Goal: Check status: Check status

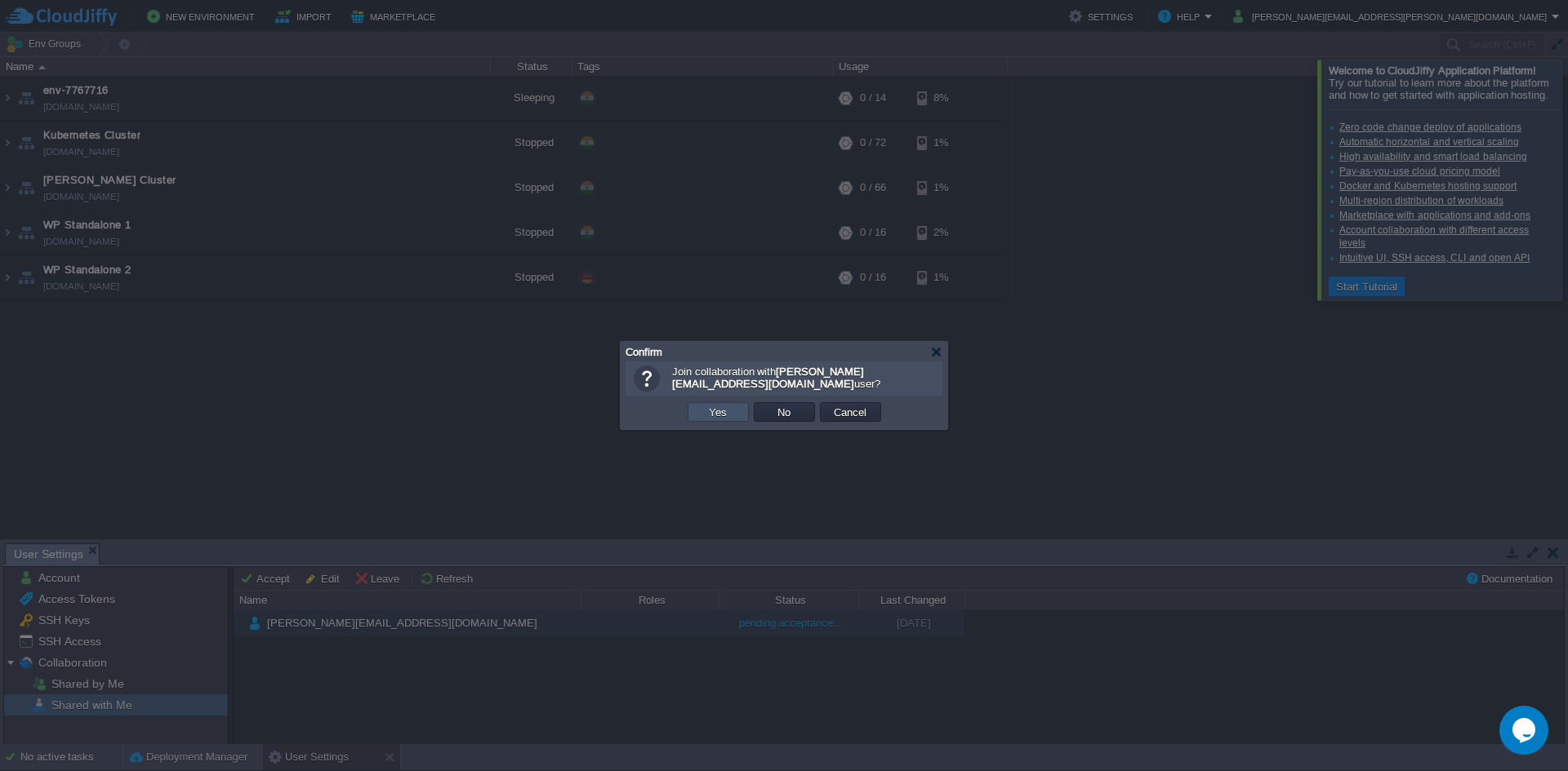
click at [728, 414] on button "Yes" at bounding box center [718, 412] width 28 height 15
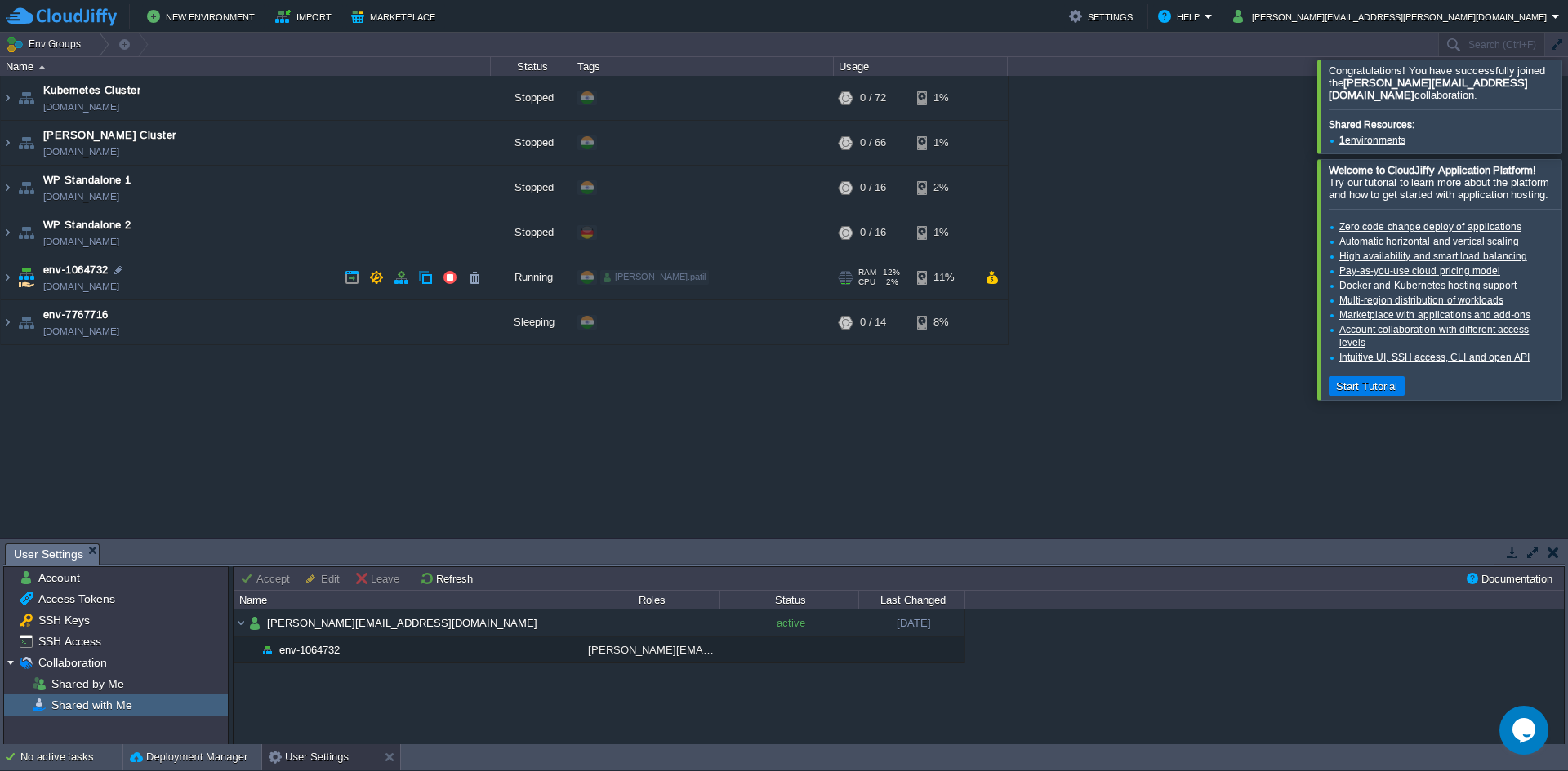
click at [640, 285] on div "[PERSON_NAME].patil + Add to Env Group" at bounding box center [703, 278] width 255 height 46
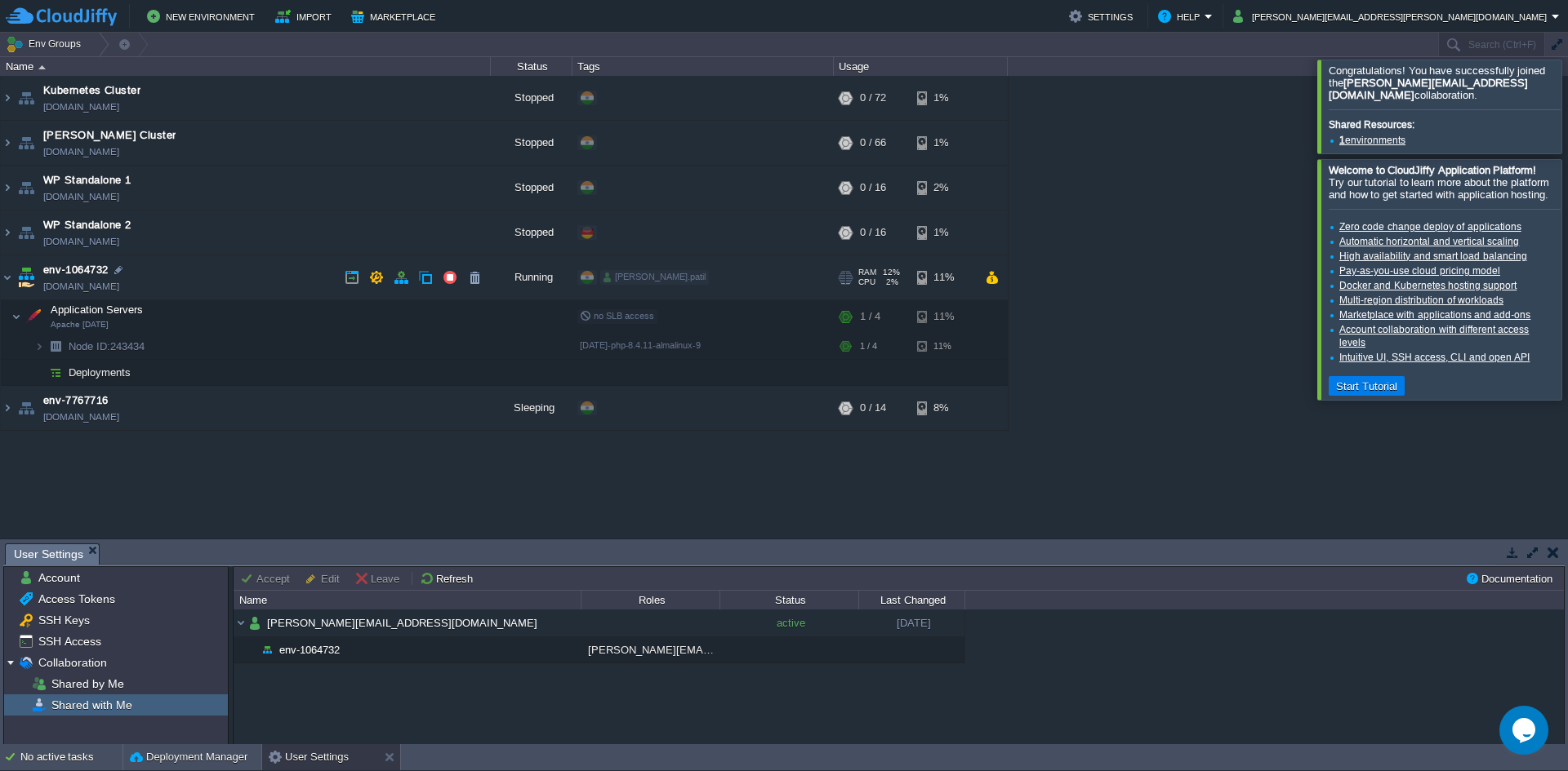
click at [637, 284] on div "[PERSON_NAME].patil" at bounding box center [654, 277] width 109 height 15
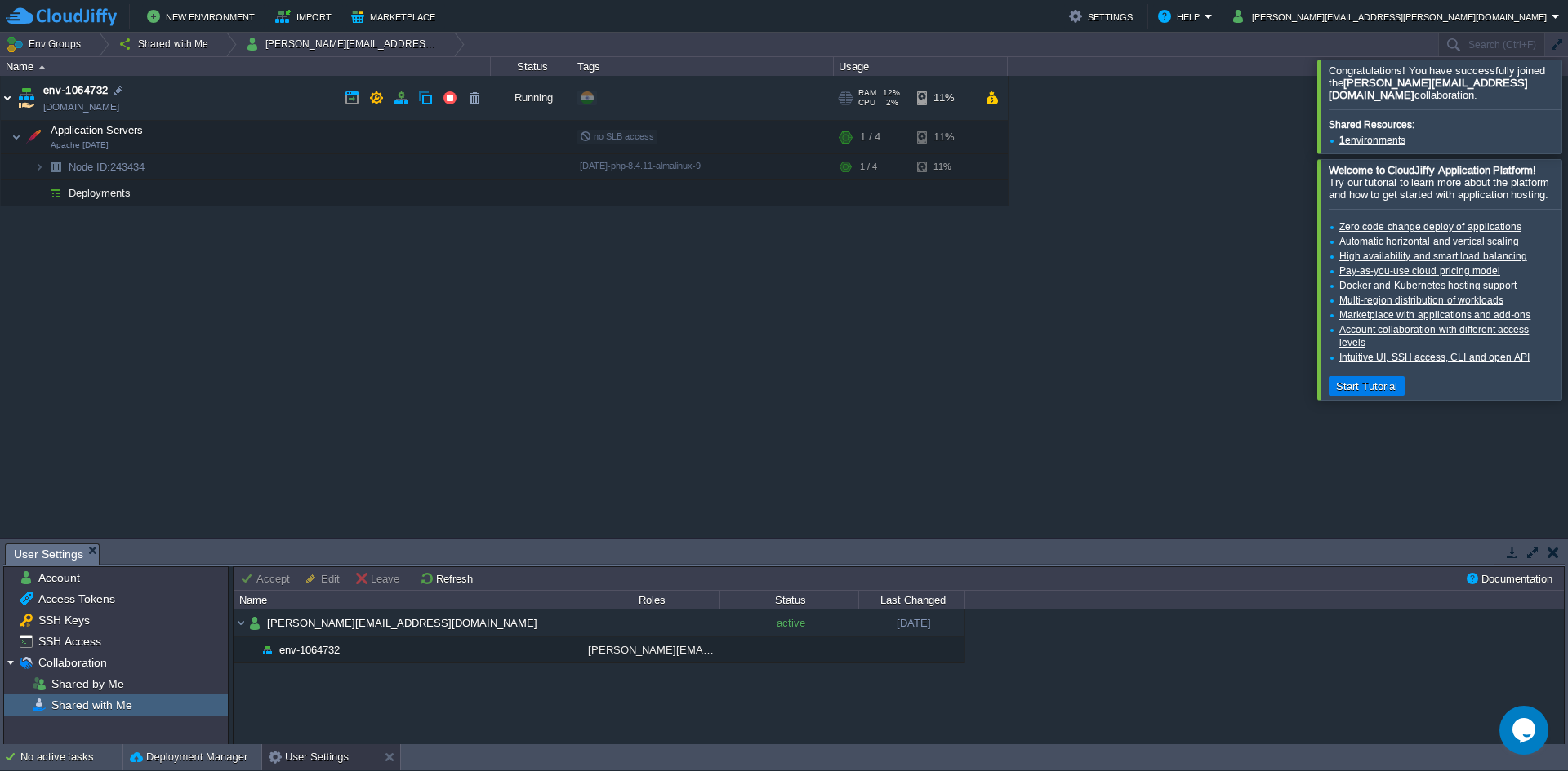
click at [10, 98] on img at bounding box center [7, 97] width 13 height 44
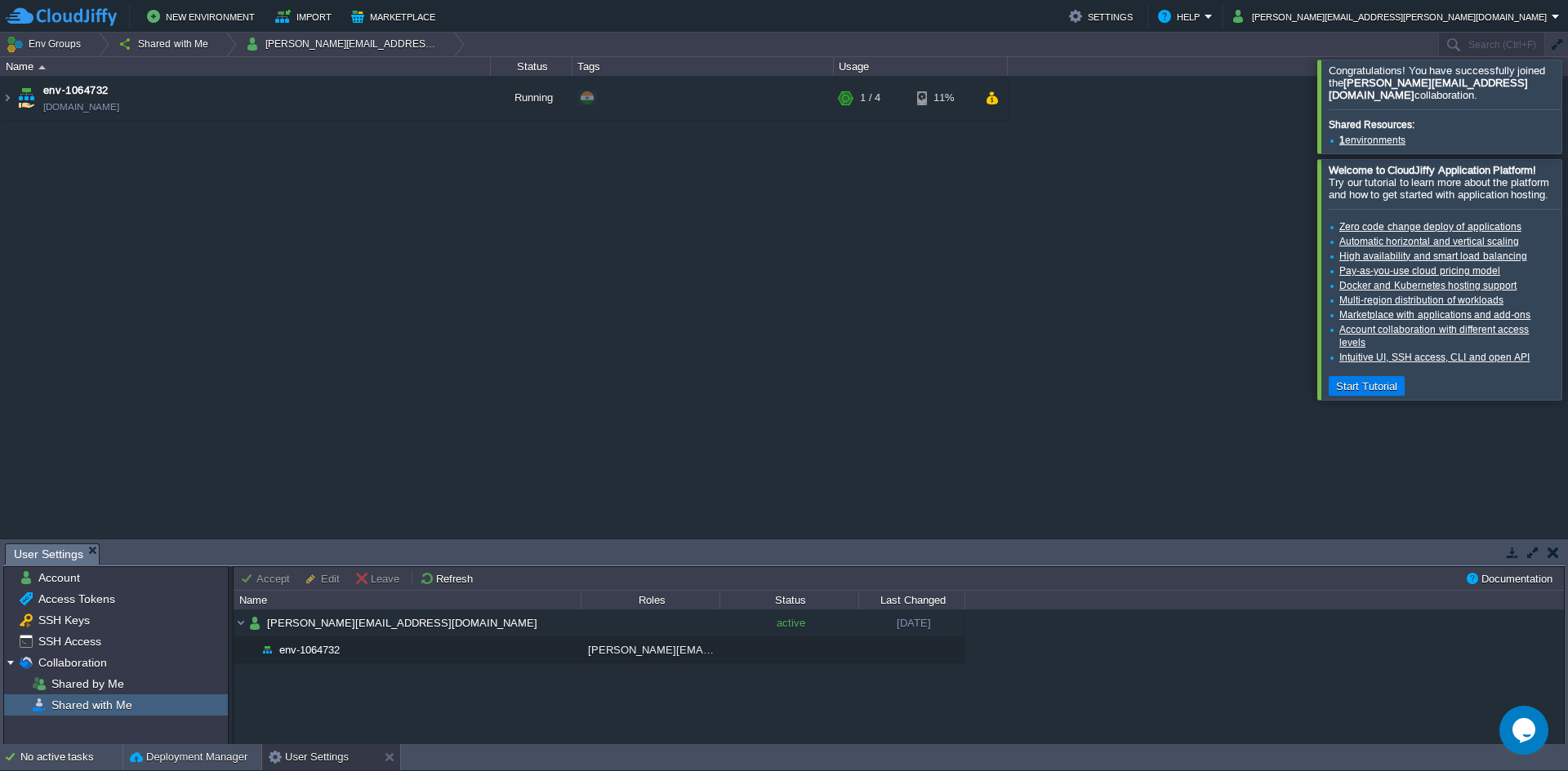
click at [0, 100] on table "Kubernetes Cluster [DOMAIN_NAME] Stopped + Add to Env Group RAM 0% CPU 0% 0 / 7…" at bounding box center [504, 98] width 1009 height 45
click at [6, 99] on img at bounding box center [7, 97] width 13 height 44
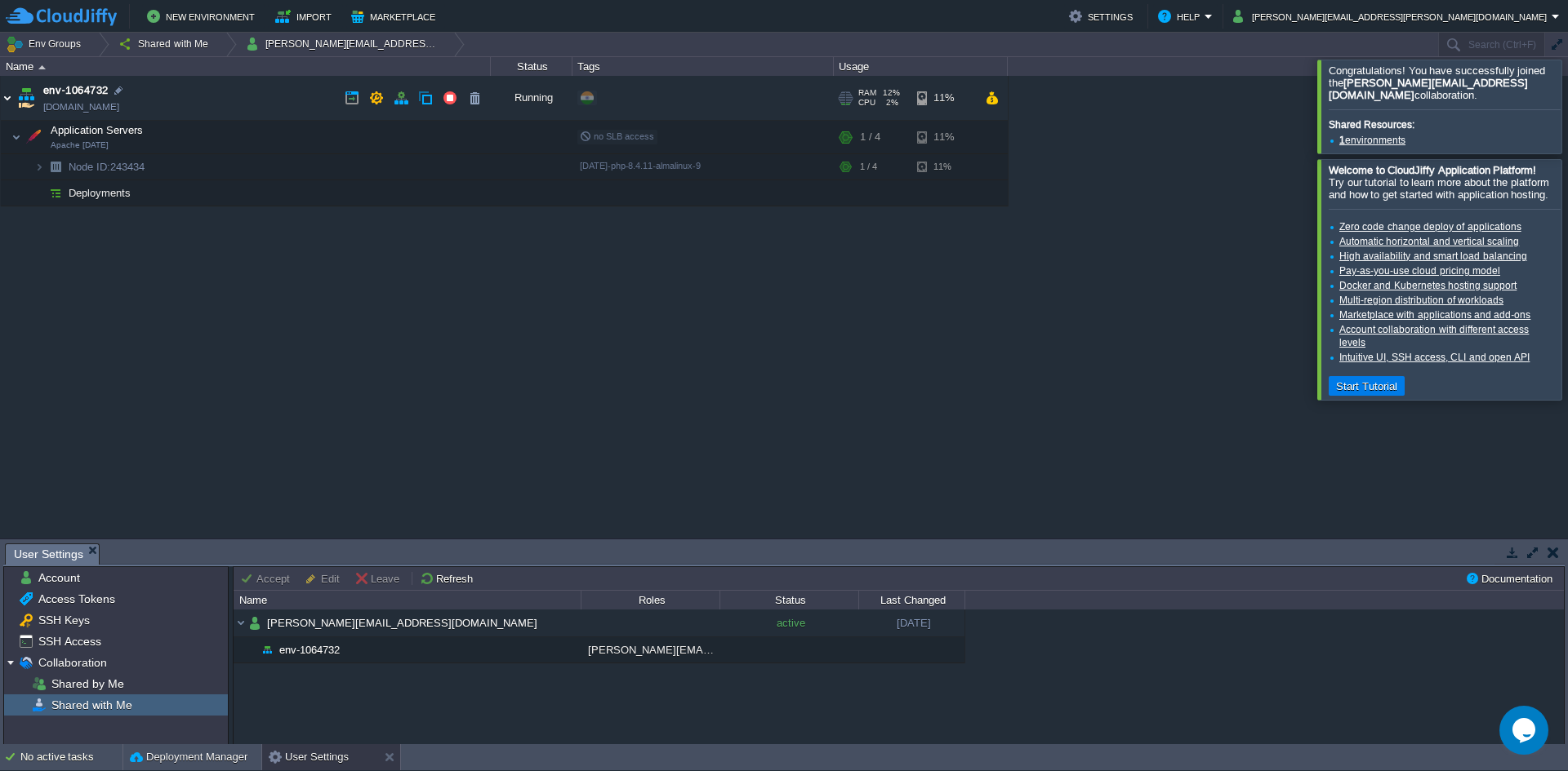
click at [4, 100] on img at bounding box center [7, 97] width 13 height 44
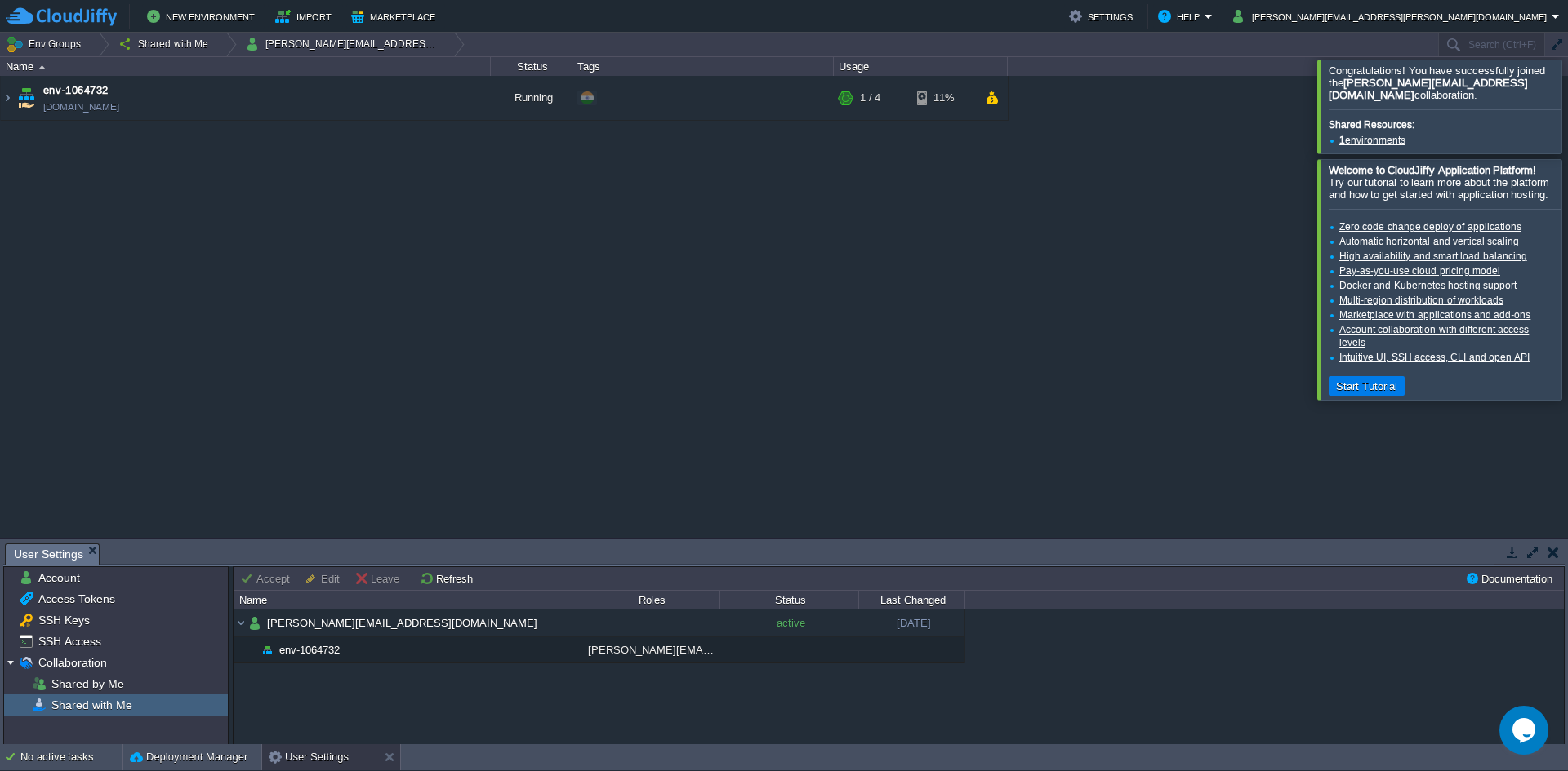
click at [1567, 111] on div at bounding box center [1587, 106] width 0 height 93
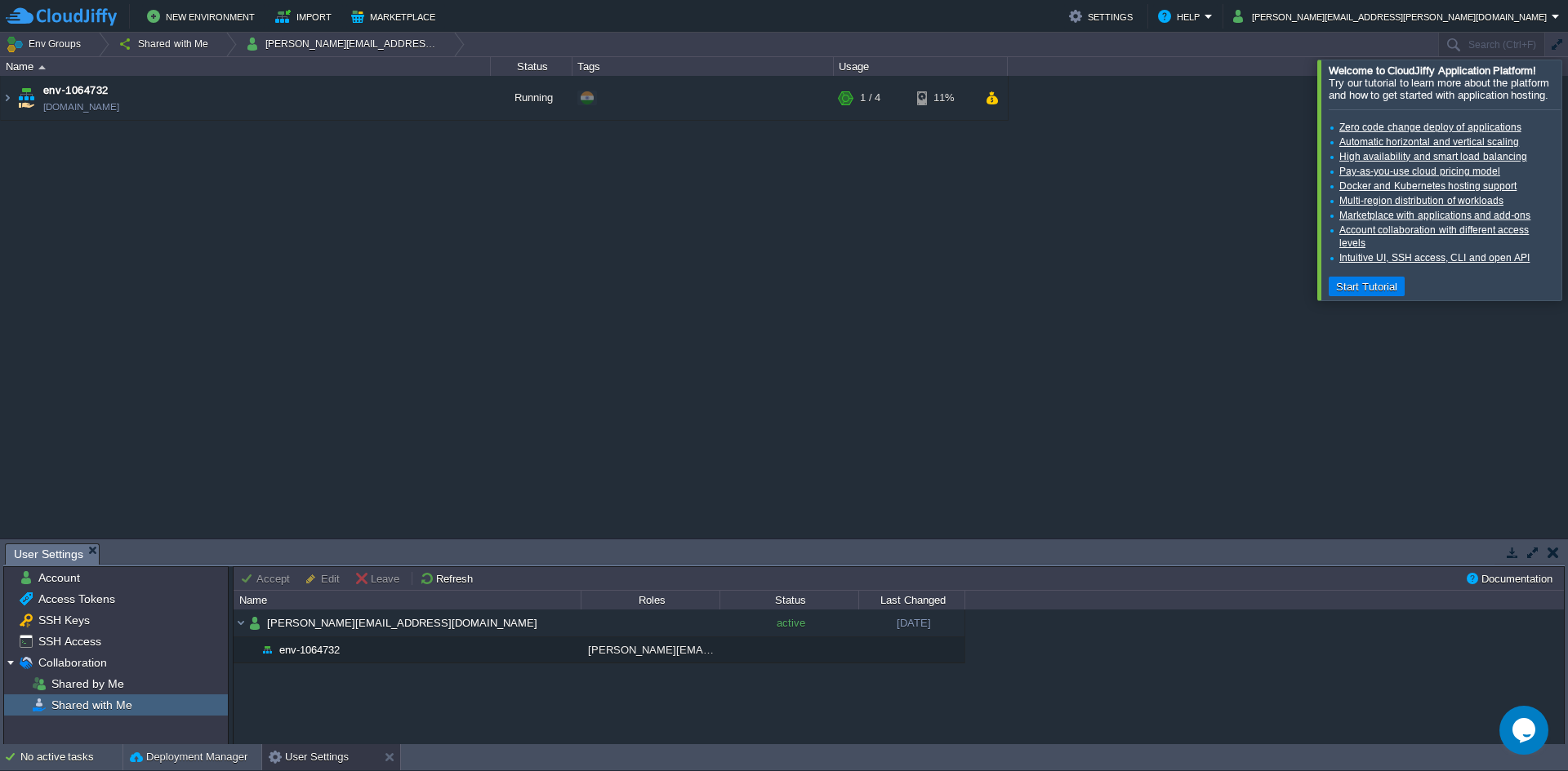
click at [1565, 155] on div "Kubernetes Cluster [DOMAIN_NAME] Stopped + Add to Env Group RAM 0% CPU 0% 0 / 7…" at bounding box center [784, 306] width 1568 height 463
click at [1567, 165] on div at bounding box center [1587, 180] width 0 height 240
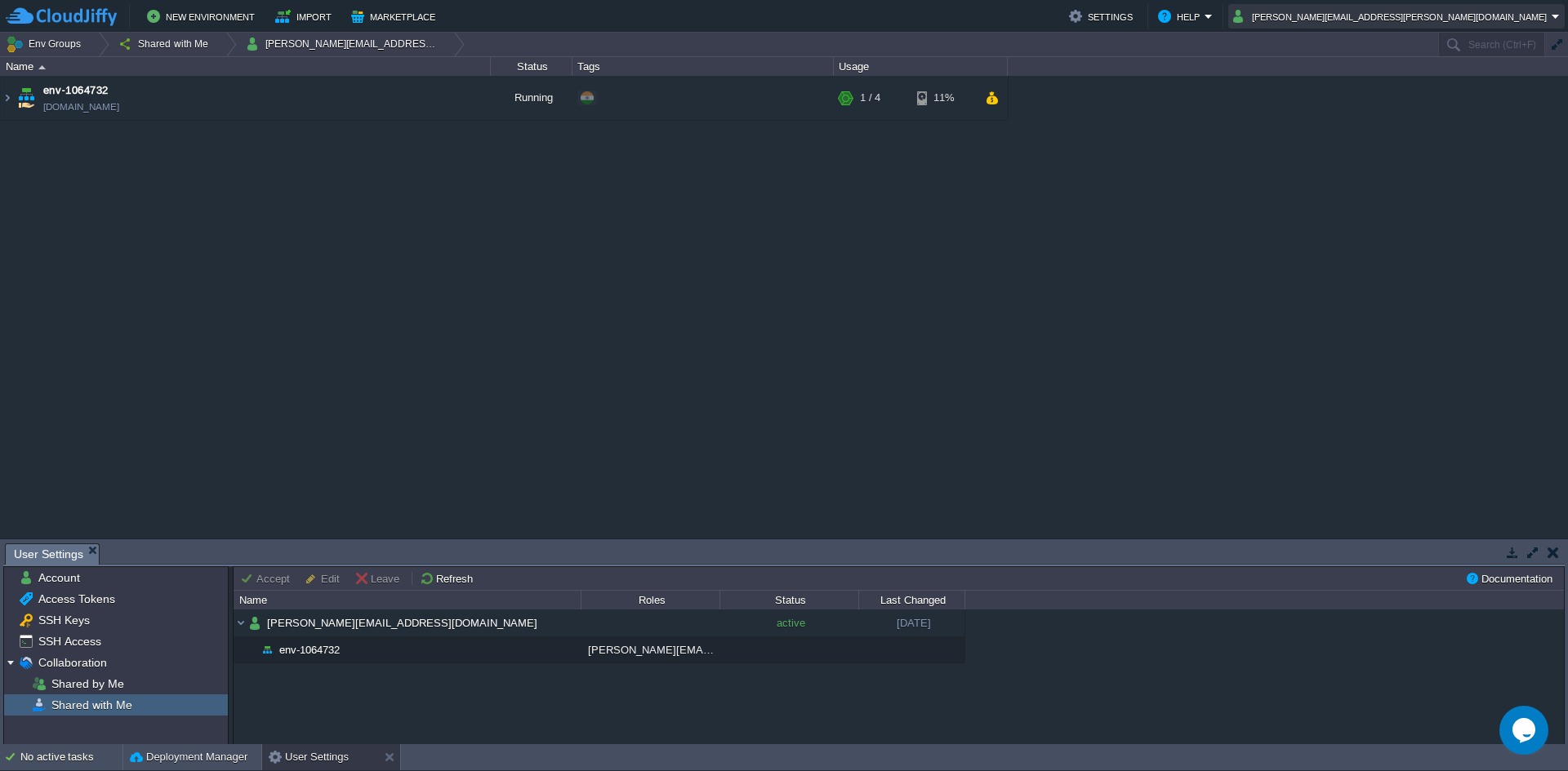
click at [1411, 20] on button "[PERSON_NAME][EMAIL_ADDRESS][PERSON_NAME][DOMAIN_NAME]" at bounding box center [1392, 16] width 319 height 20
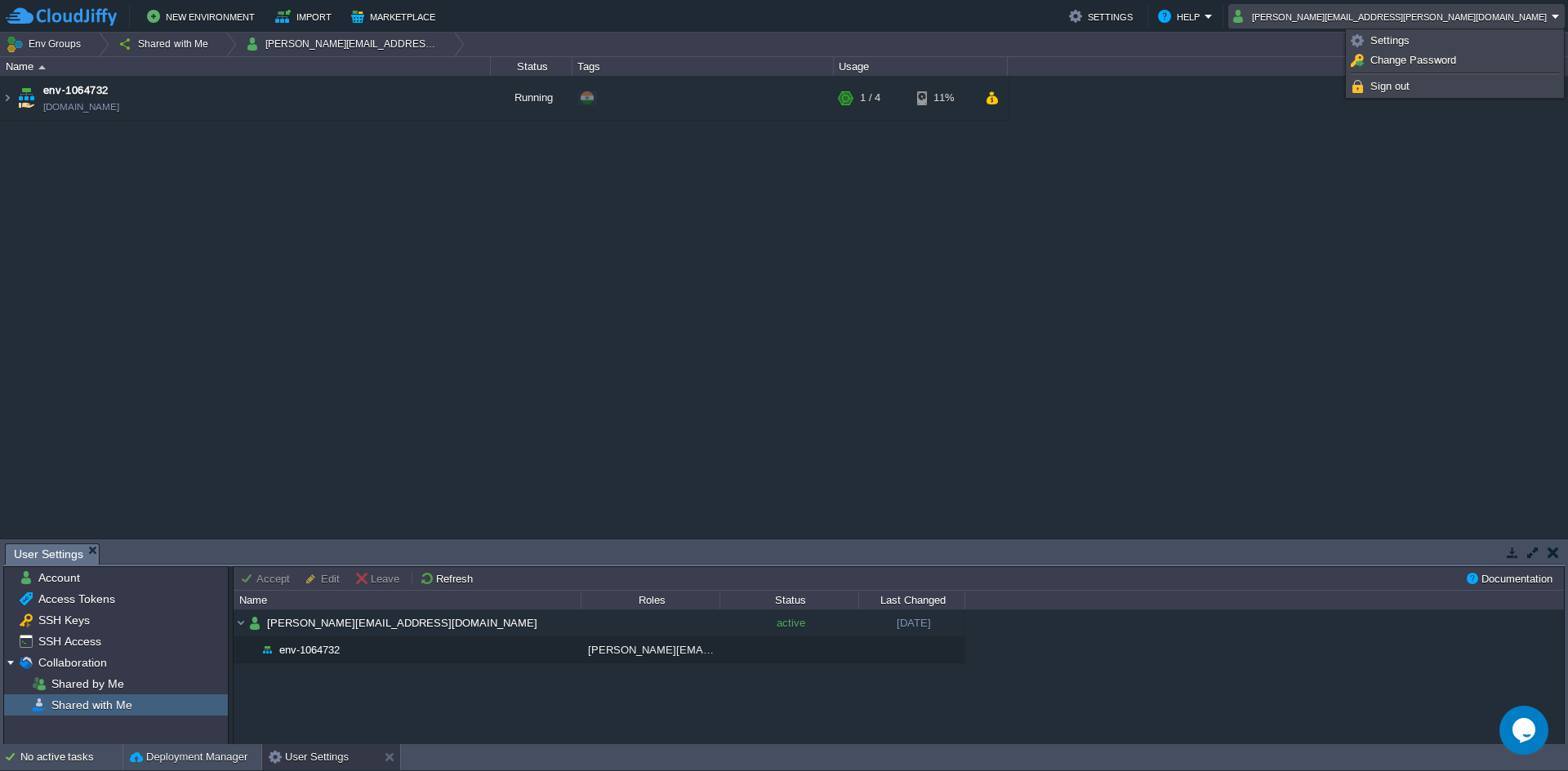
click at [1411, 20] on button "[PERSON_NAME][EMAIL_ADDRESS][PERSON_NAME][DOMAIN_NAME]" at bounding box center [1392, 16] width 319 height 20
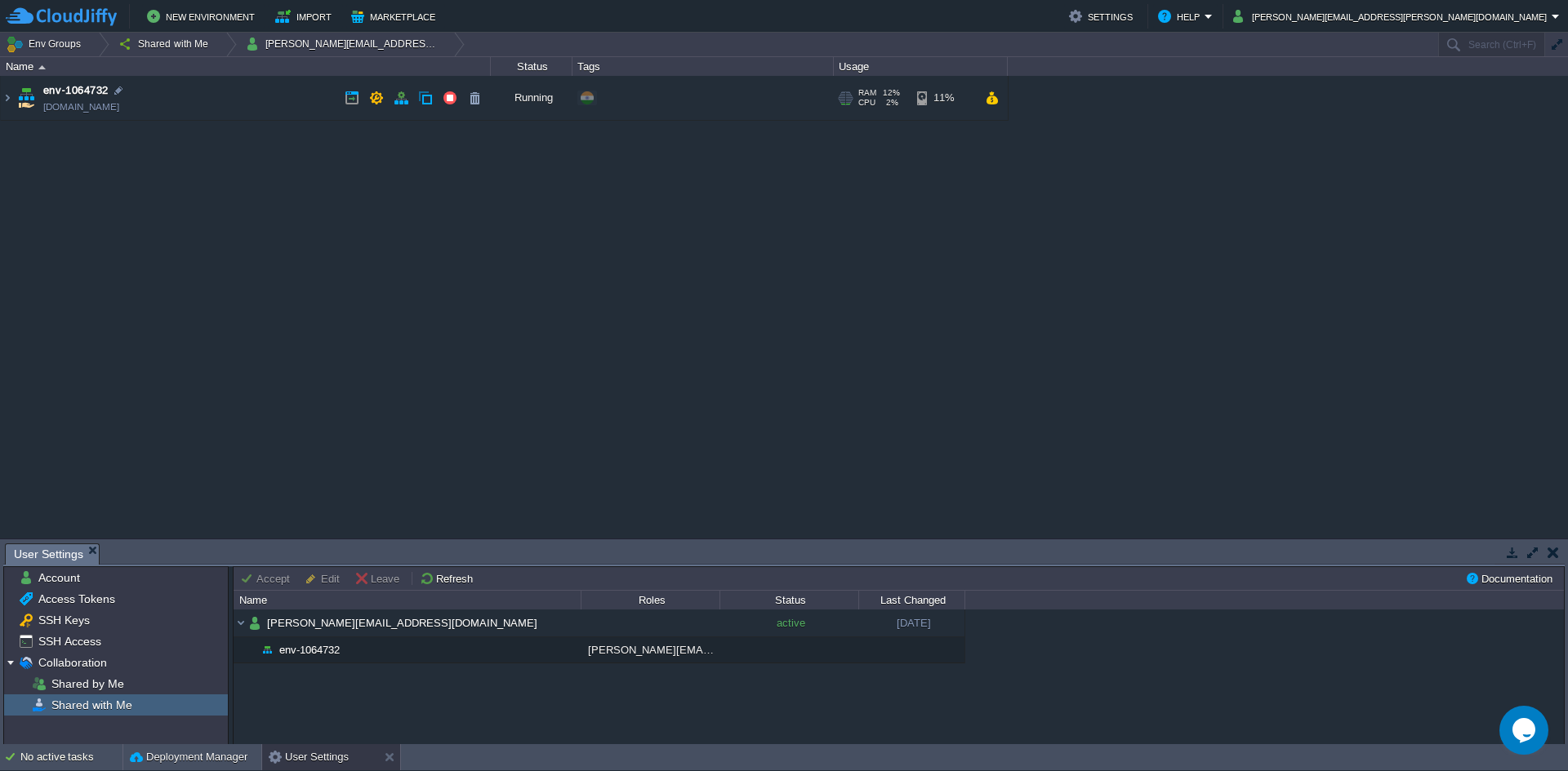
click at [27, 99] on img at bounding box center [26, 97] width 23 height 44
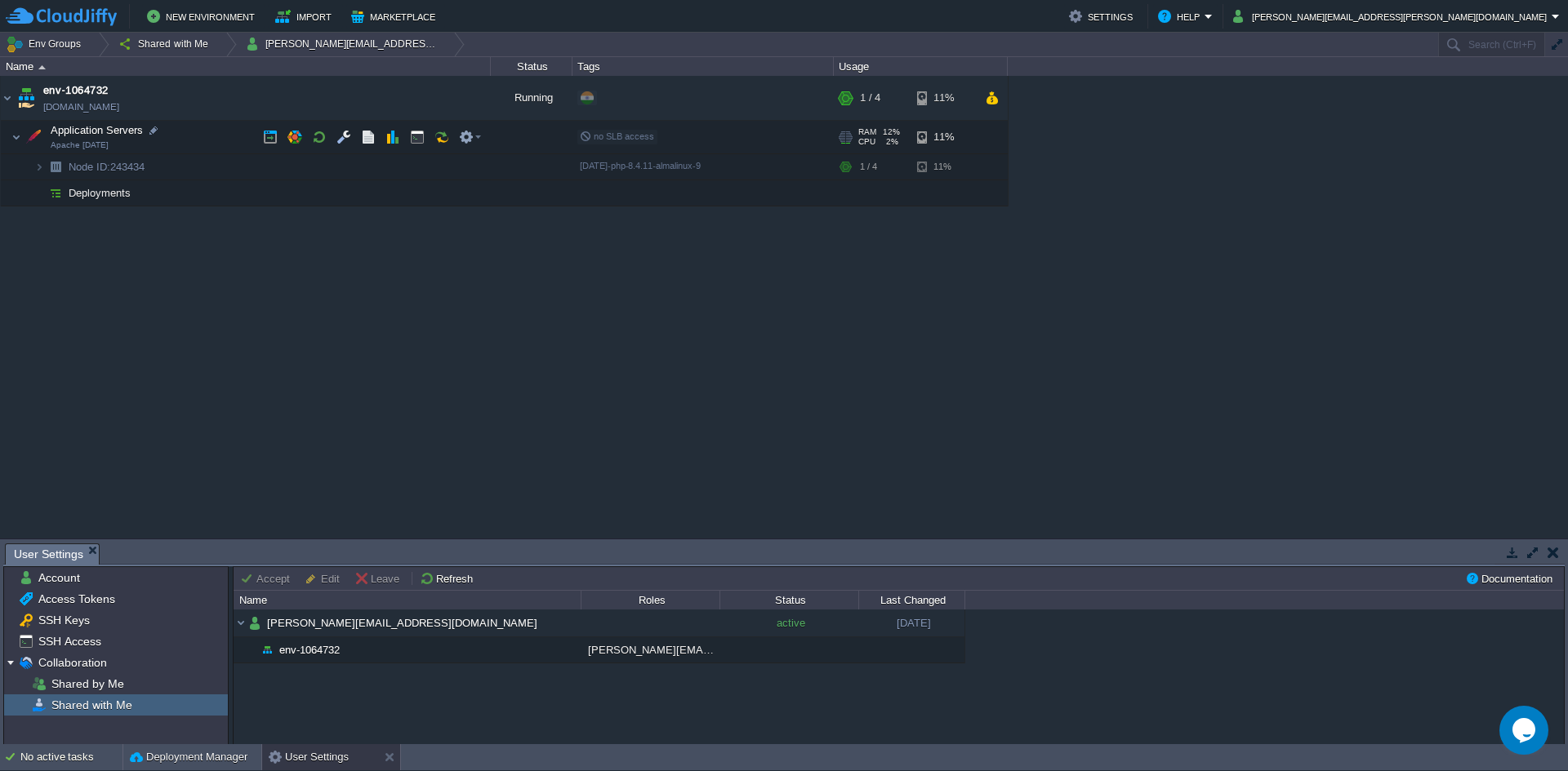
click at [79, 139] on td "Application Servers Apache [DATE]" at bounding box center [246, 137] width 490 height 34
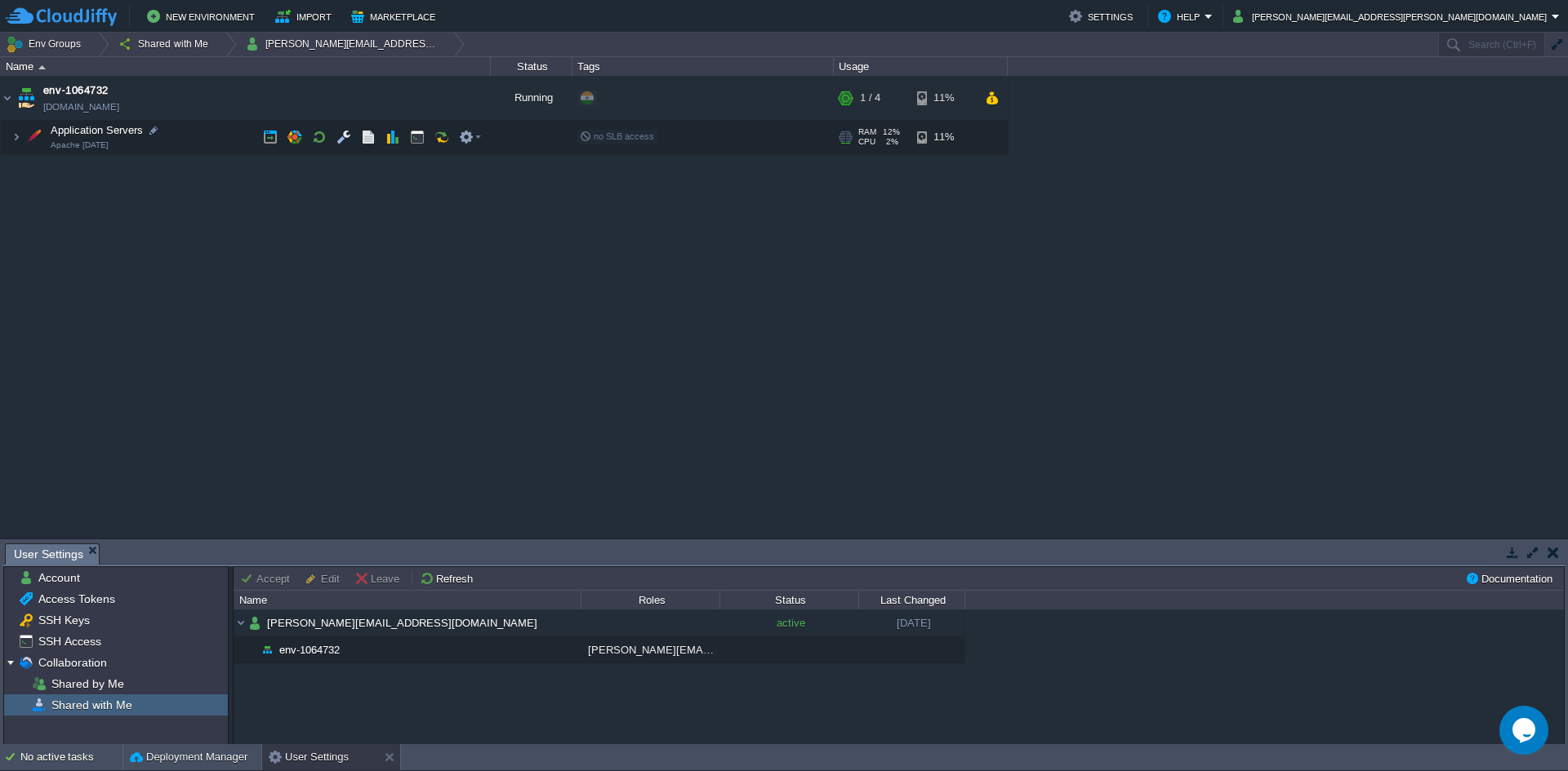
click at [79, 139] on td "Application Servers Apache [DATE]" at bounding box center [246, 137] width 490 height 34
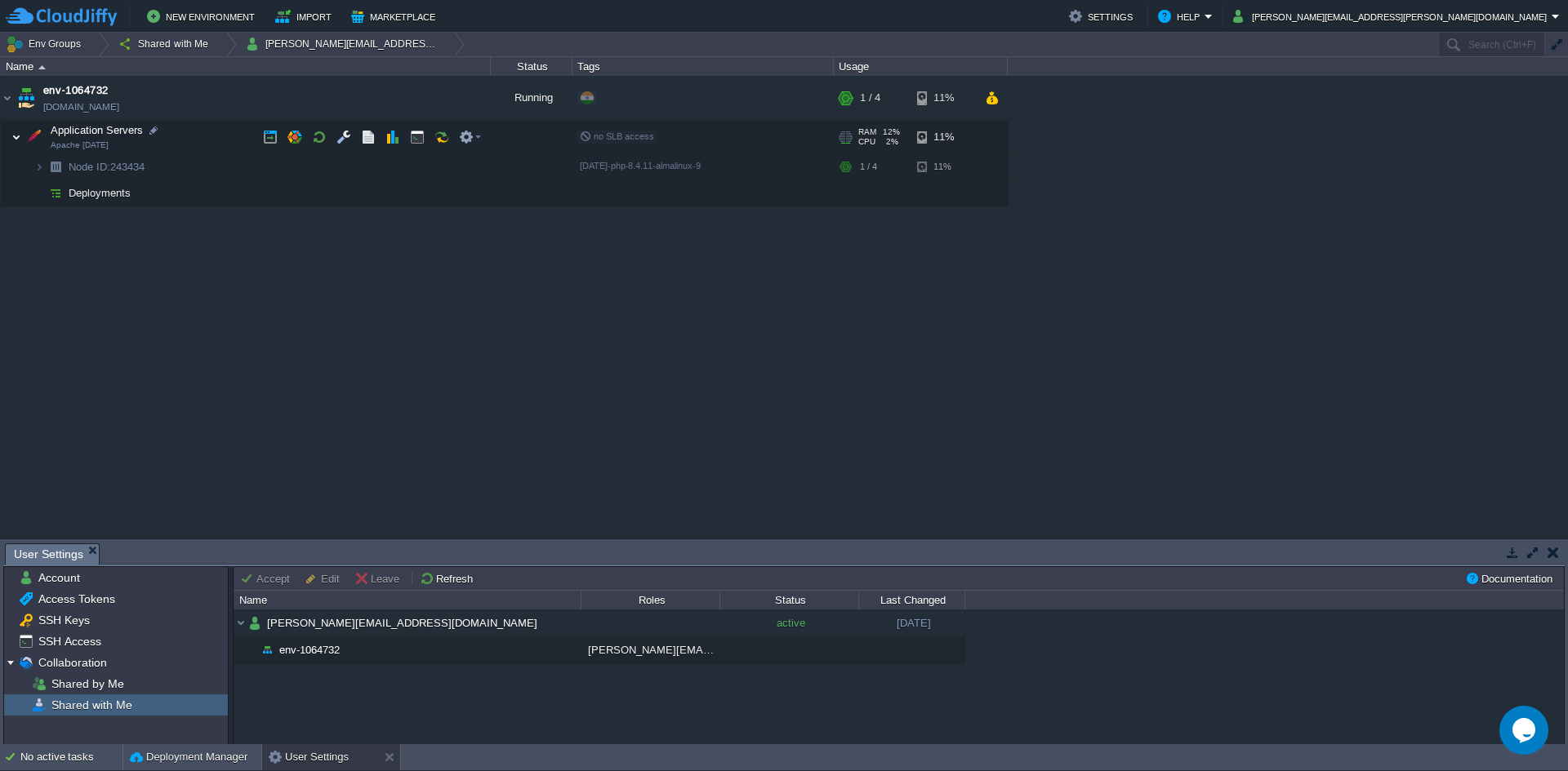
click at [18, 141] on img at bounding box center [16, 137] width 10 height 33
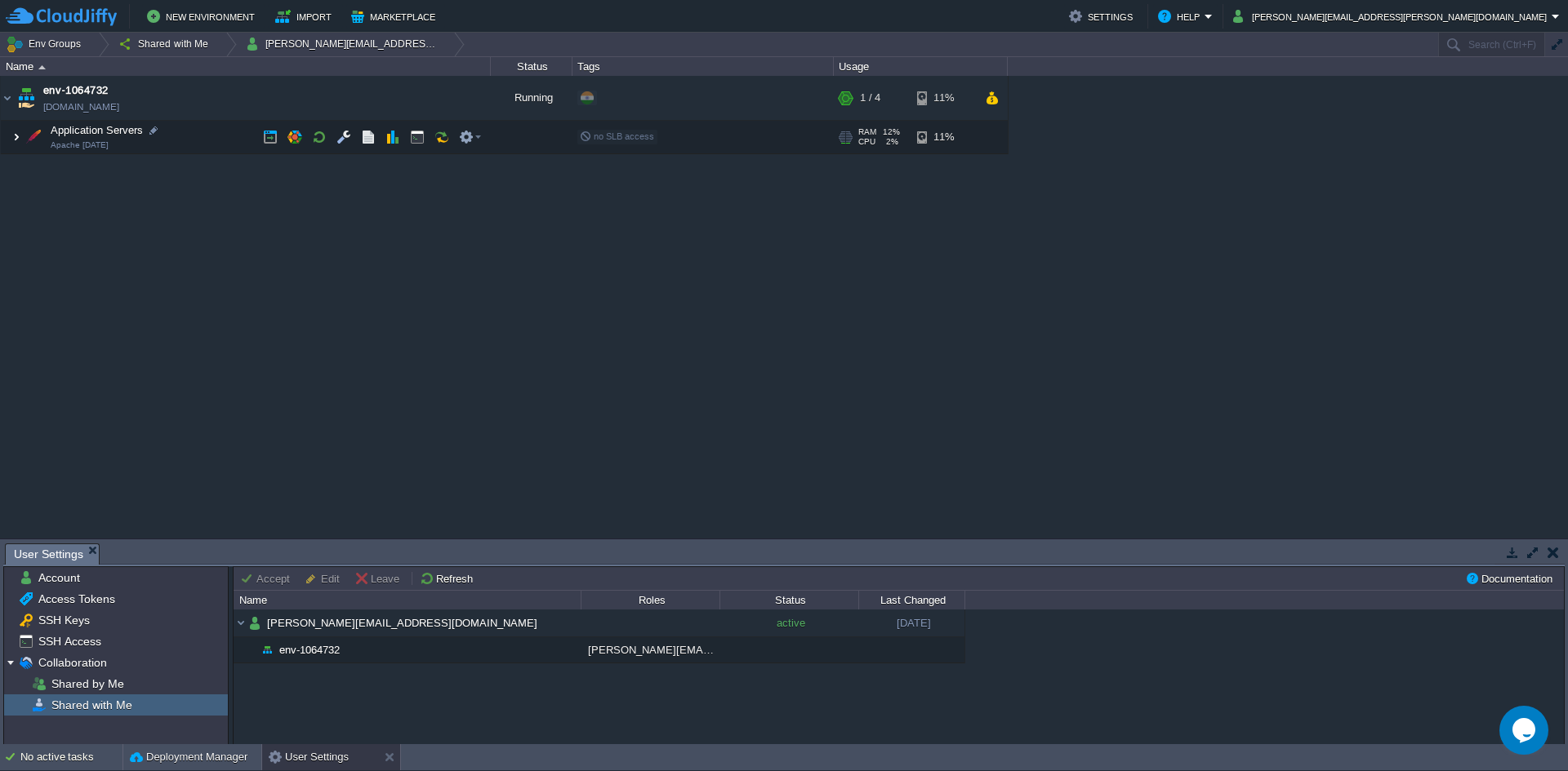
click at [18, 141] on img at bounding box center [16, 137] width 10 height 33
click at [204, 16] on button "New Environment" at bounding box center [203, 16] width 113 height 20
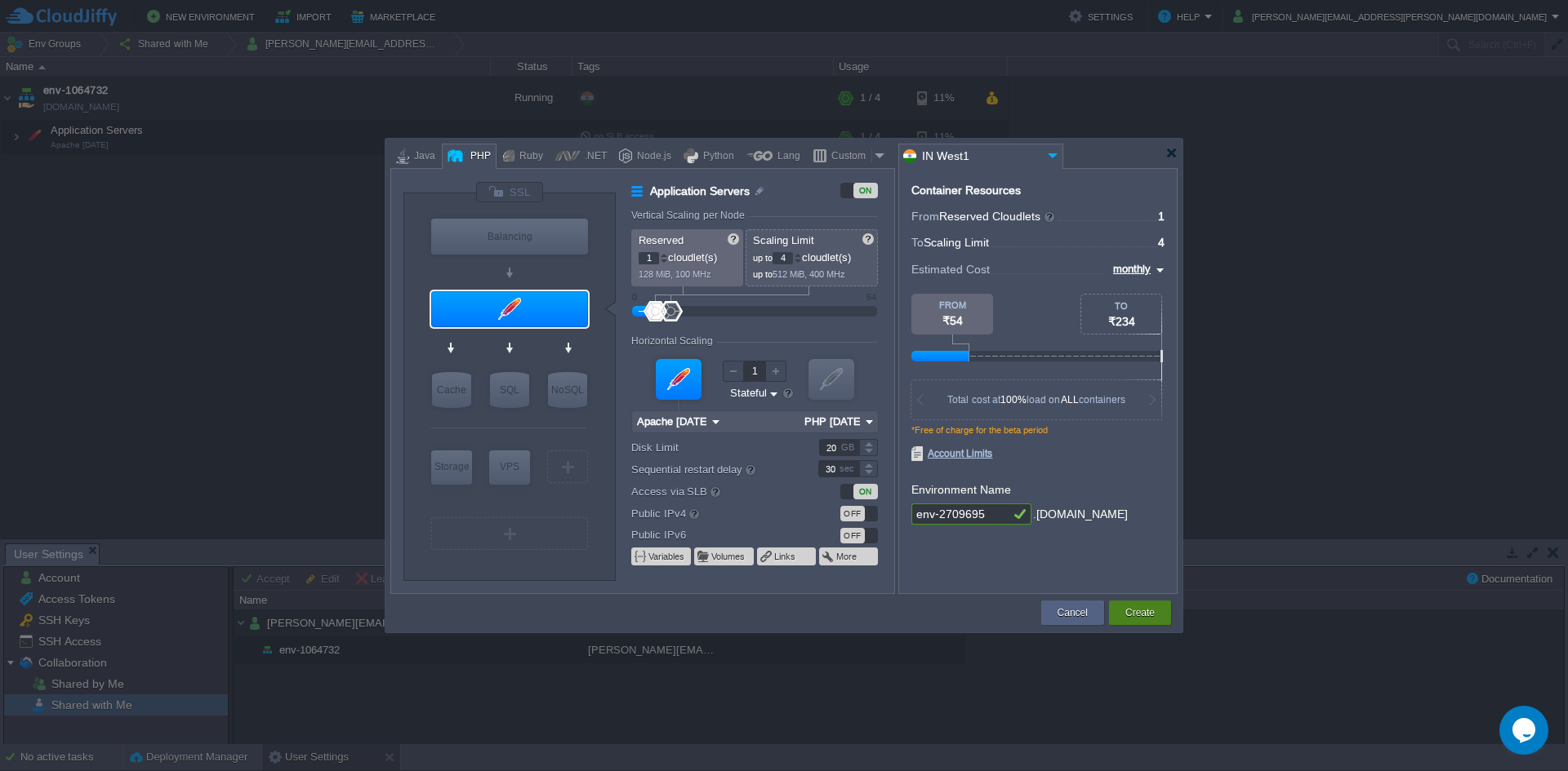
click at [1155, 623] on div "Create" at bounding box center [1140, 613] width 37 height 24
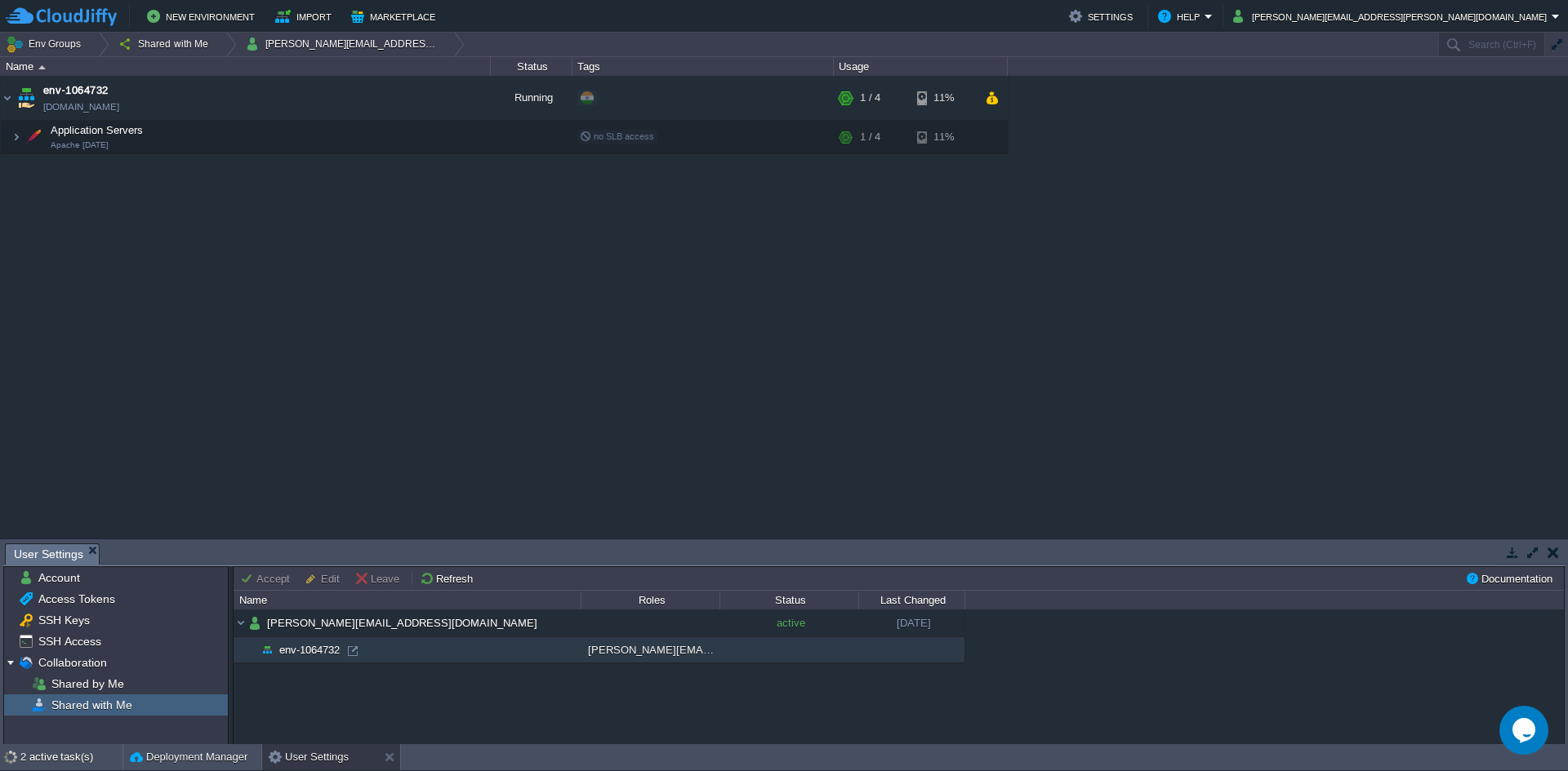
click at [485, 658] on td "env-1064732" at bounding box center [407, 650] width 347 height 26
click at [232, 627] on div at bounding box center [230, 656] width 4 height 179
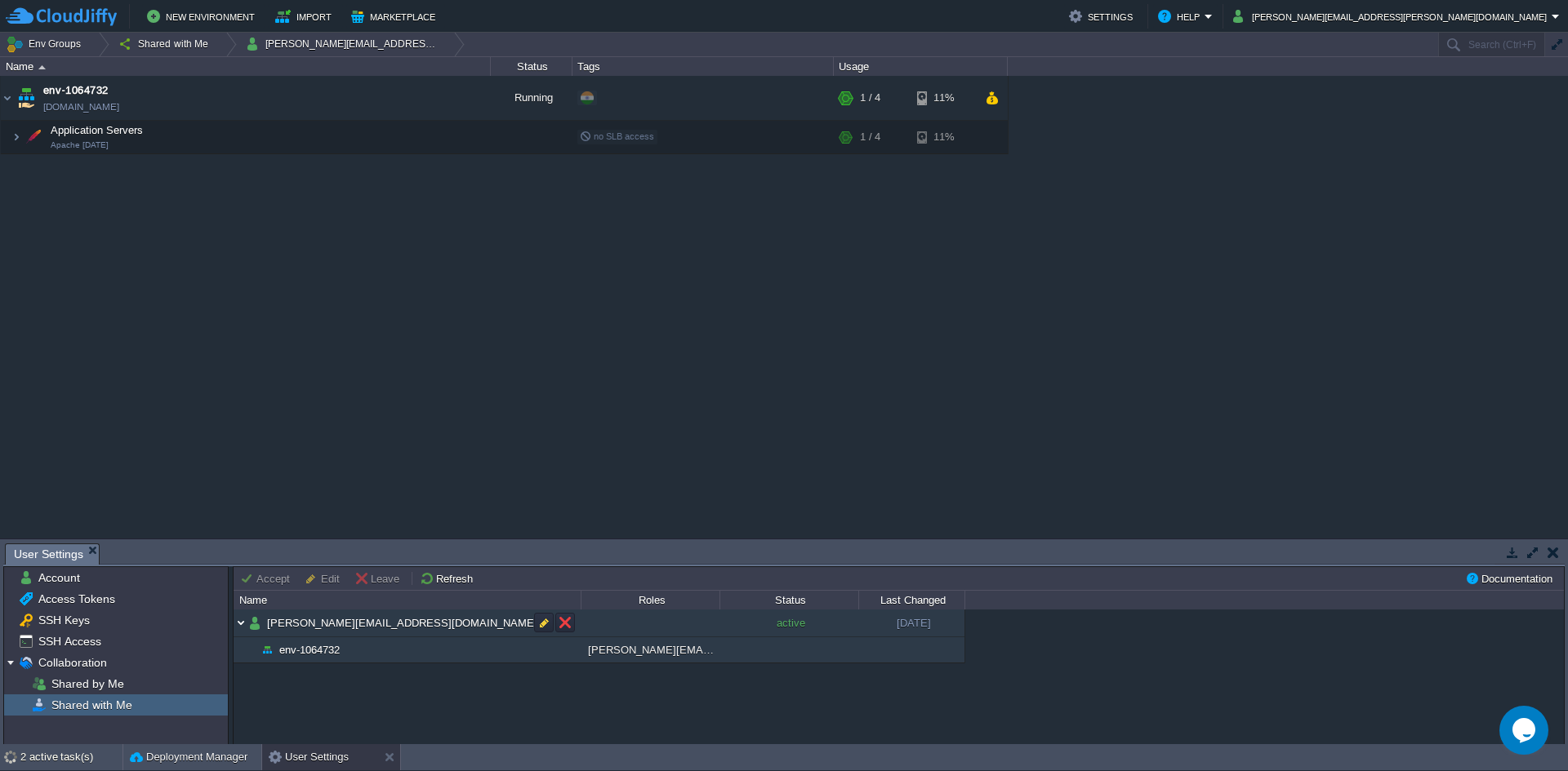
click at [243, 624] on img at bounding box center [241, 623] width 15 height 27
click at [242, 626] on img at bounding box center [241, 623] width 15 height 27
click at [243, 627] on img at bounding box center [241, 623] width 15 height 27
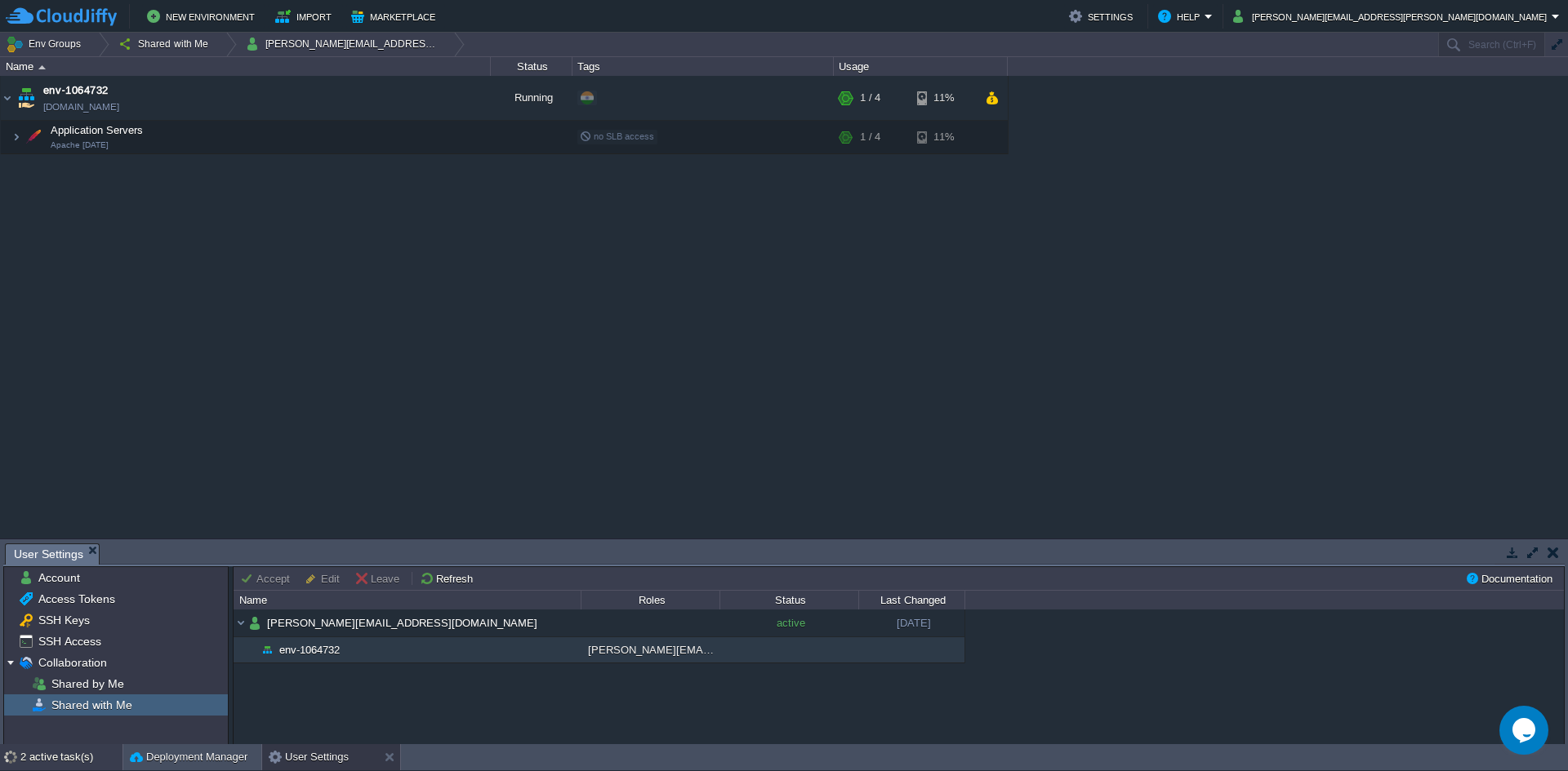
click at [76, 757] on div "2 active task(s)" at bounding box center [70, 757] width 102 height 26
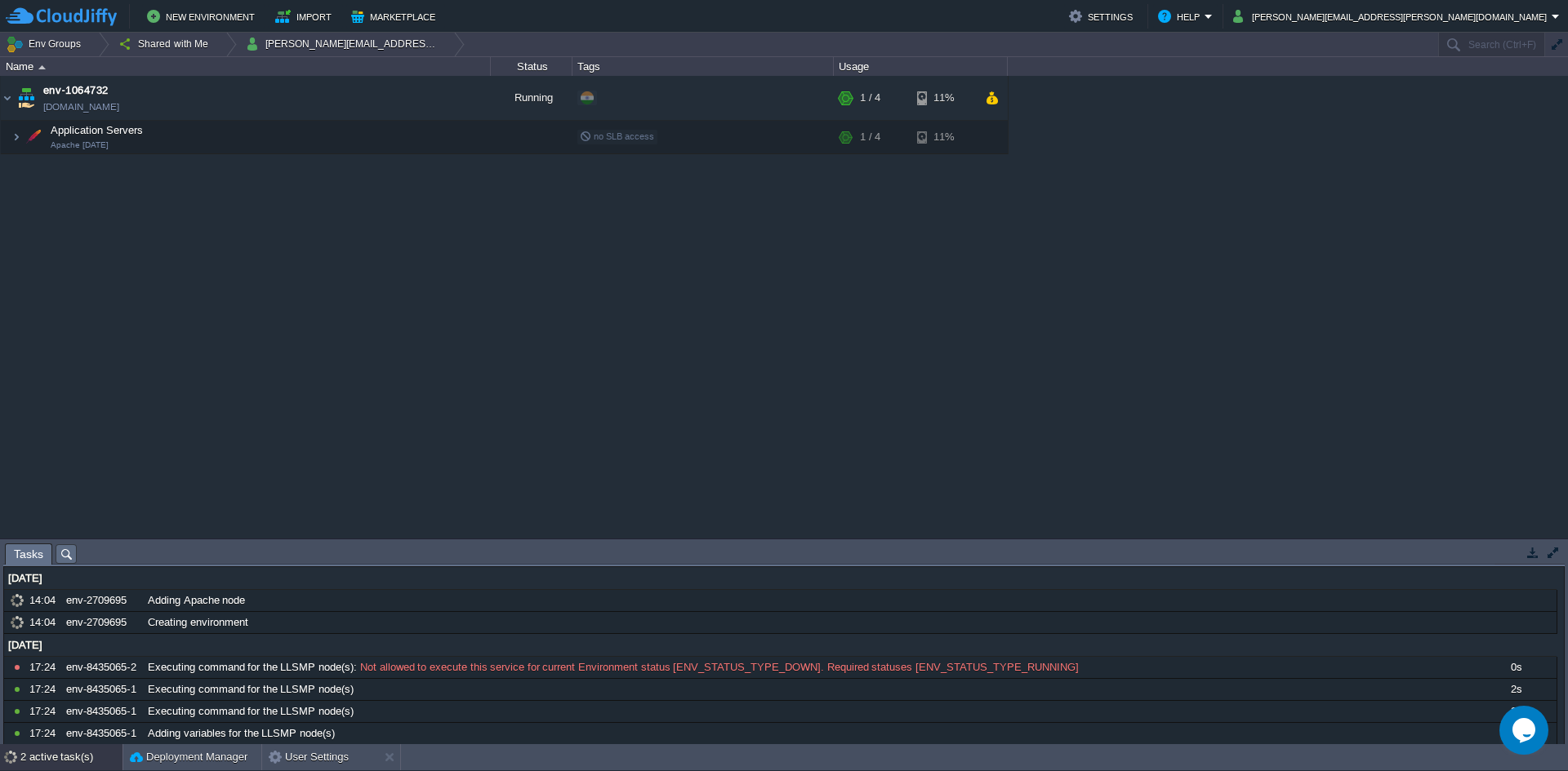
click at [400, 342] on div "Kubernetes Cluster [DOMAIN_NAME] Stopped + Add to Env Group RAM 0% CPU 0% 0 / 7…" at bounding box center [784, 306] width 1568 height 463
click at [22, 558] on span "Tasks" at bounding box center [29, 554] width 30 height 20
click at [58, 766] on div "2 active task(s)" at bounding box center [70, 757] width 102 height 26
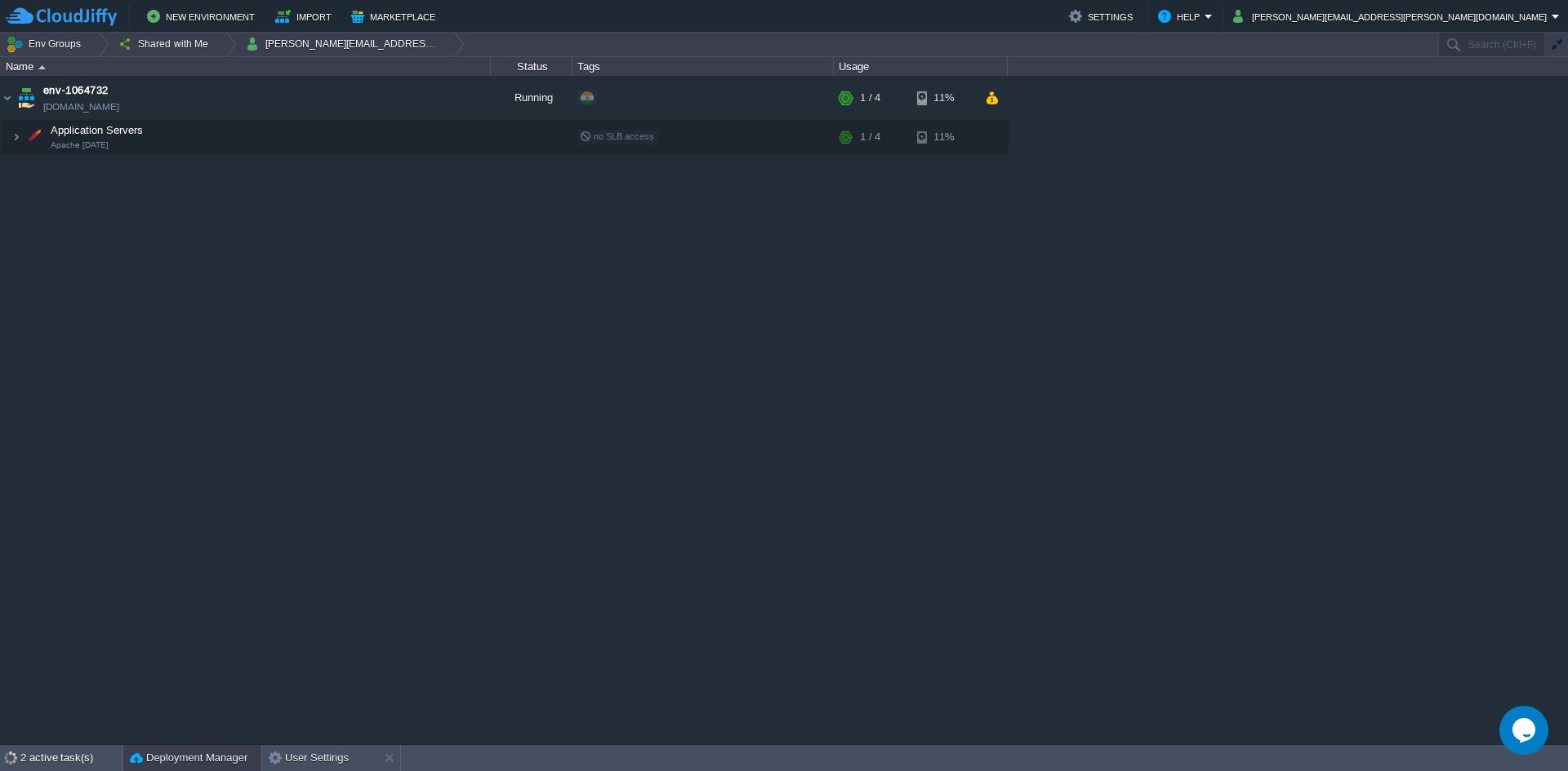
click at [179, 770] on div "Deployment Manager" at bounding box center [192, 758] width 138 height 26
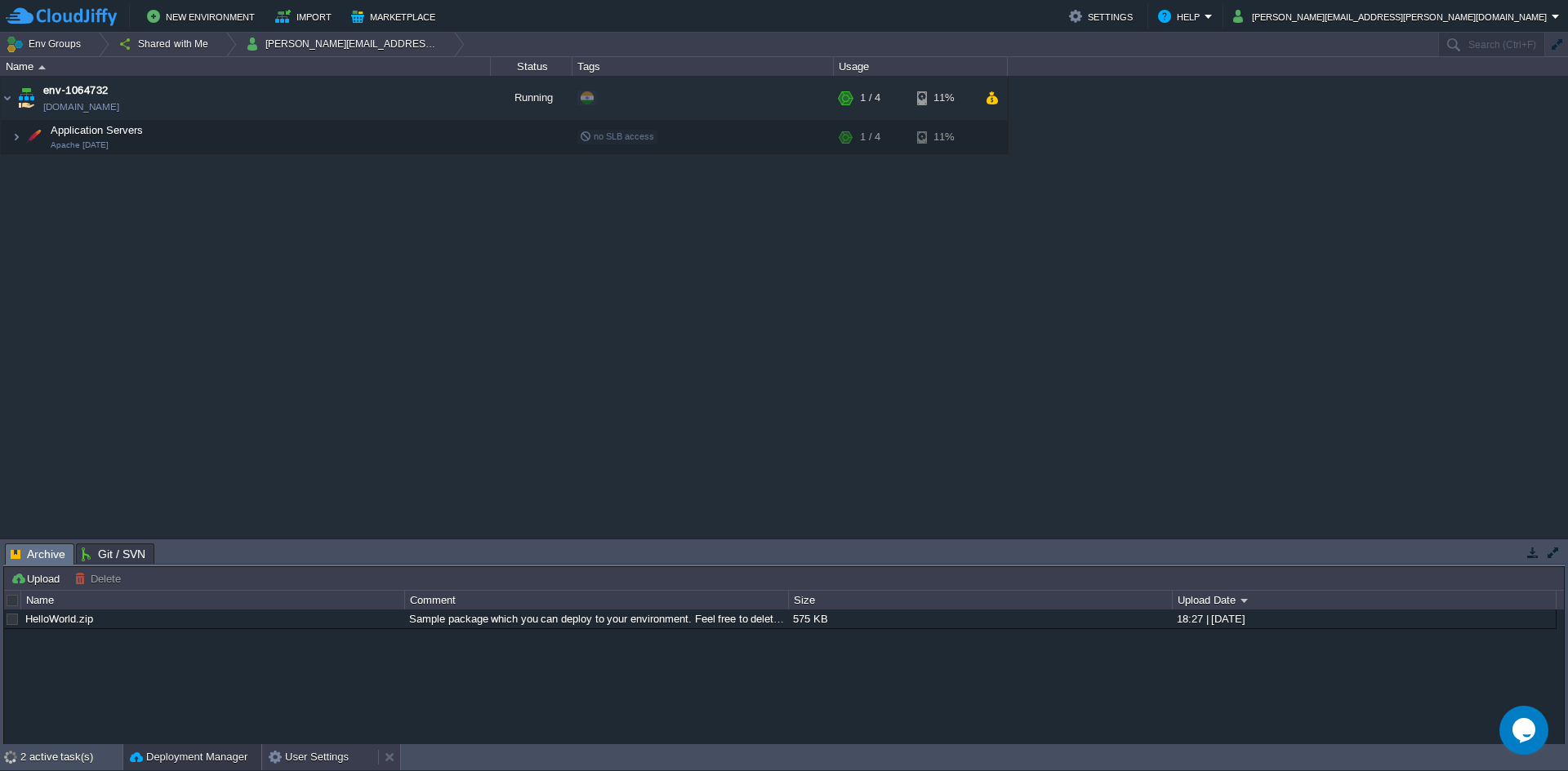
click at [344, 761] on button "User Settings" at bounding box center [308, 757] width 80 height 16
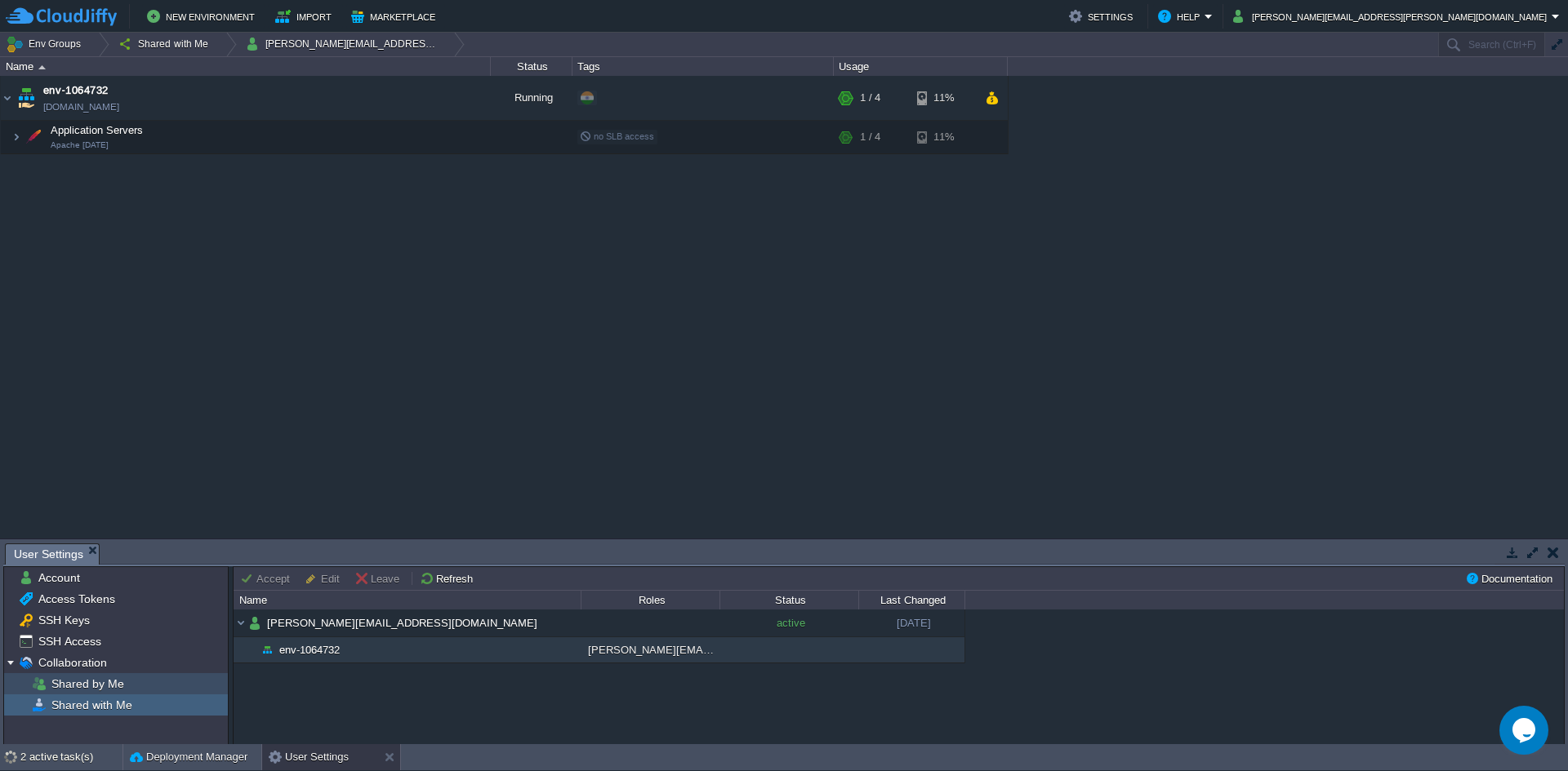
click at [103, 677] on span "Shared by Me" at bounding box center [87, 683] width 78 height 15
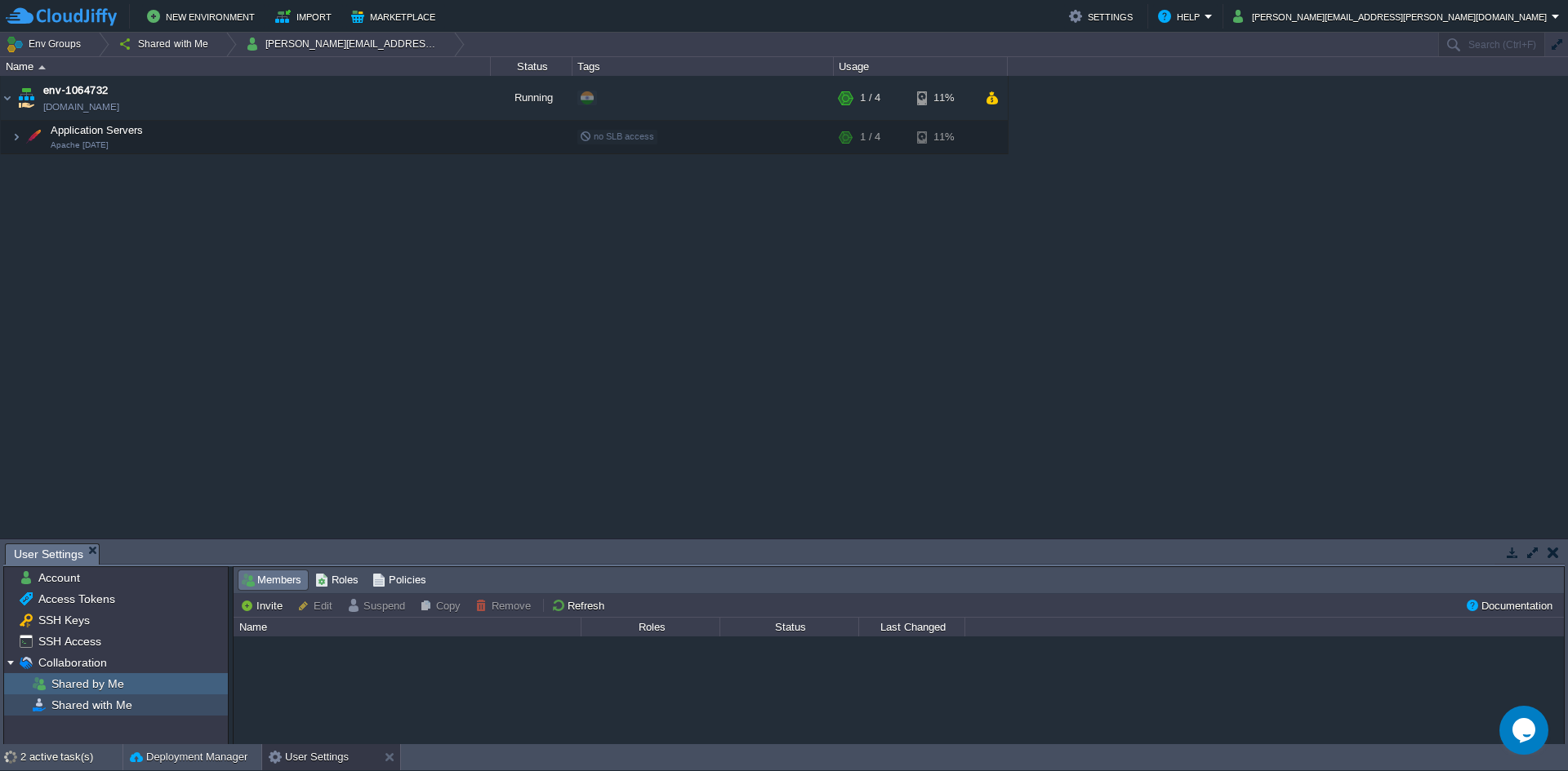
click at [107, 707] on span "Shared with Me" at bounding box center [91, 705] width 87 height 15
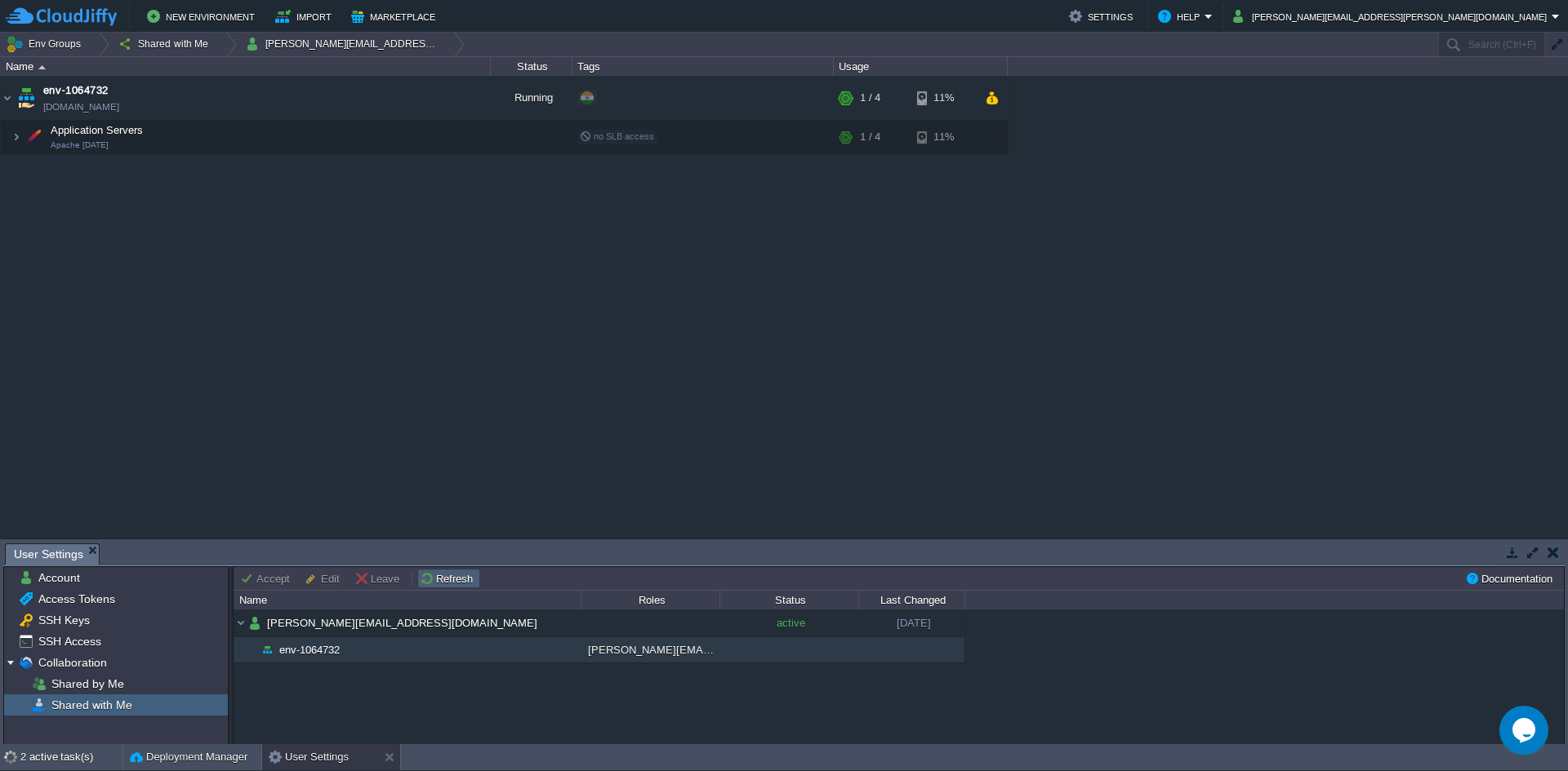
click at [460, 575] on button "Refresh" at bounding box center [448, 578] width 58 height 15
click at [477, 659] on td "env-1064732" at bounding box center [407, 650] width 347 height 26
click at [350, 654] on div at bounding box center [353, 650] width 15 height 15
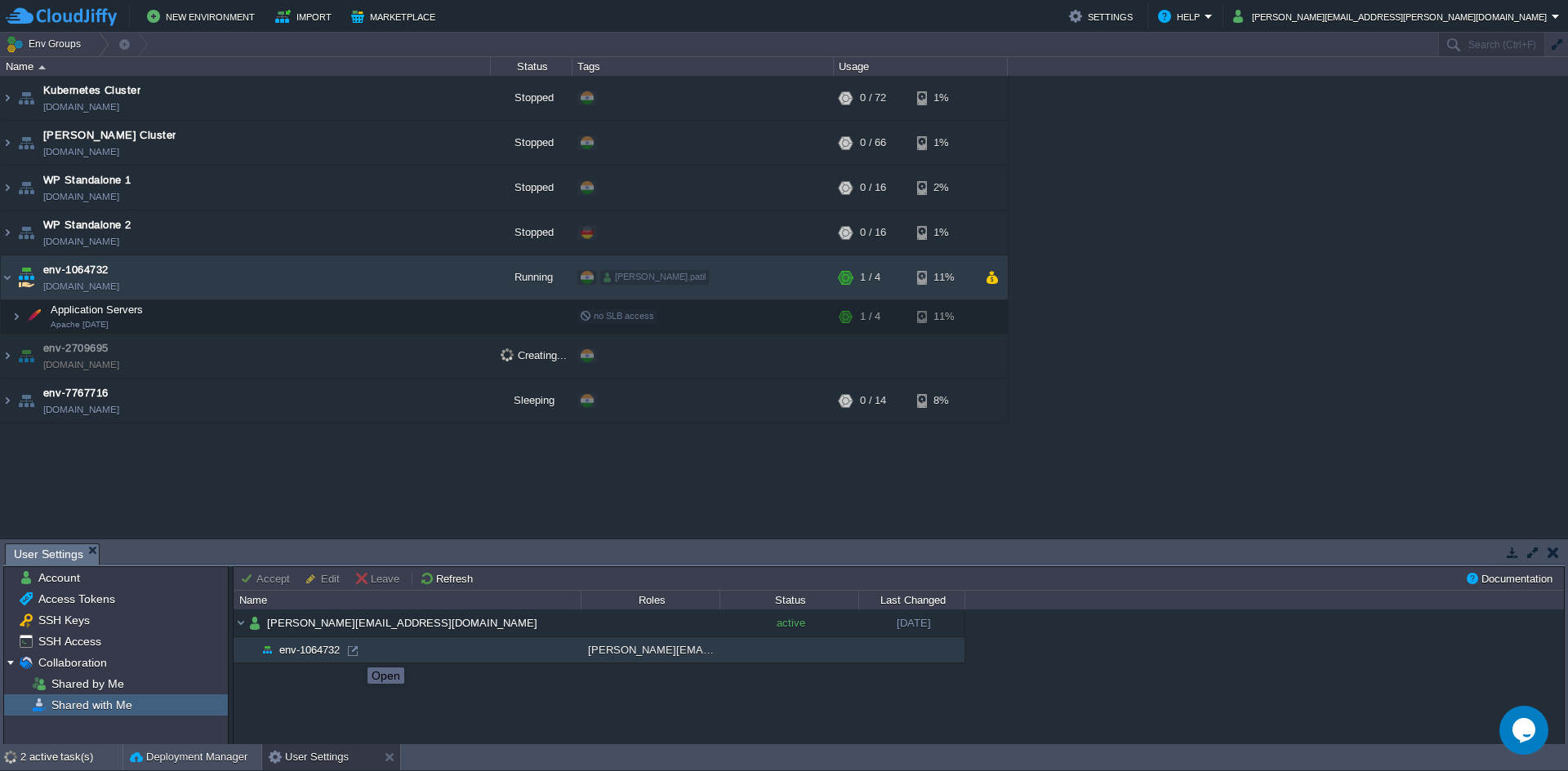
click at [349, 653] on div at bounding box center [353, 650] width 15 height 15
click at [347, 652] on div at bounding box center [353, 650] width 15 height 15
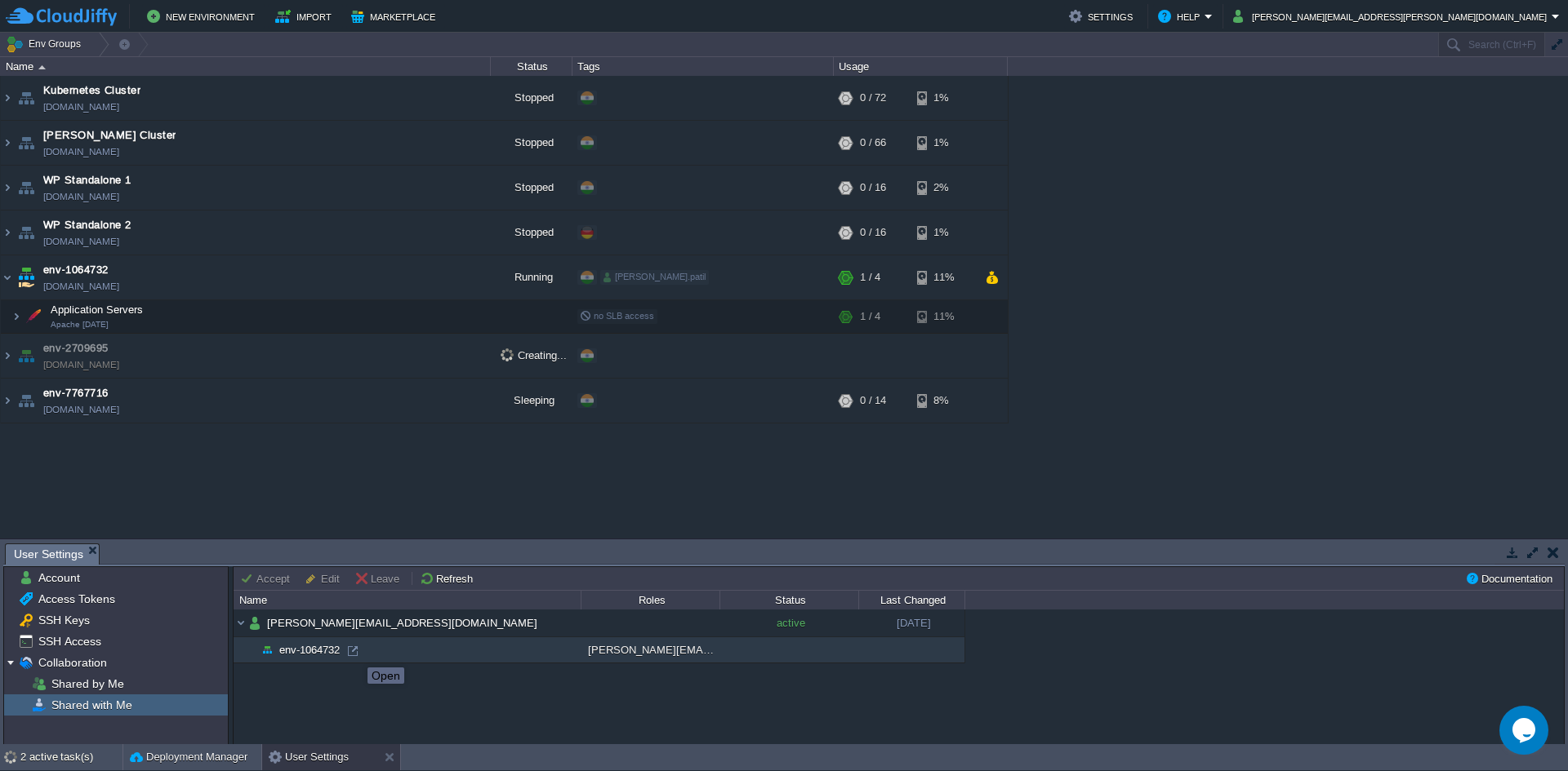
click at [347, 652] on div at bounding box center [353, 650] width 15 height 15
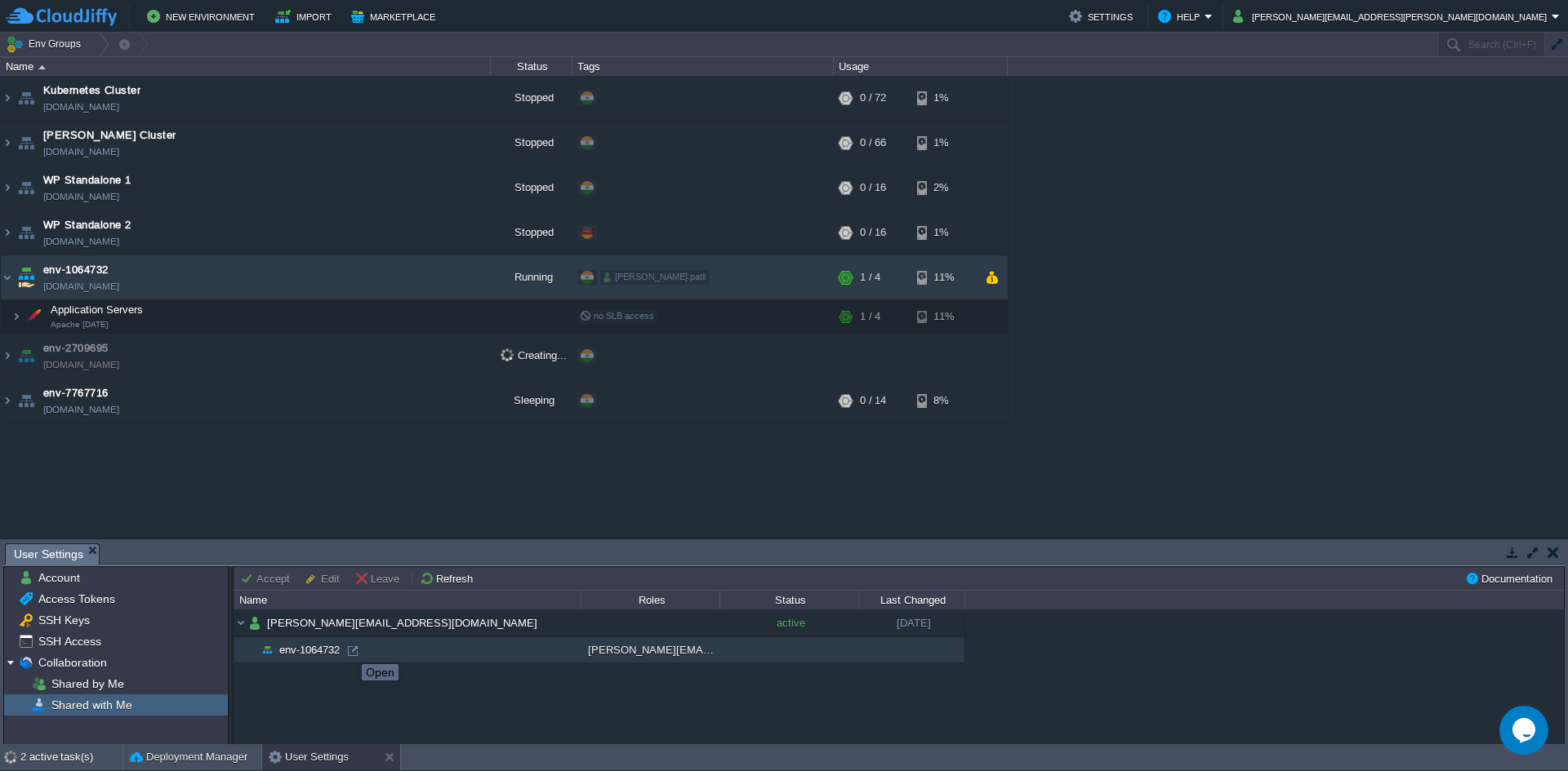
click at [349, 649] on div at bounding box center [353, 650] width 15 height 15
click at [4, 279] on img at bounding box center [7, 277] width 13 height 44
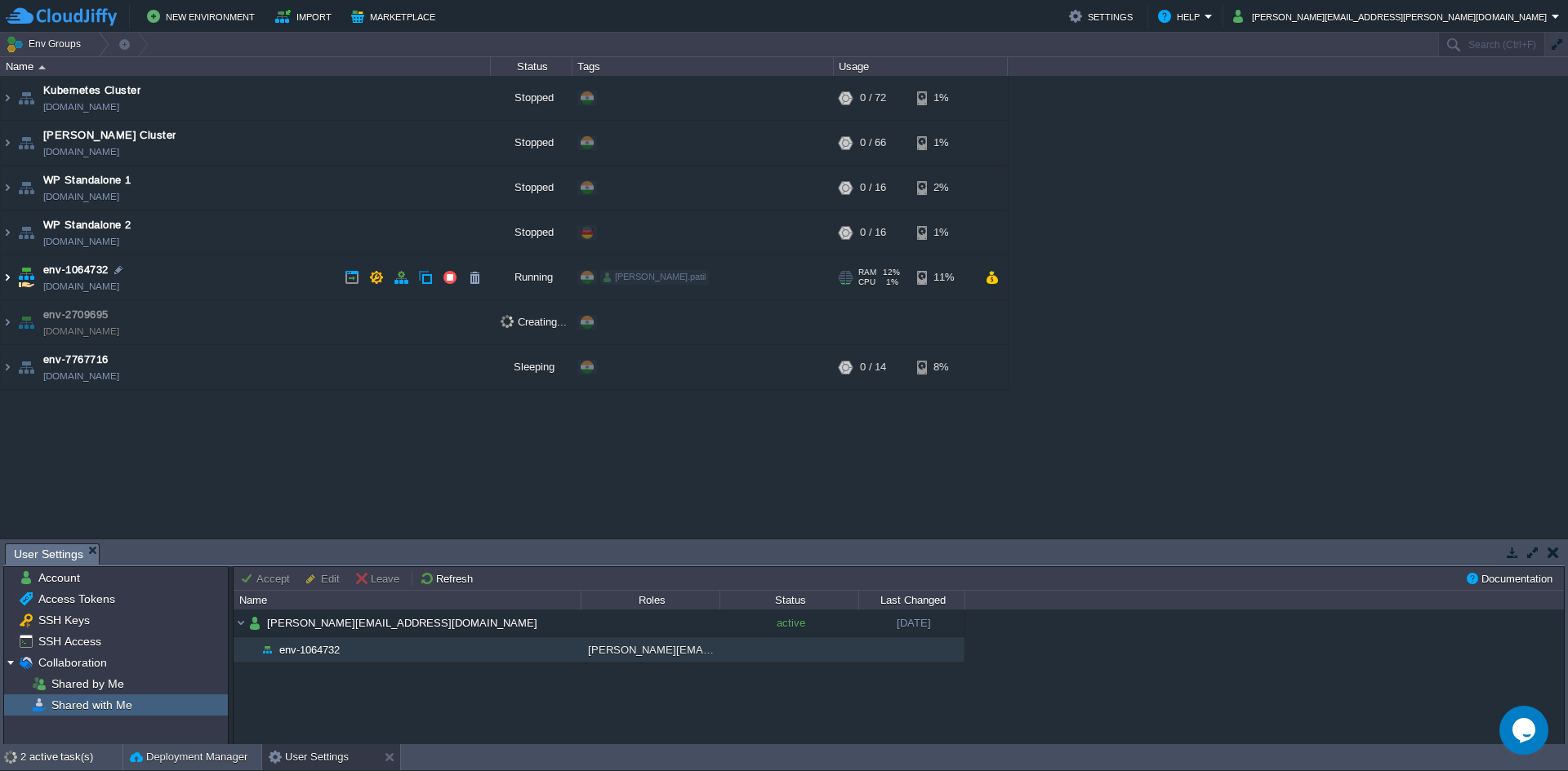
click at [7, 280] on img at bounding box center [7, 277] width 13 height 44
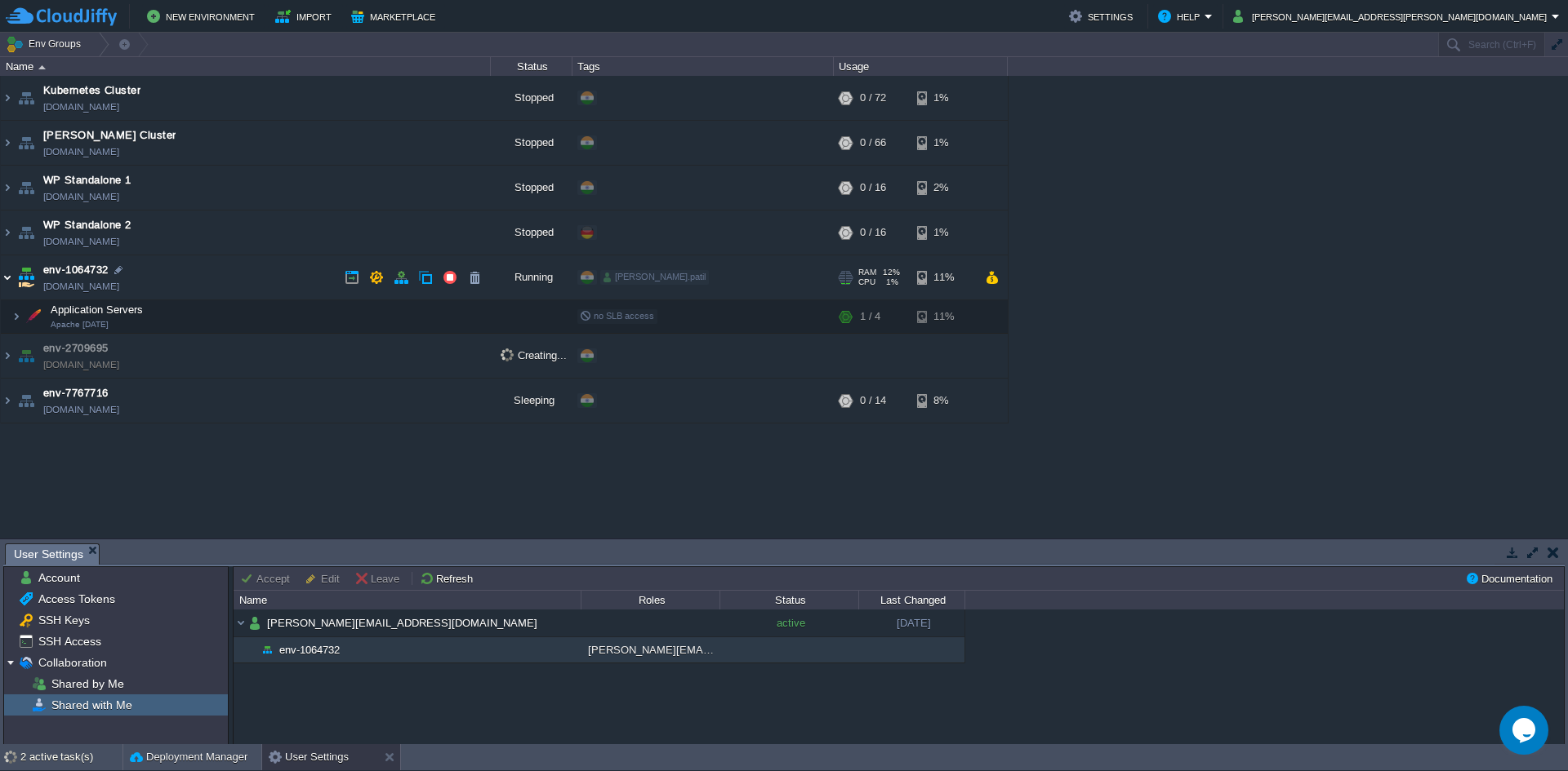
click at [7, 280] on img at bounding box center [7, 277] width 13 height 44
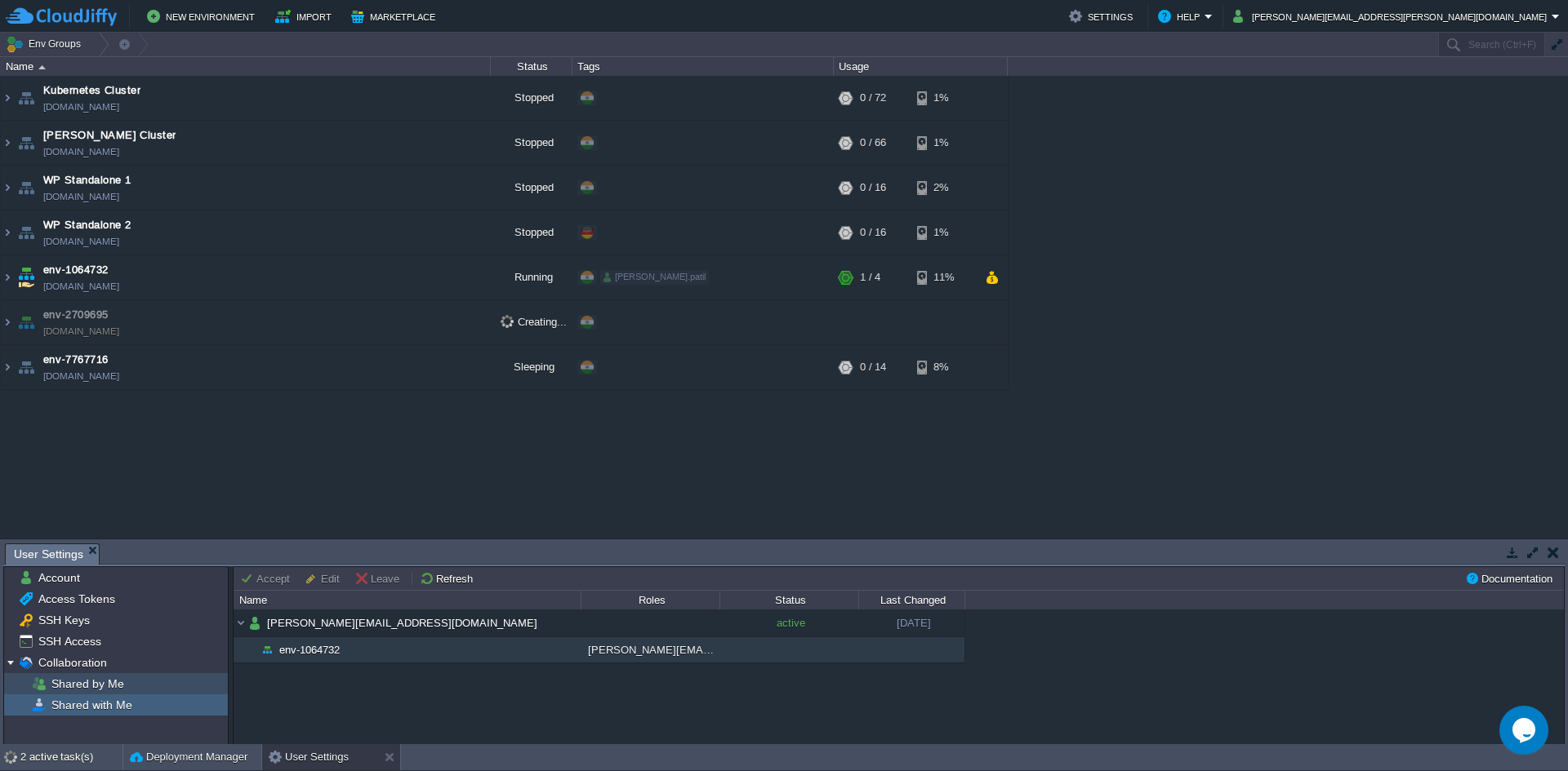
click at [109, 689] on span "Shared by Me" at bounding box center [87, 683] width 78 height 15
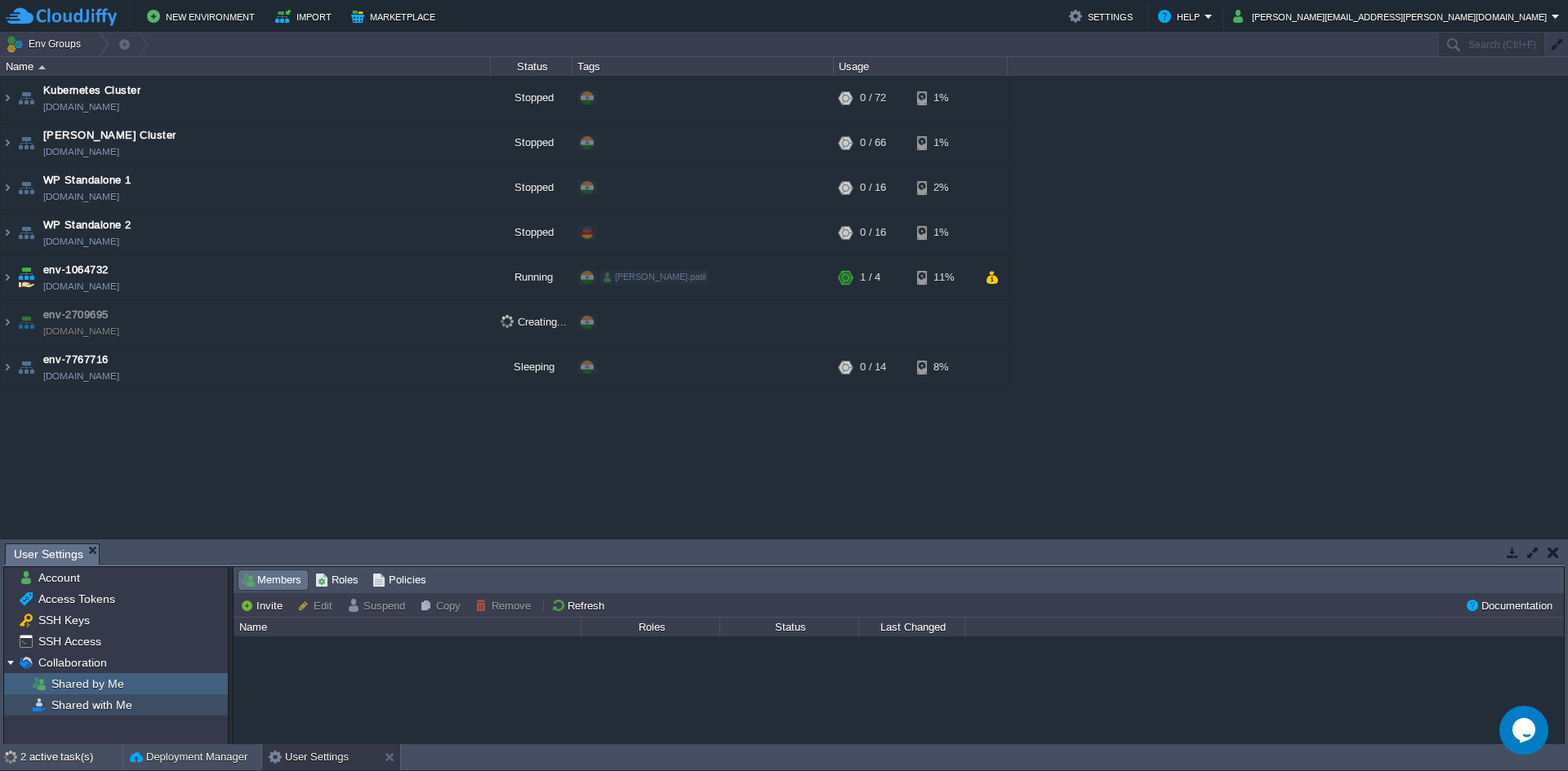
click at [107, 708] on span "Shared with Me" at bounding box center [91, 705] width 87 height 15
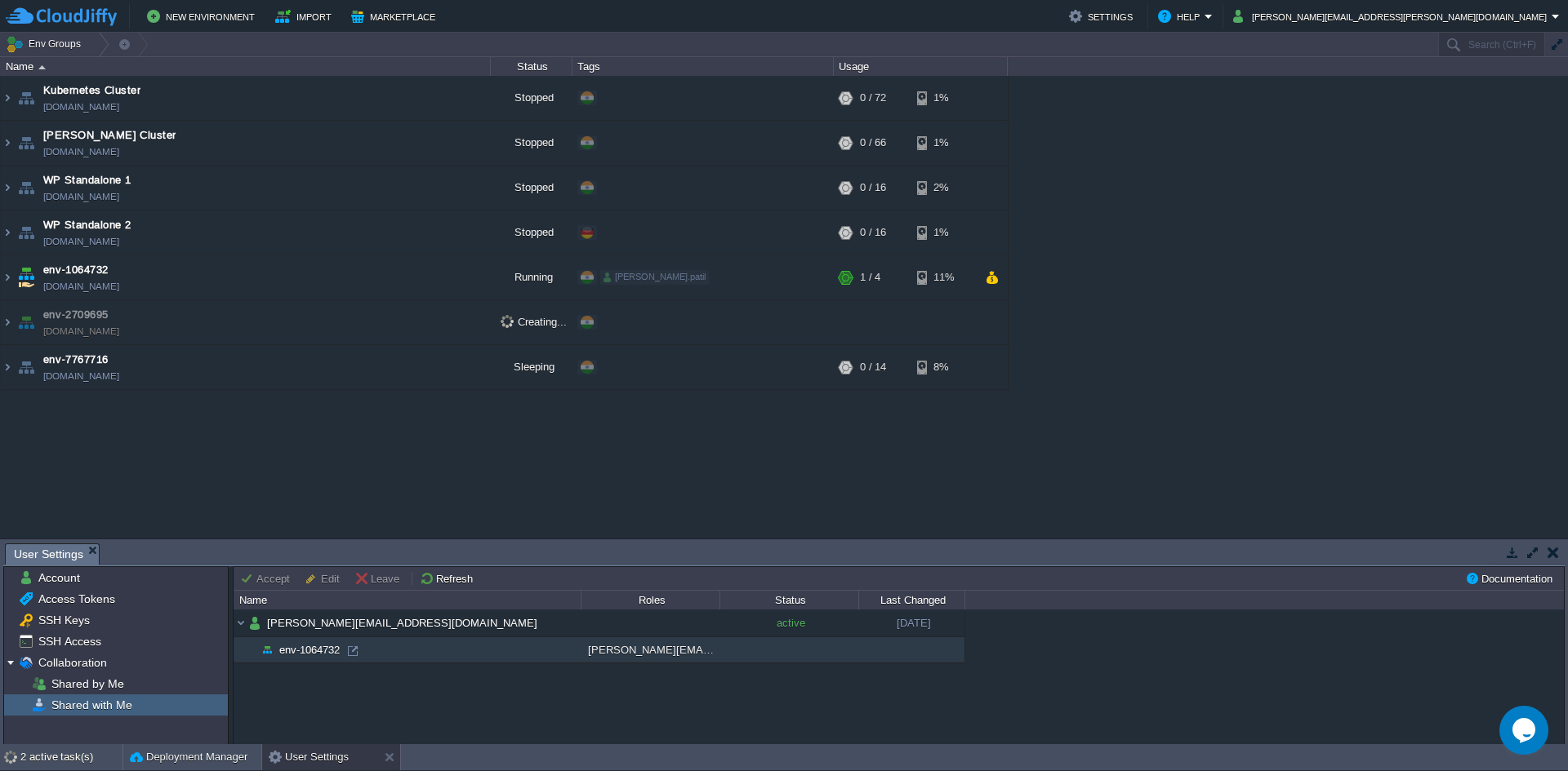
click at [374, 643] on td "env-1064732" at bounding box center [407, 650] width 347 height 26
click at [7, 284] on img at bounding box center [7, 277] width 13 height 44
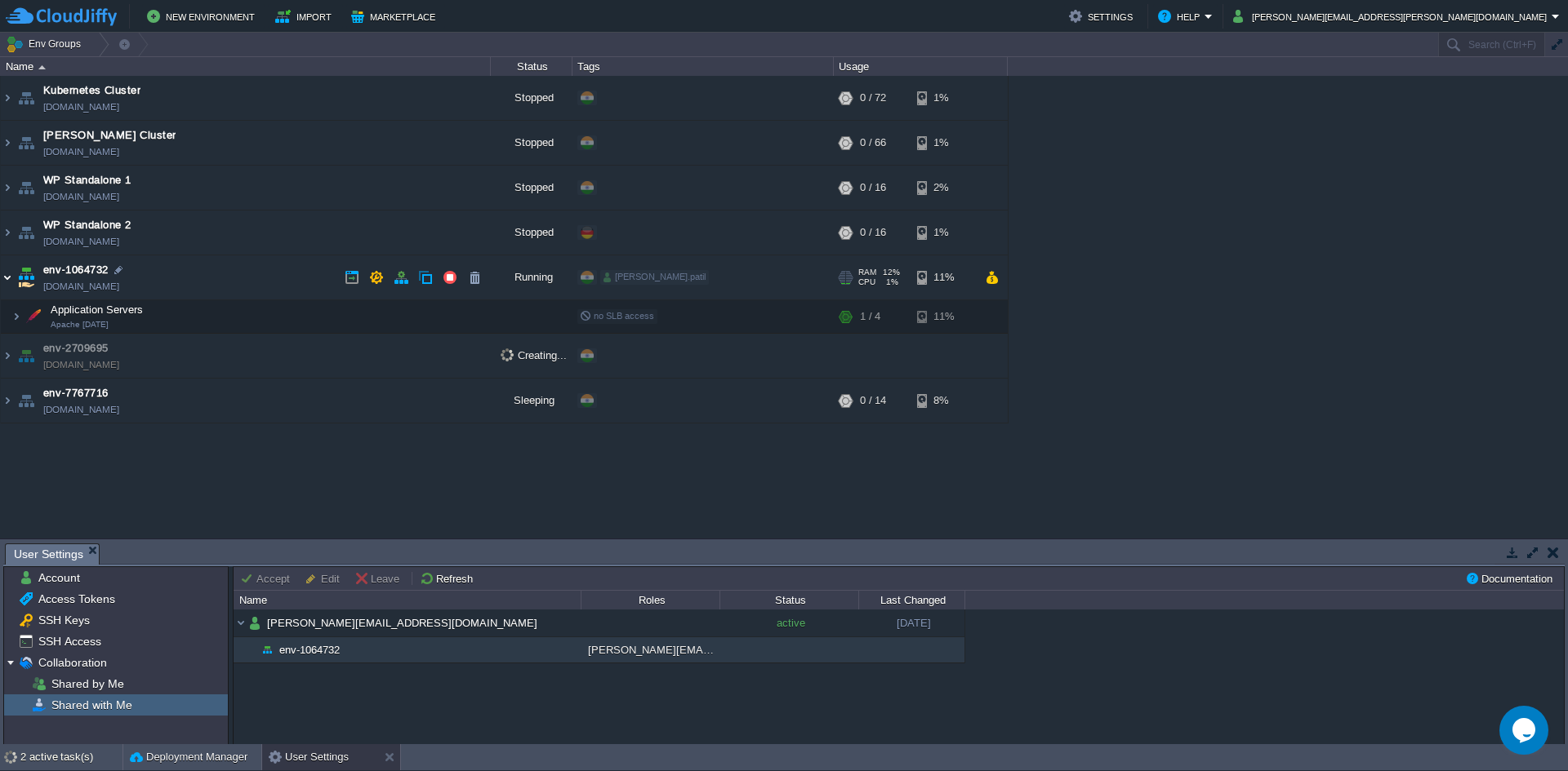
click at [6, 287] on img at bounding box center [7, 277] width 13 height 44
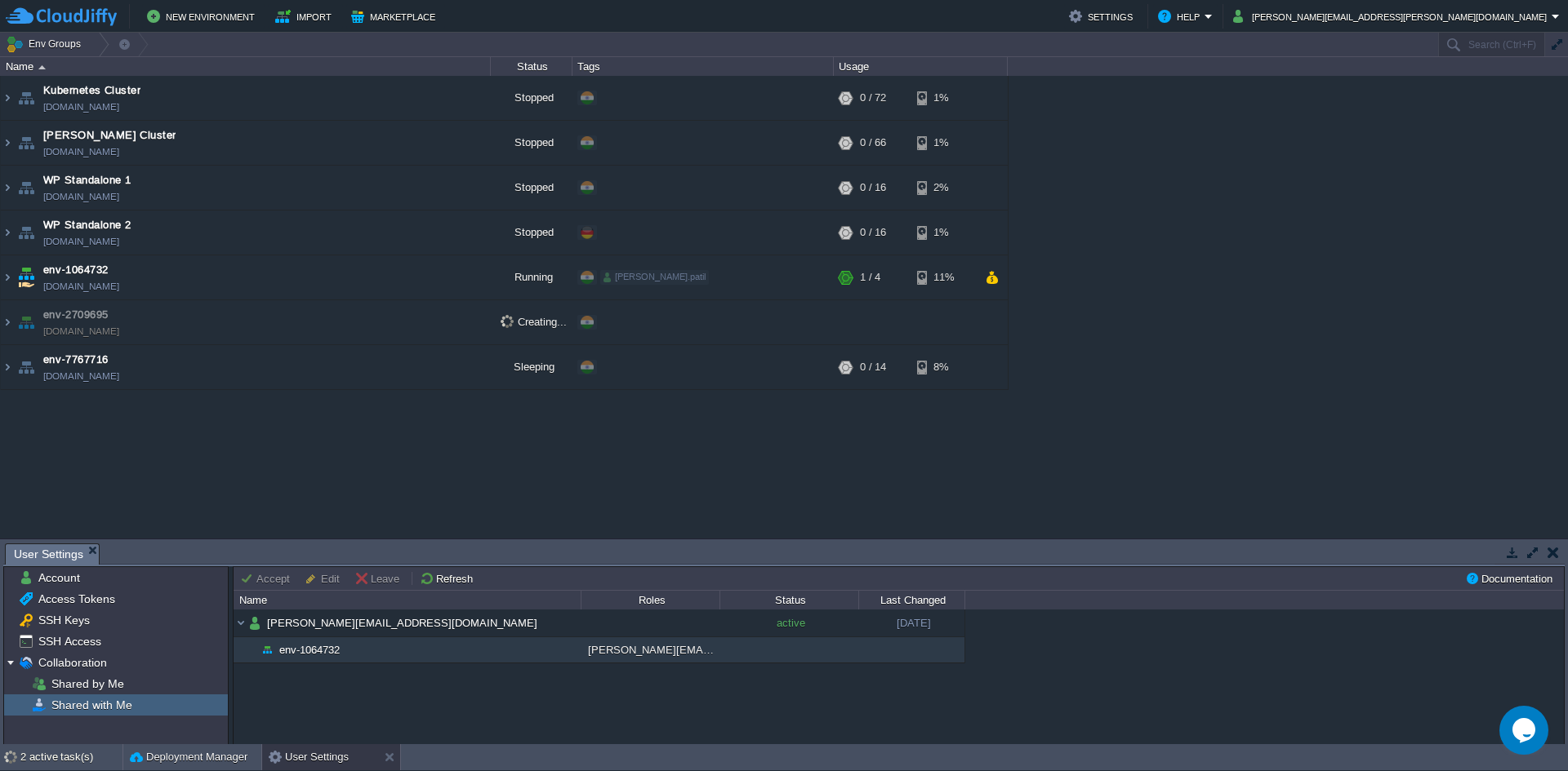
click at [0, 367] on table "Kubernetes Cluster [DOMAIN_NAME] Stopped + Add to Env Group RAM 0% CPU 0% 0 / 7…" at bounding box center [504, 233] width 1009 height 314
click at [10, 367] on img at bounding box center [7, 367] width 13 height 44
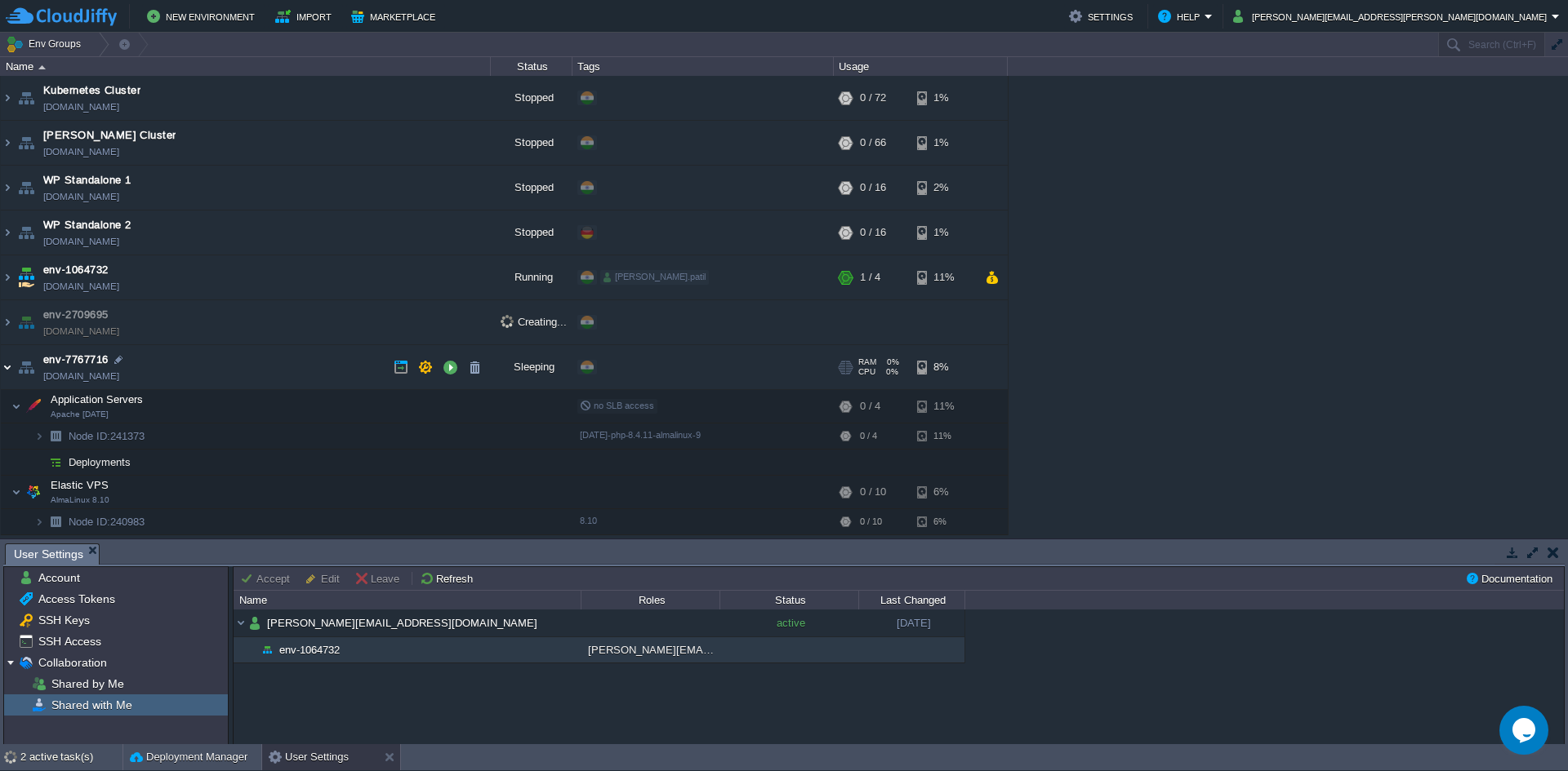
click at [10, 367] on img at bounding box center [7, 367] width 13 height 44
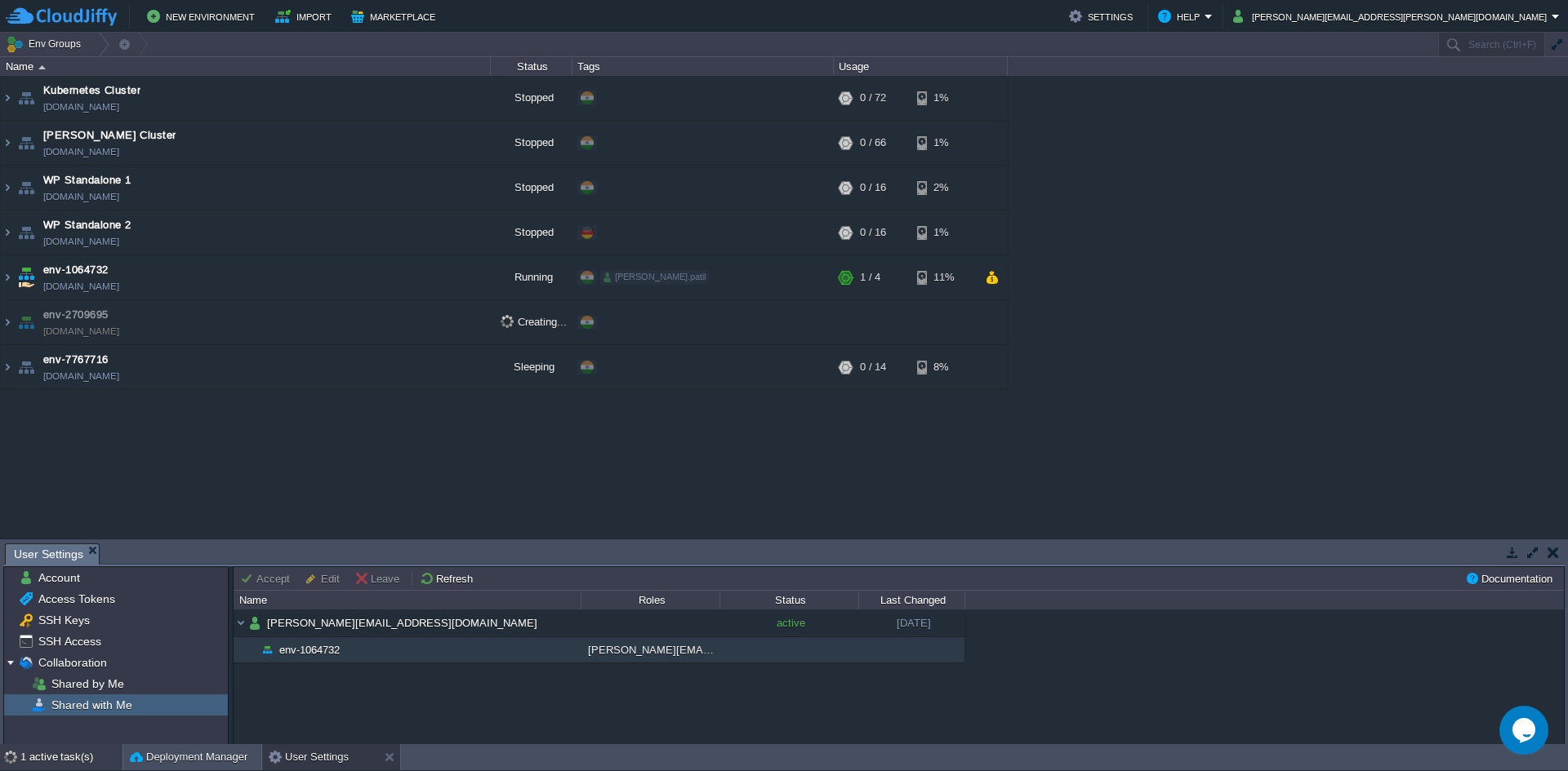
click at [34, 757] on div "1 active task(s)" at bounding box center [70, 757] width 102 height 26
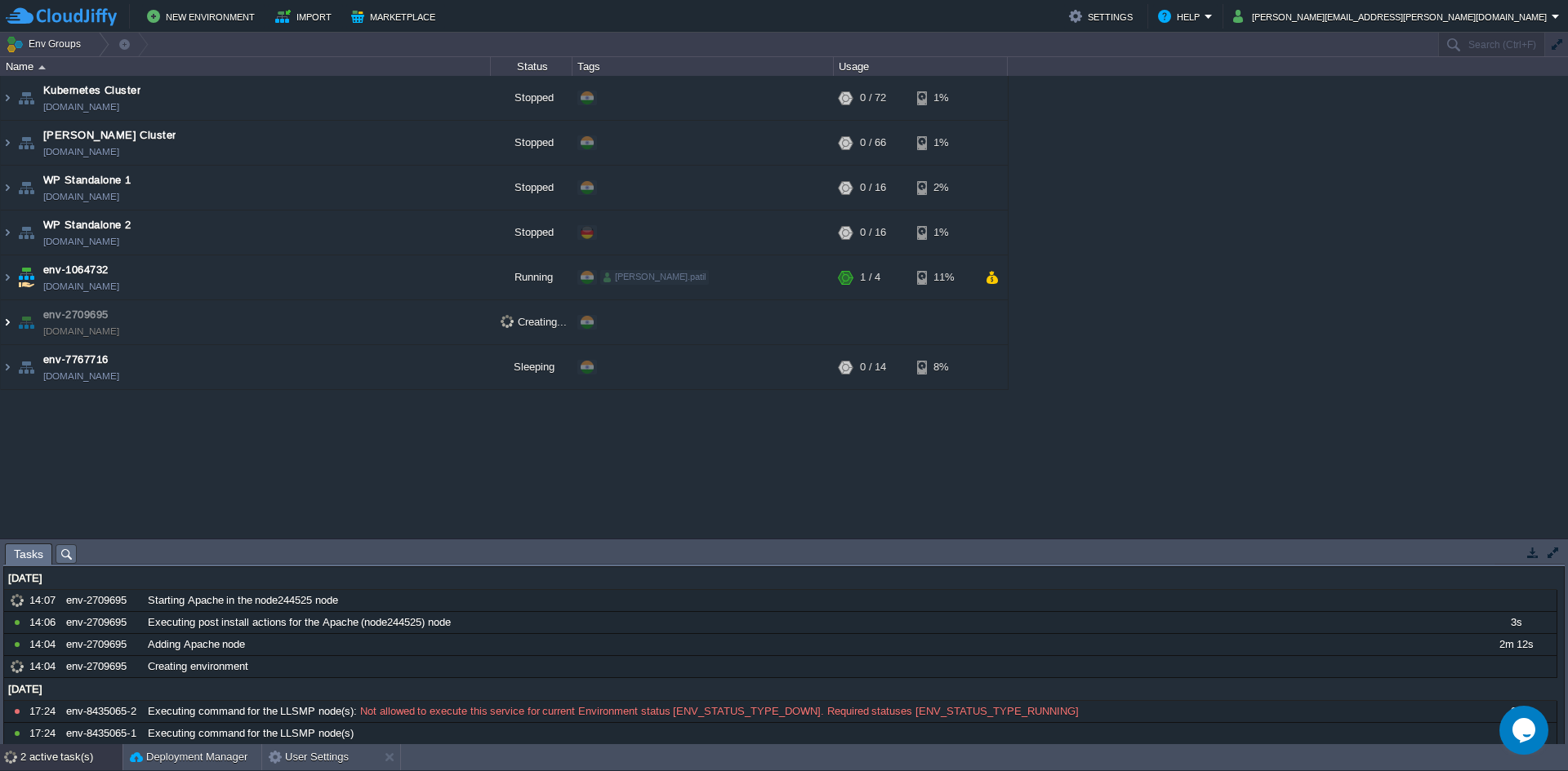
click at [10, 327] on img at bounding box center [7, 322] width 13 height 44
click at [7, 329] on img at bounding box center [7, 322] width 13 height 44
click at [9, 320] on img at bounding box center [7, 322] width 13 height 44
click at [5, 320] on img at bounding box center [7, 322] width 13 height 44
click at [7, 368] on img at bounding box center [7, 367] width 13 height 44
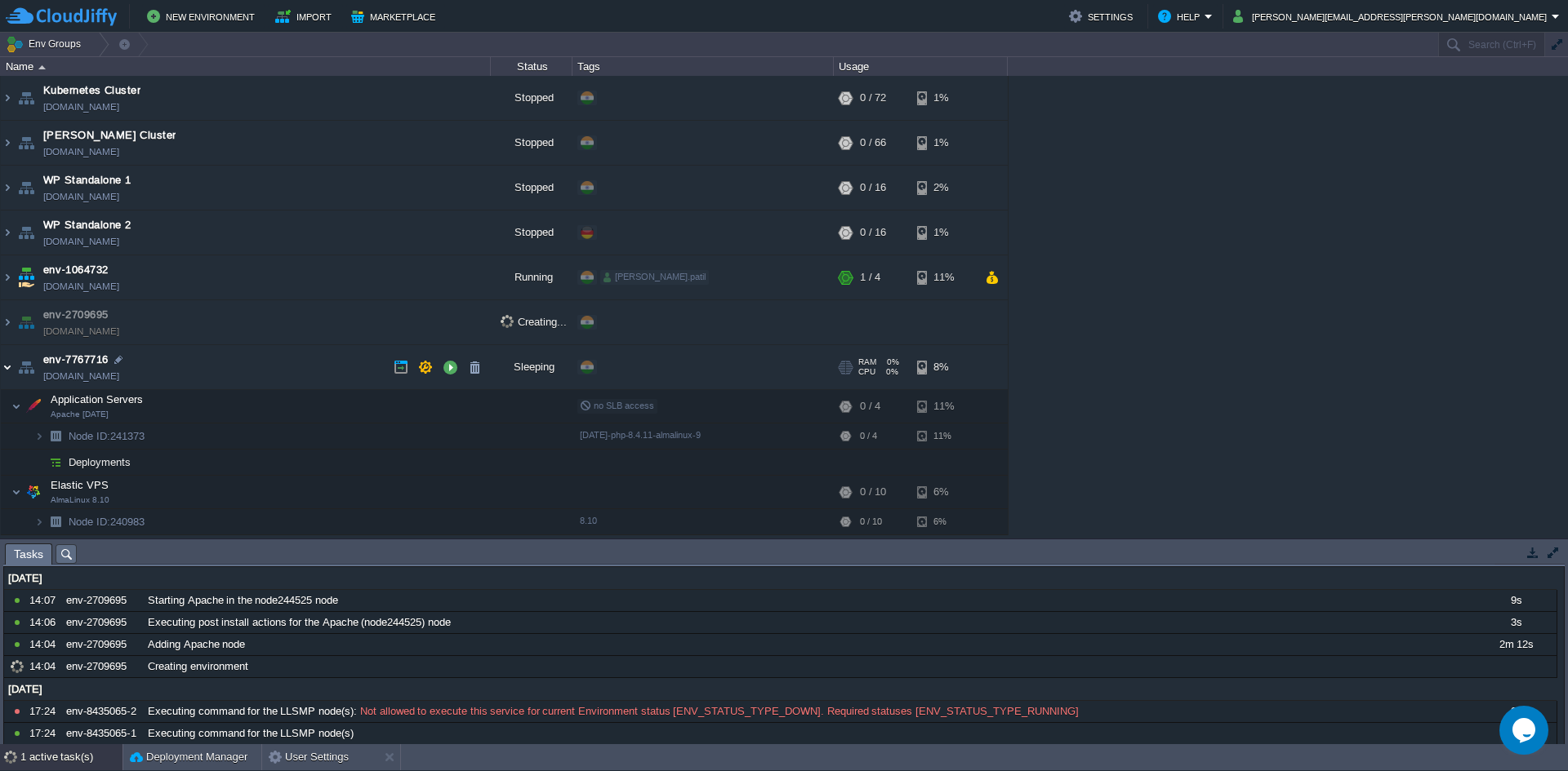
click at [7, 368] on img at bounding box center [7, 367] width 13 height 44
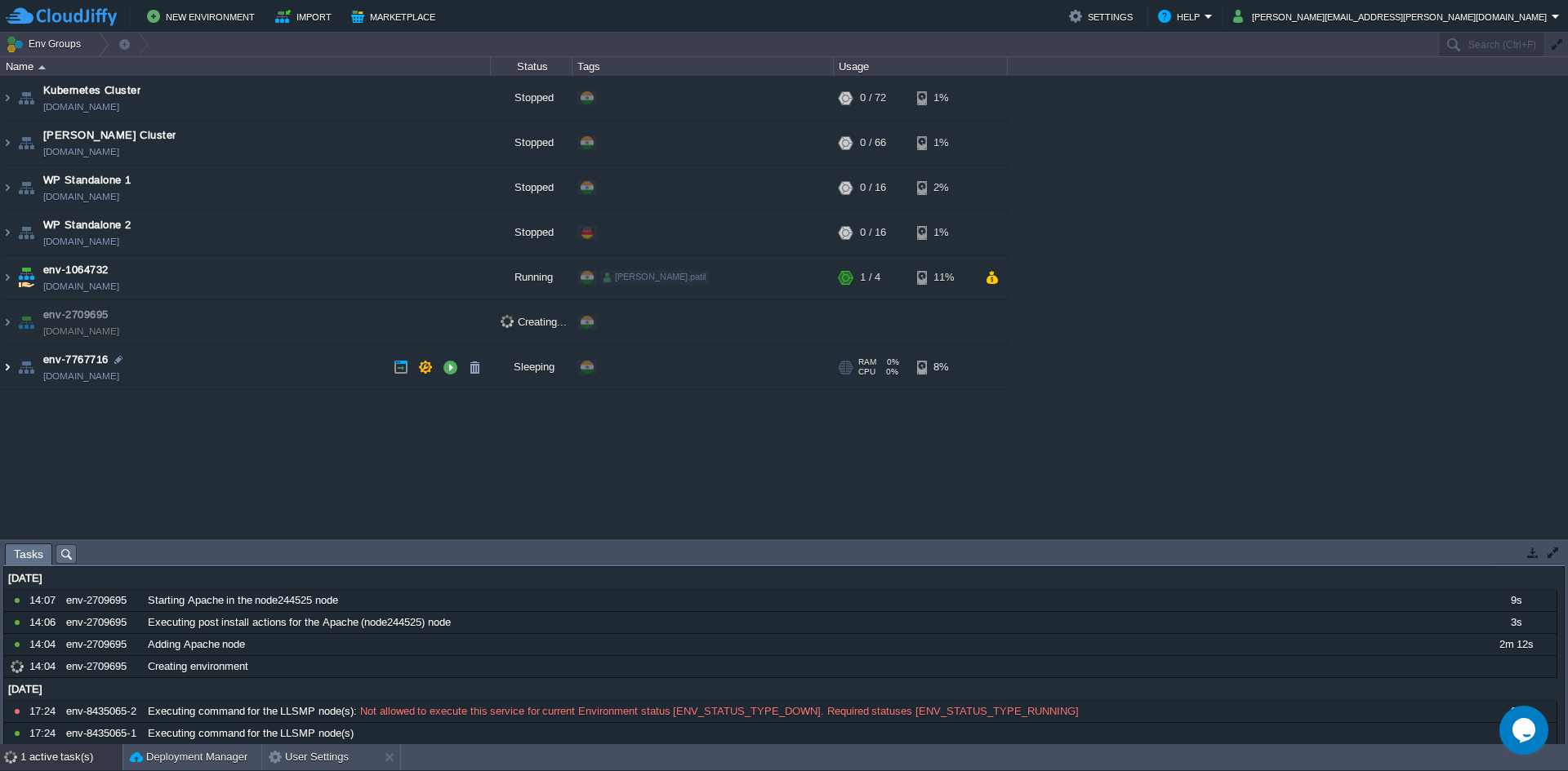
click at [7, 368] on img at bounding box center [7, 367] width 13 height 44
click at [8, 366] on img at bounding box center [7, 367] width 13 height 44
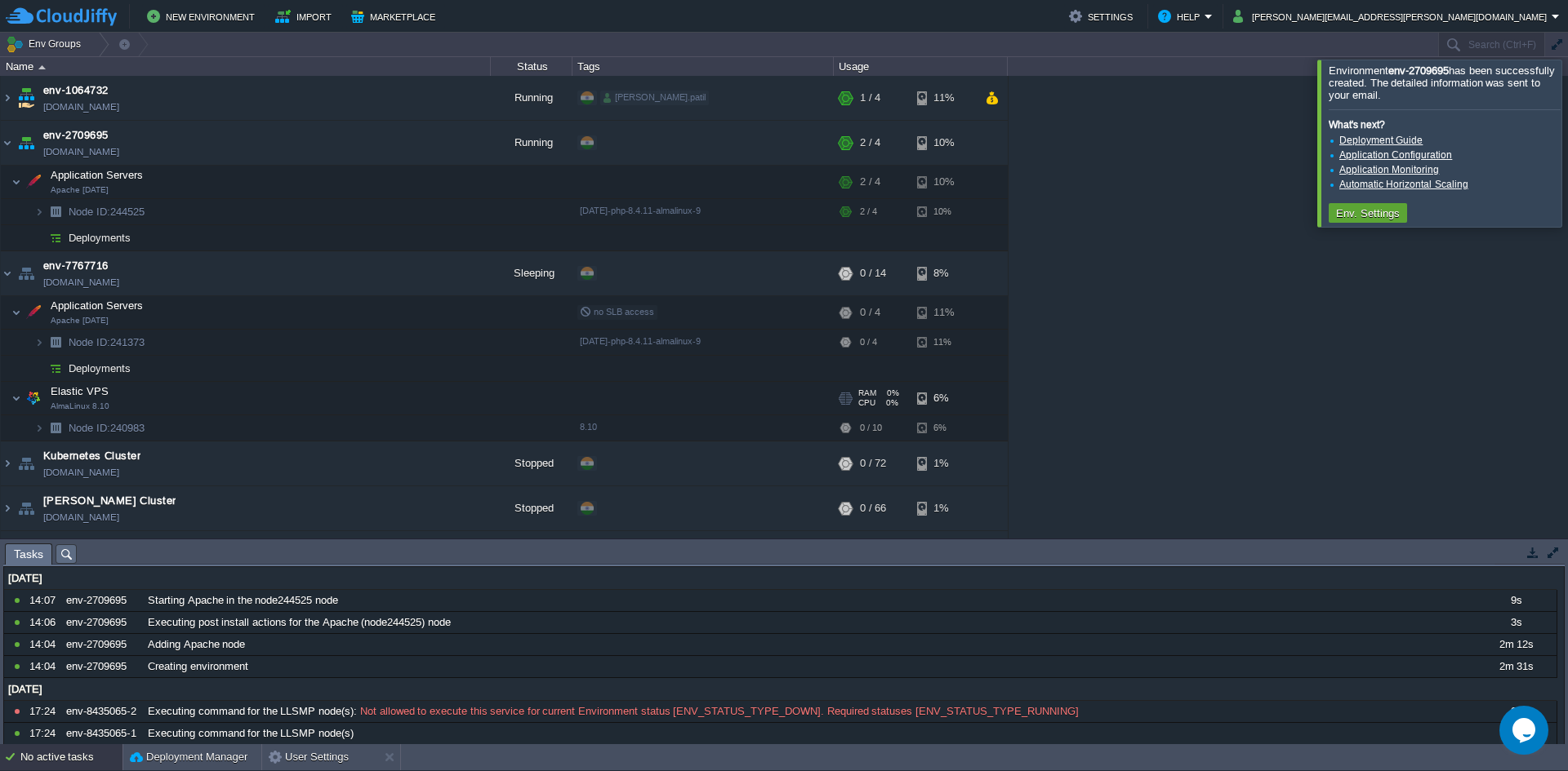
click at [3, 399] on span at bounding box center [6, 398] width 10 height 12
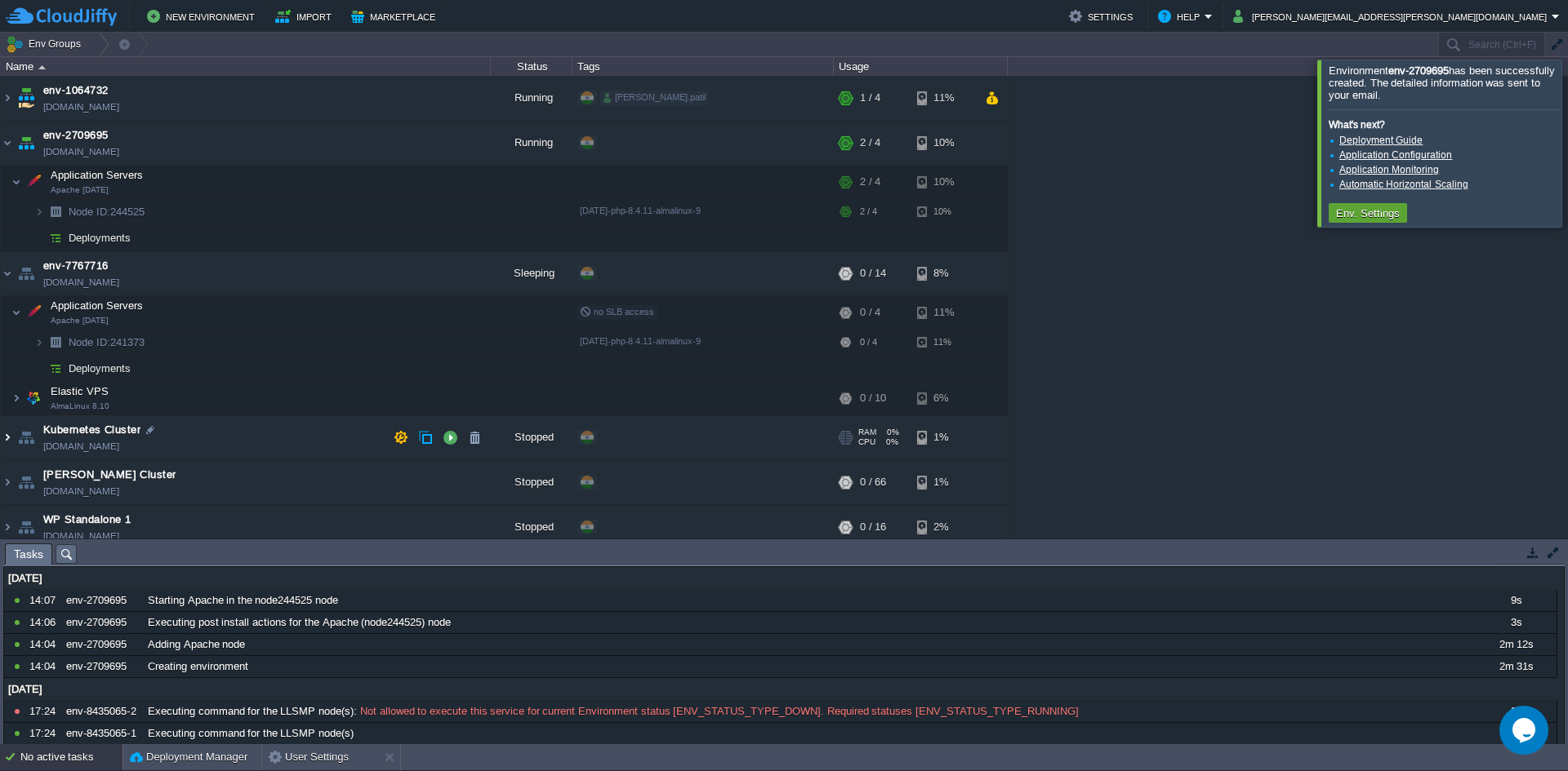
click at [11, 443] on img at bounding box center [7, 437] width 13 height 44
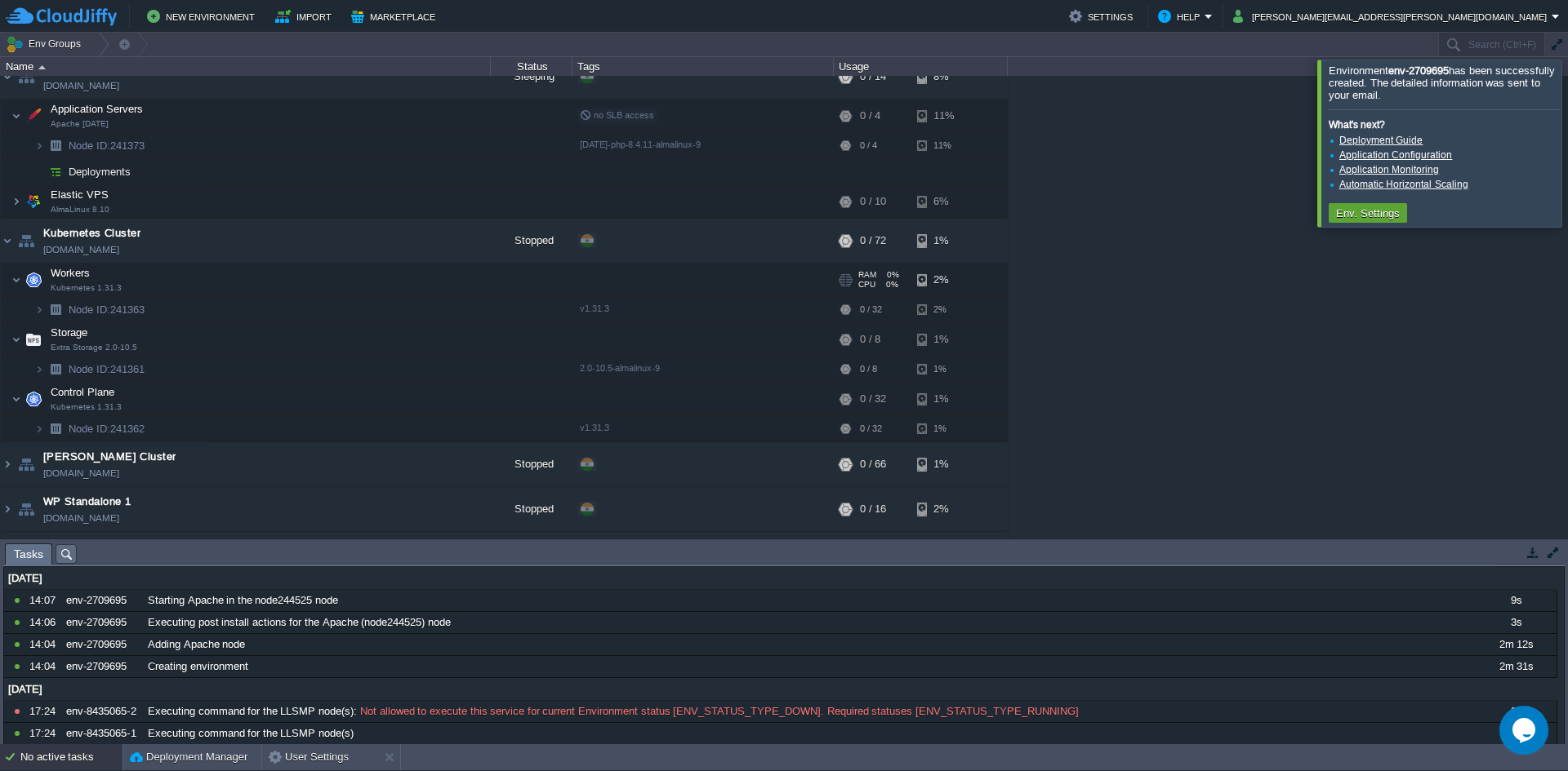
scroll to position [235, 0]
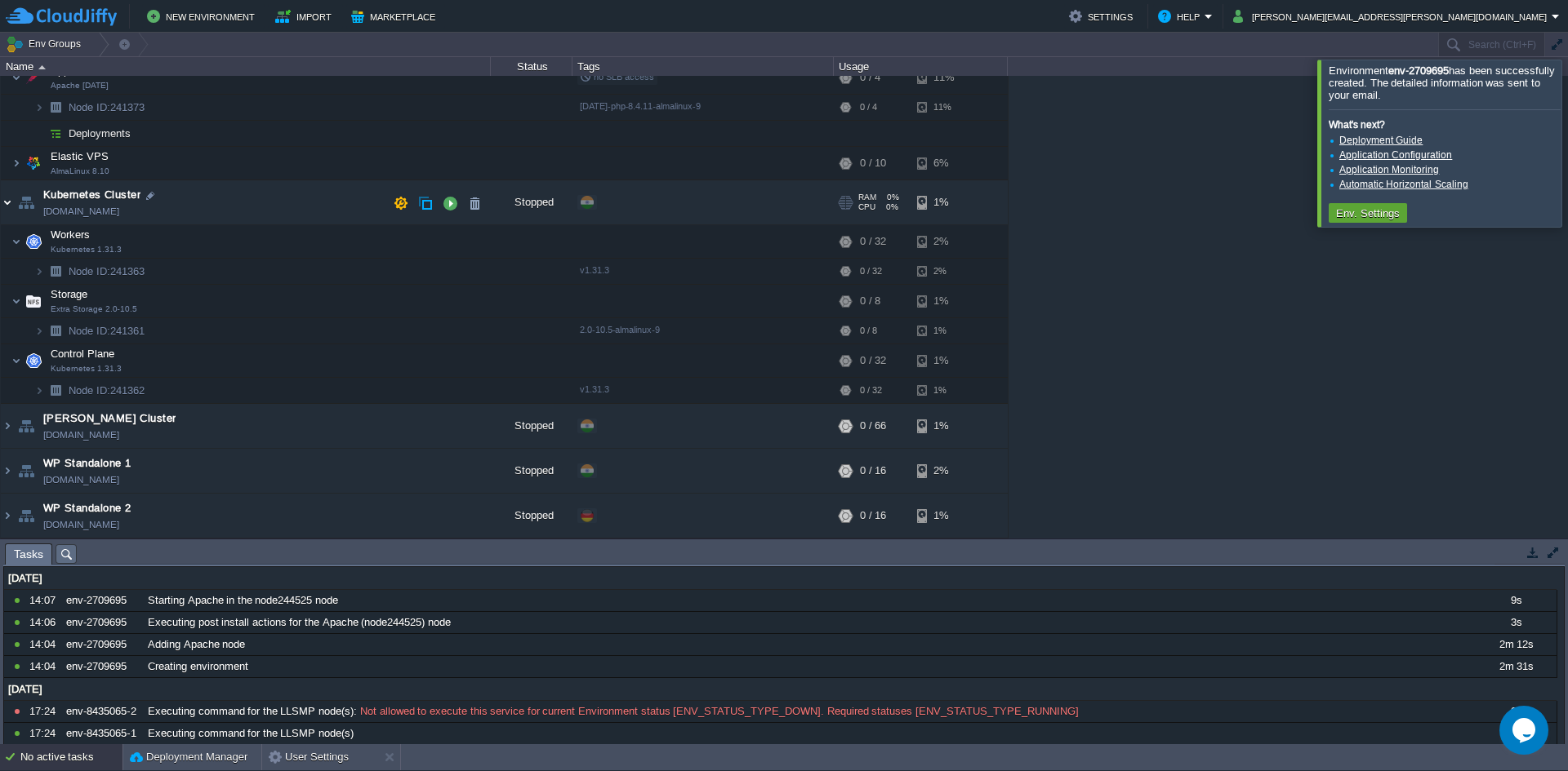
click at [5, 201] on img at bounding box center [7, 202] width 13 height 44
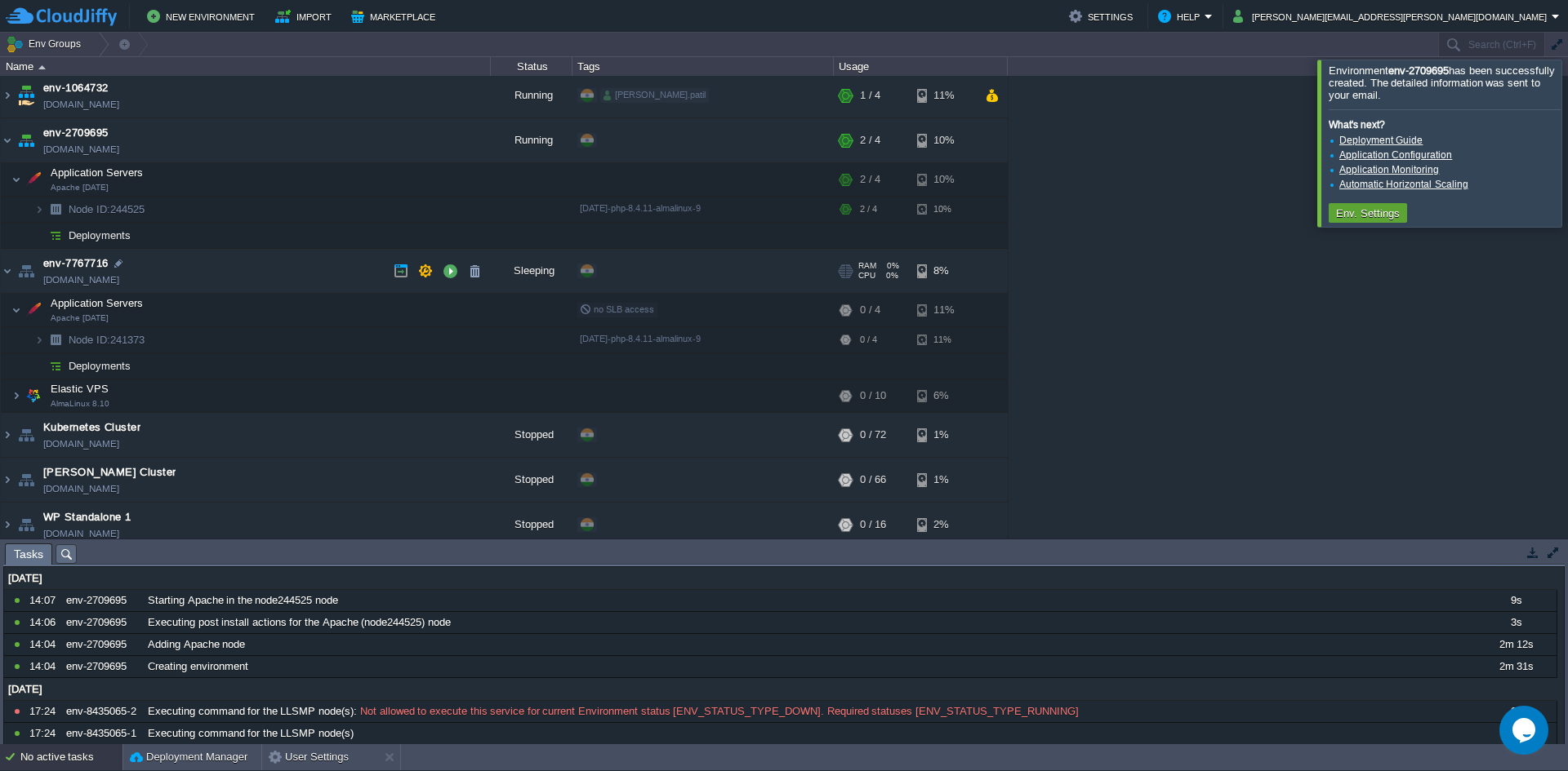
scroll to position [0, 0]
click at [17, 183] on img at bounding box center [16, 182] width 10 height 33
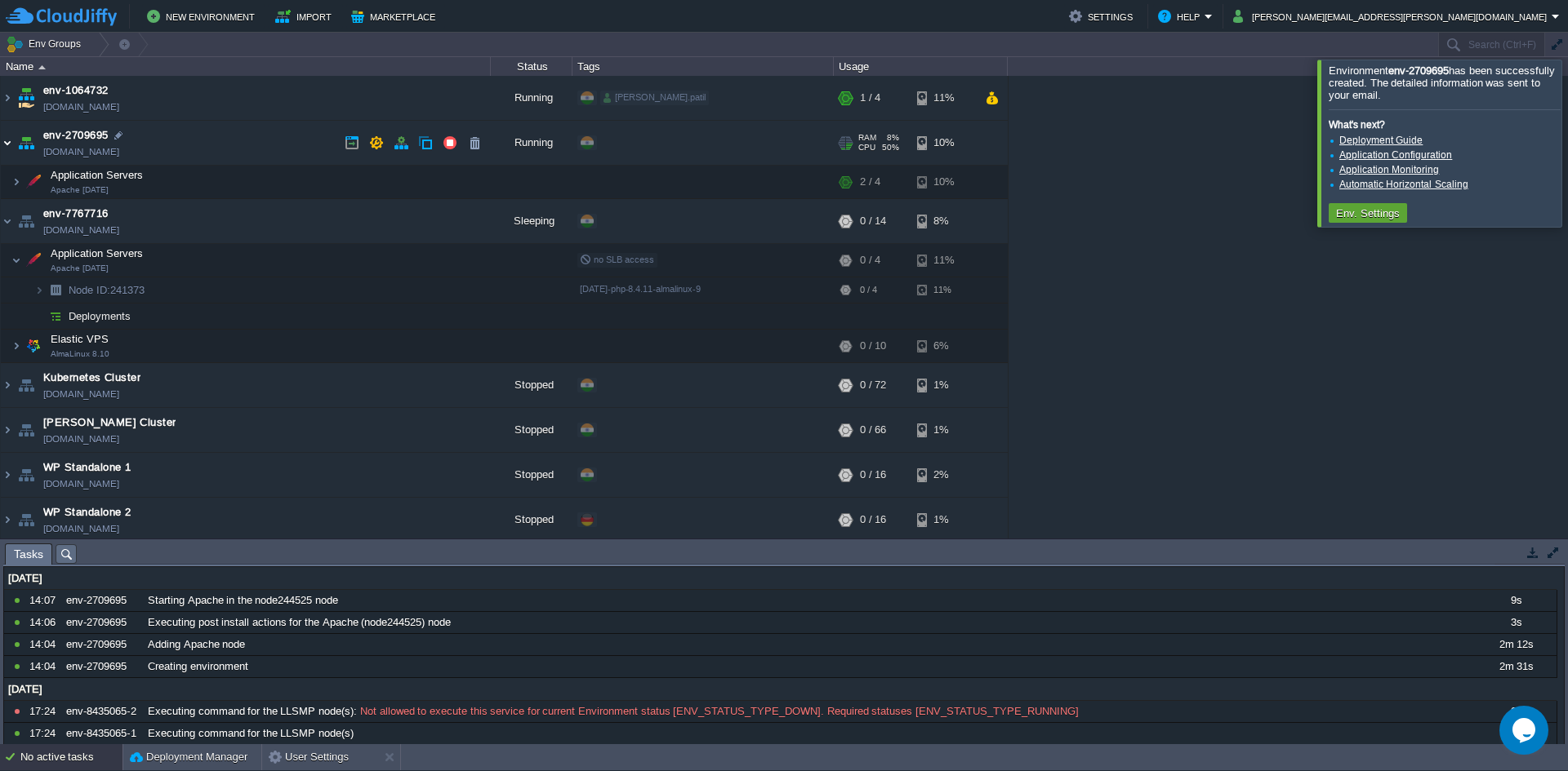
click at [3, 155] on img at bounding box center [7, 142] width 13 height 44
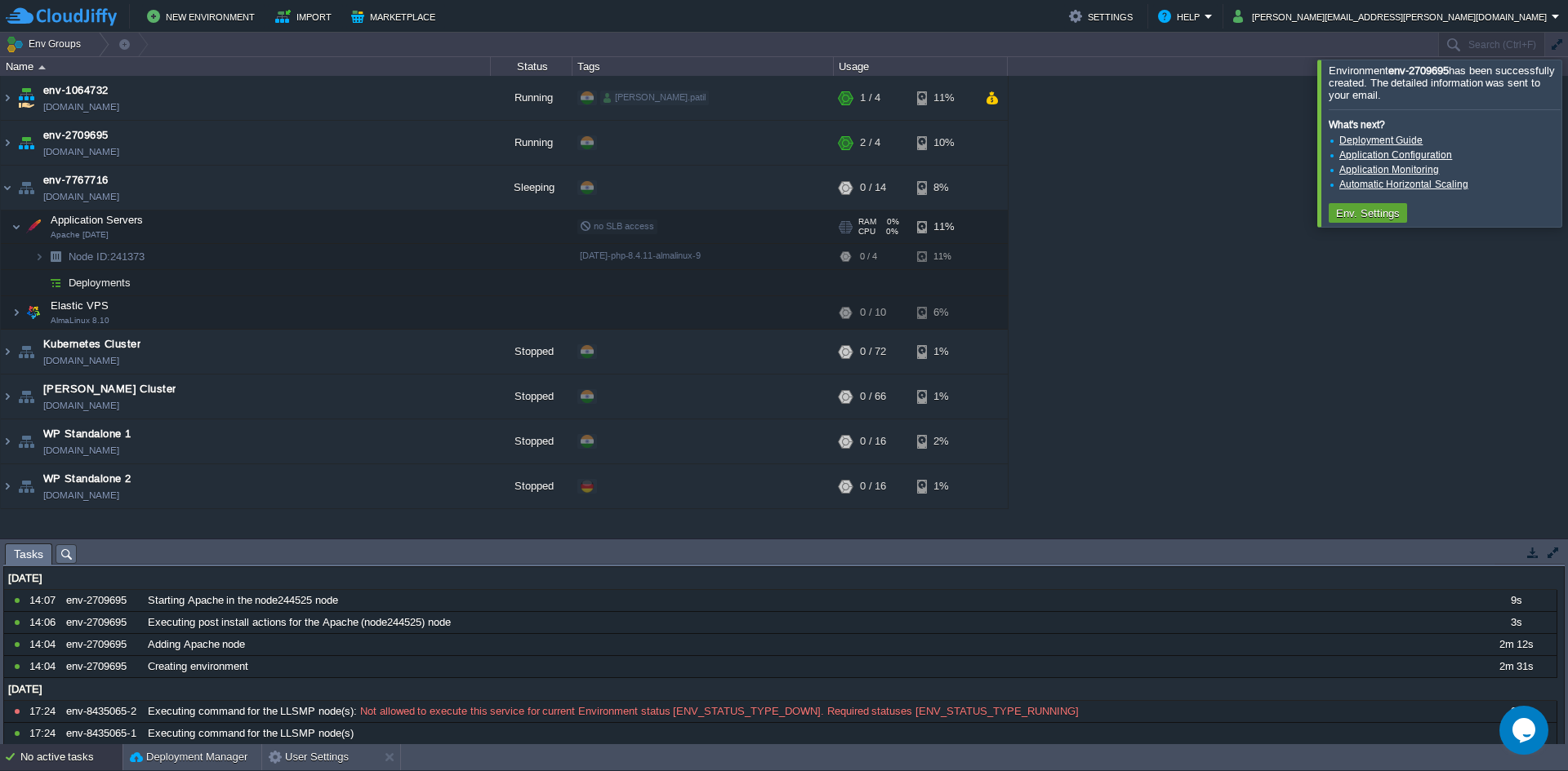
click at [8, 224] on img at bounding box center [6, 218] width 10 height 15
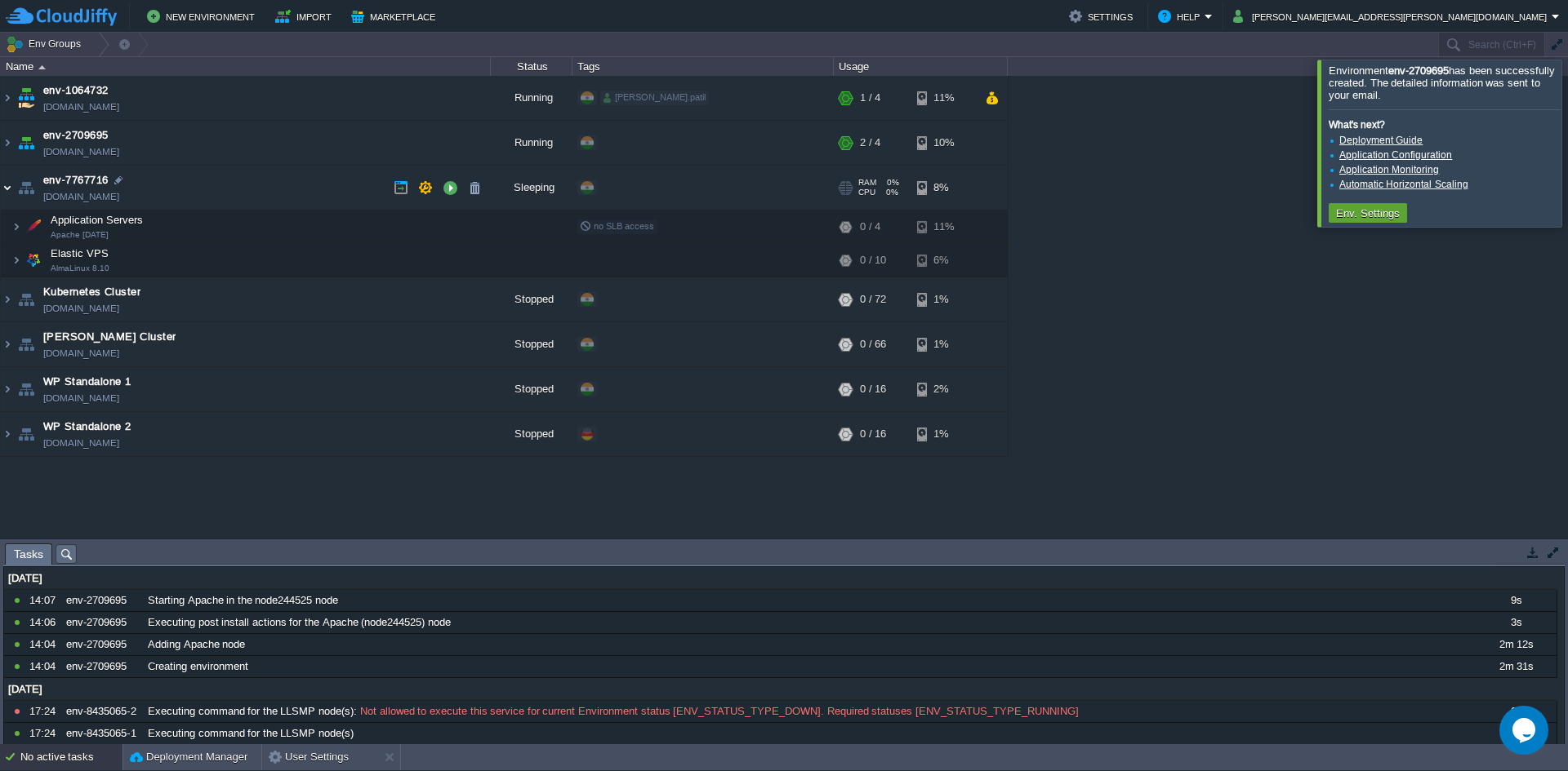
click at [7, 192] on img at bounding box center [7, 188] width 13 height 44
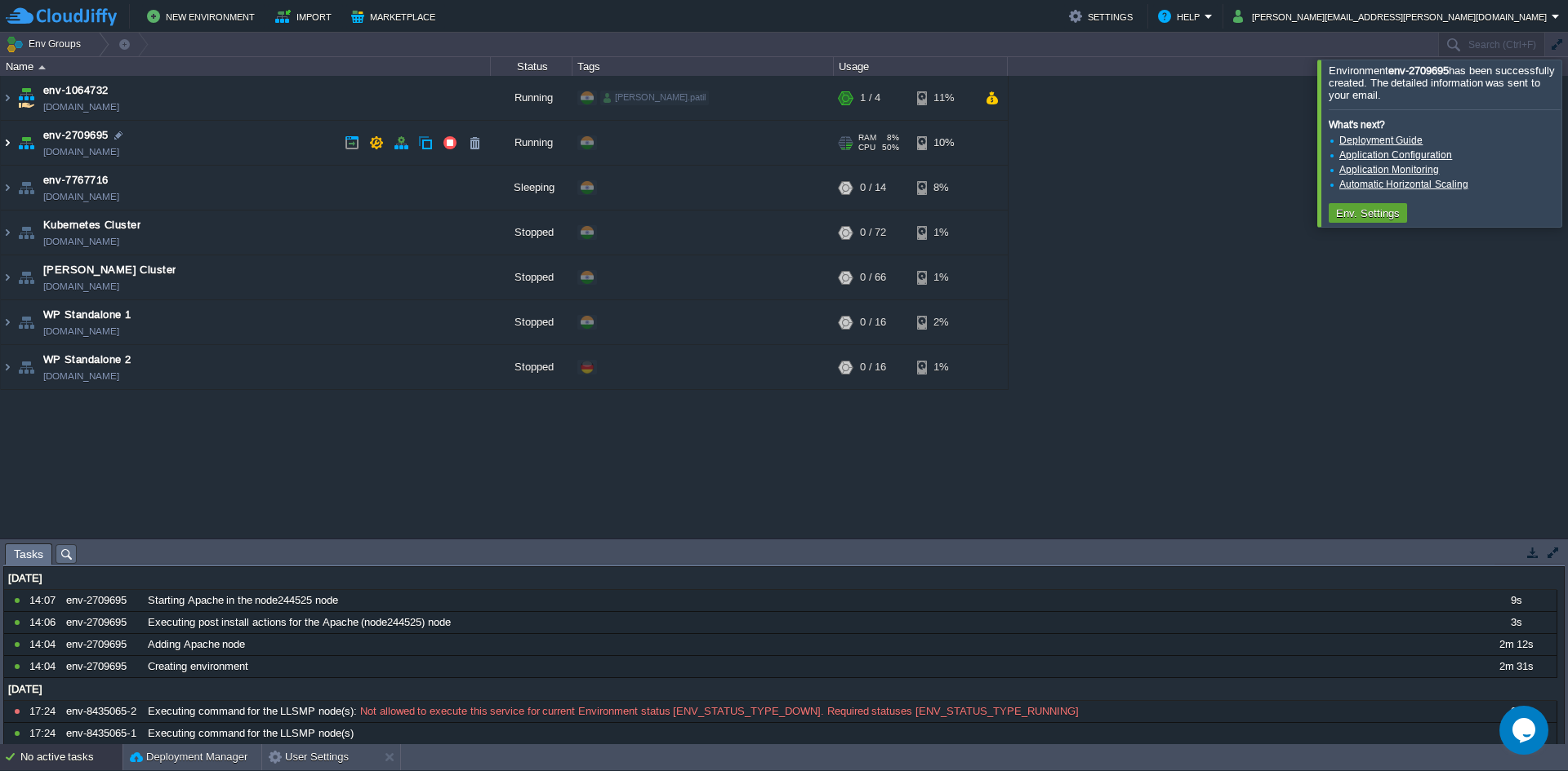
click at [6, 129] on img at bounding box center [7, 142] width 13 height 44
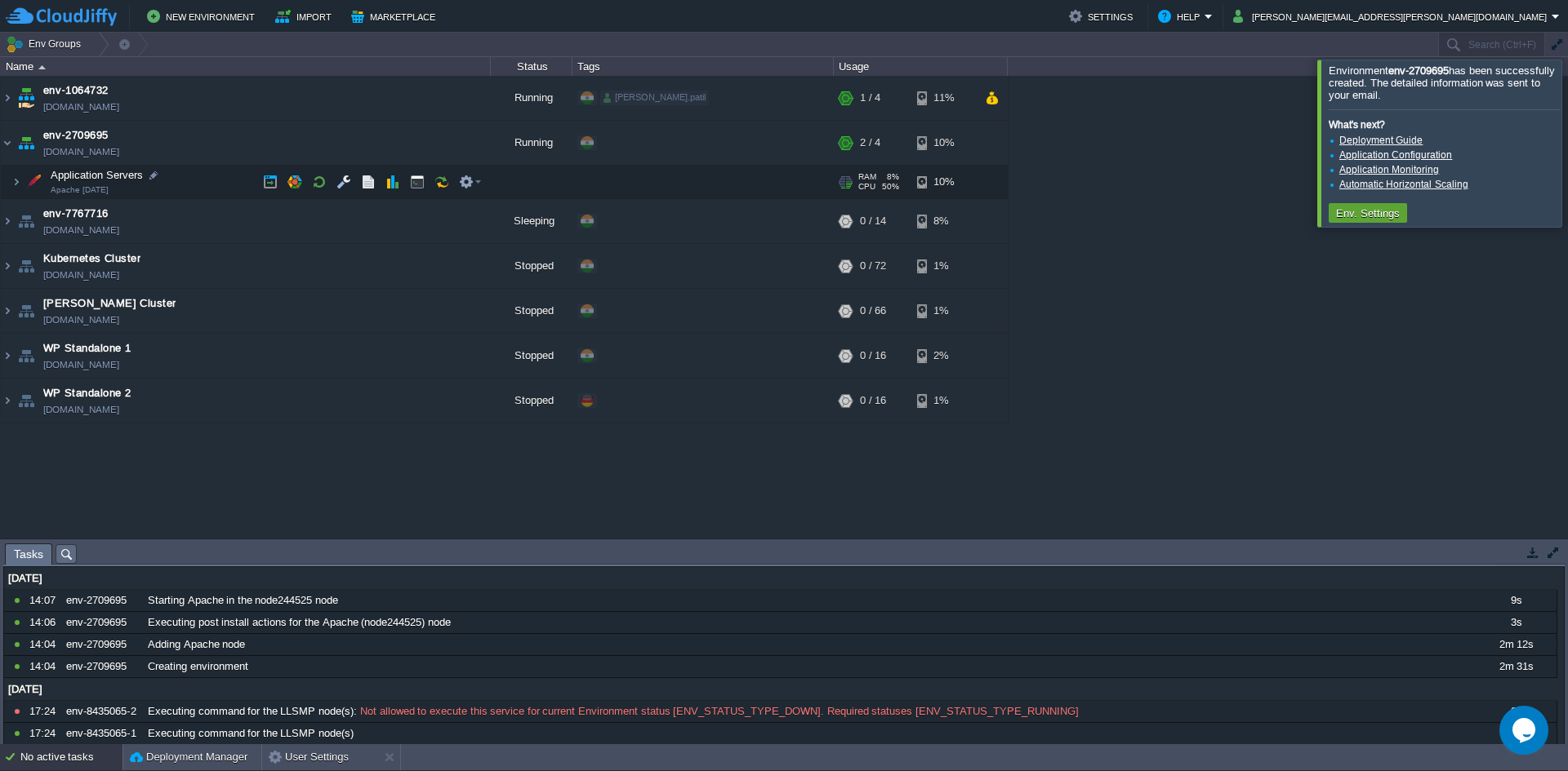
click at [10, 182] on span at bounding box center [6, 181] width 10 height 12
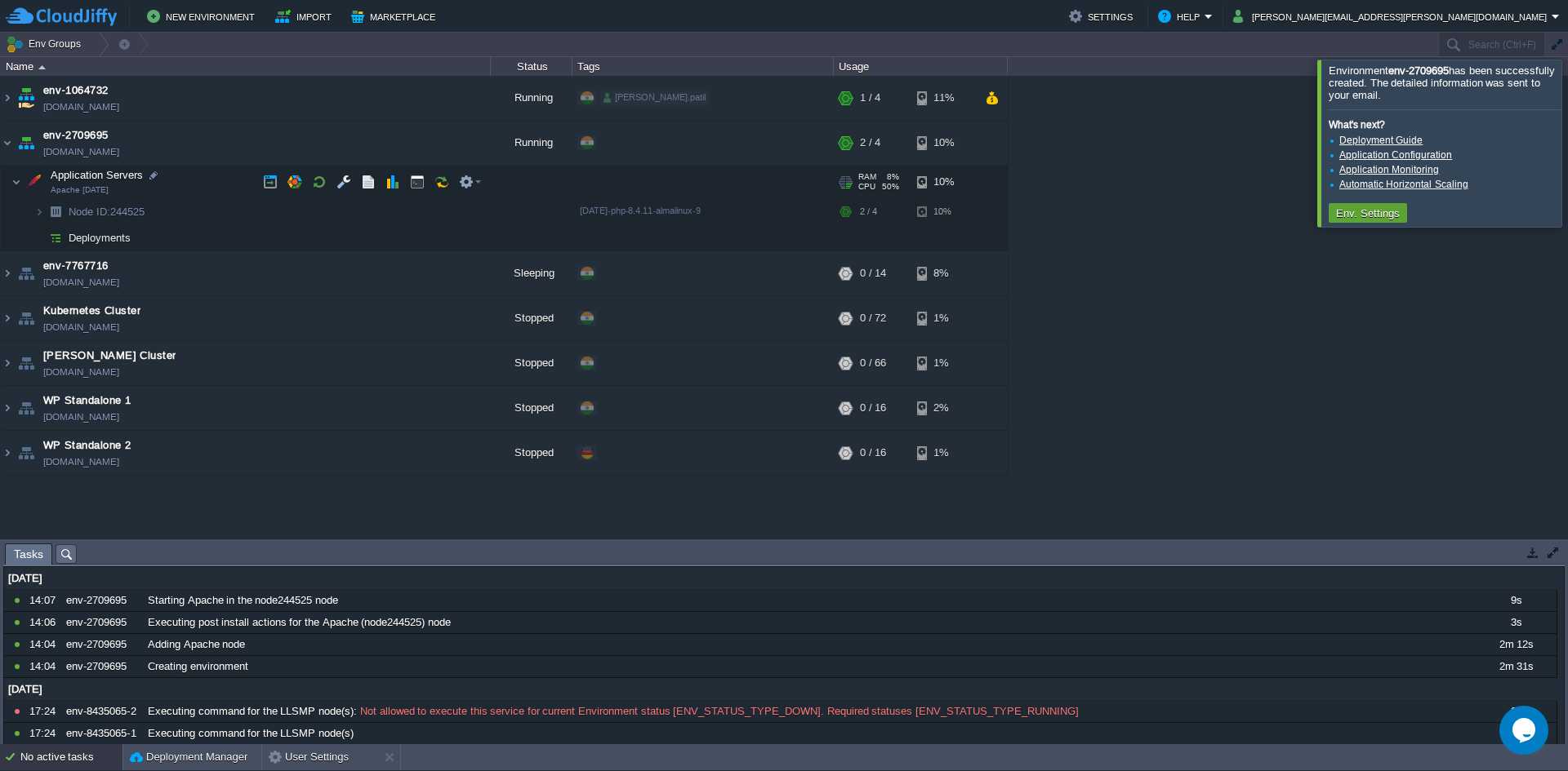
click at [10, 182] on span at bounding box center [6, 181] width 10 height 12
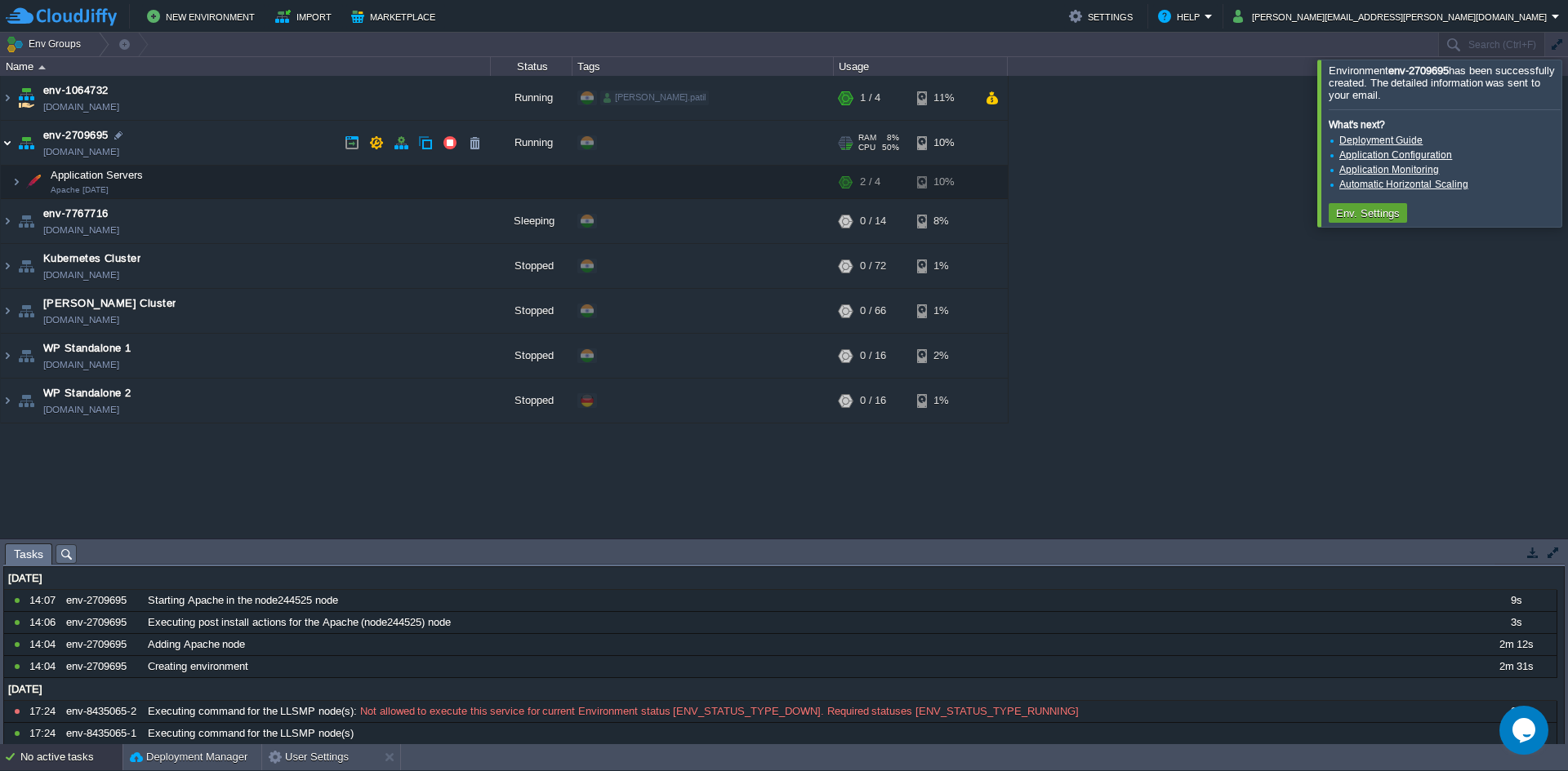
click at [7, 151] on img at bounding box center [7, 142] width 13 height 44
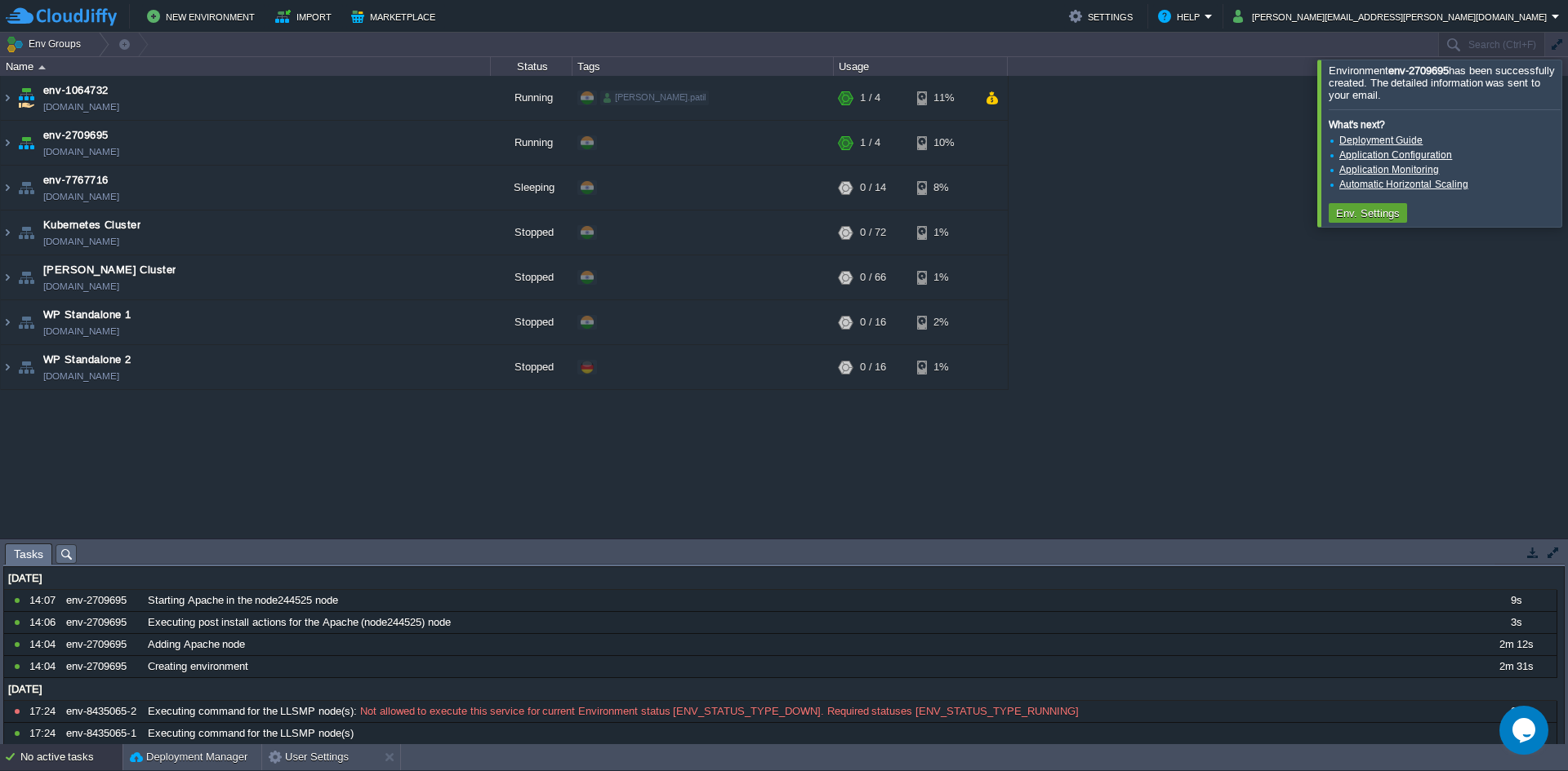
click at [0, 99] on table "env-1064732 [DOMAIN_NAME] Running [PERSON_NAME].patil + Add to Env Group RAM 12…" at bounding box center [504, 233] width 1009 height 314
click at [5, 101] on img at bounding box center [7, 97] width 13 height 44
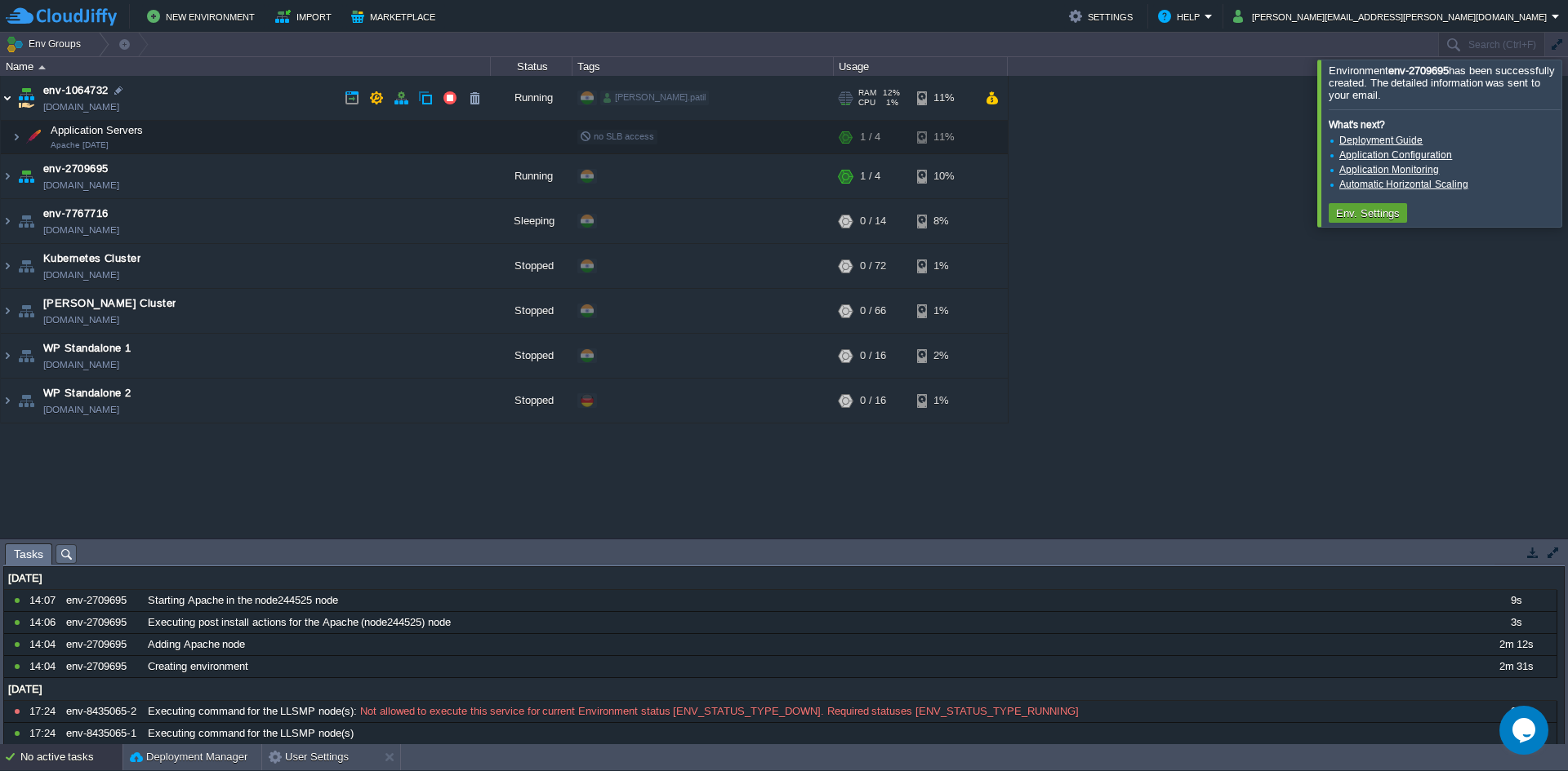
click at [9, 103] on img at bounding box center [7, 97] width 13 height 44
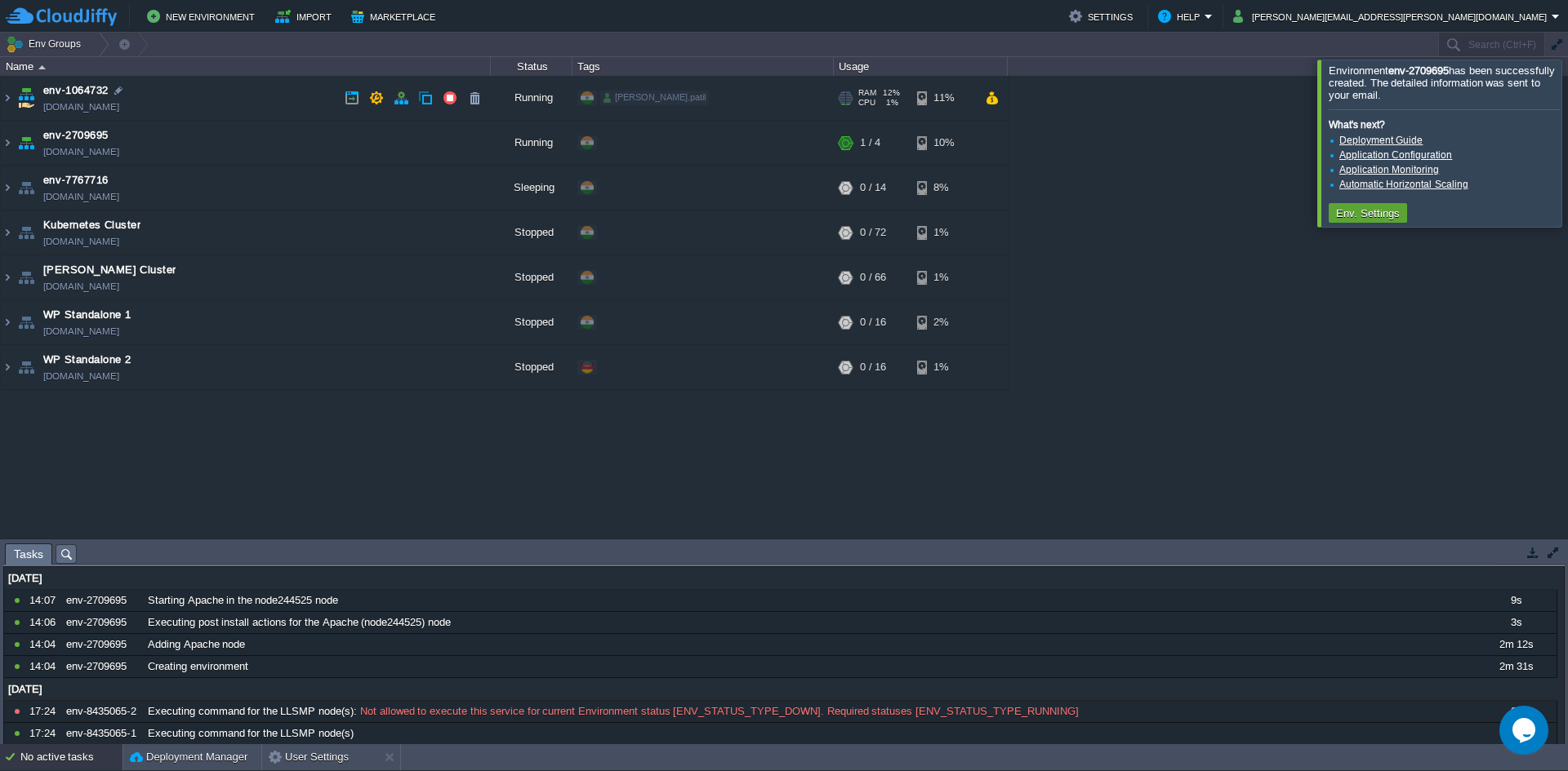
click at [16, 100] on img at bounding box center [26, 97] width 23 height 44
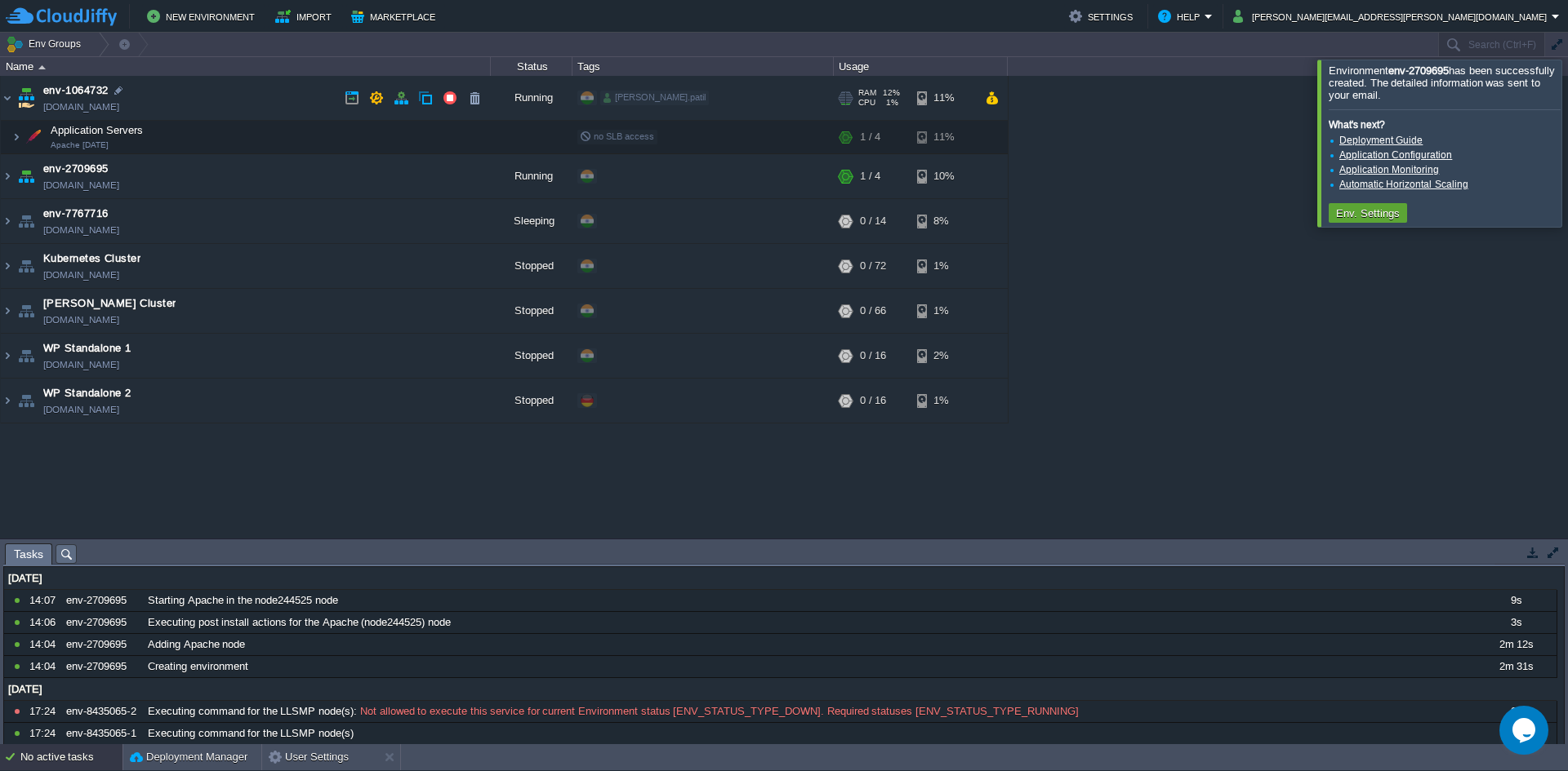
click at [15, 102] on img at bounding box center [26, 97] width 23 height 44
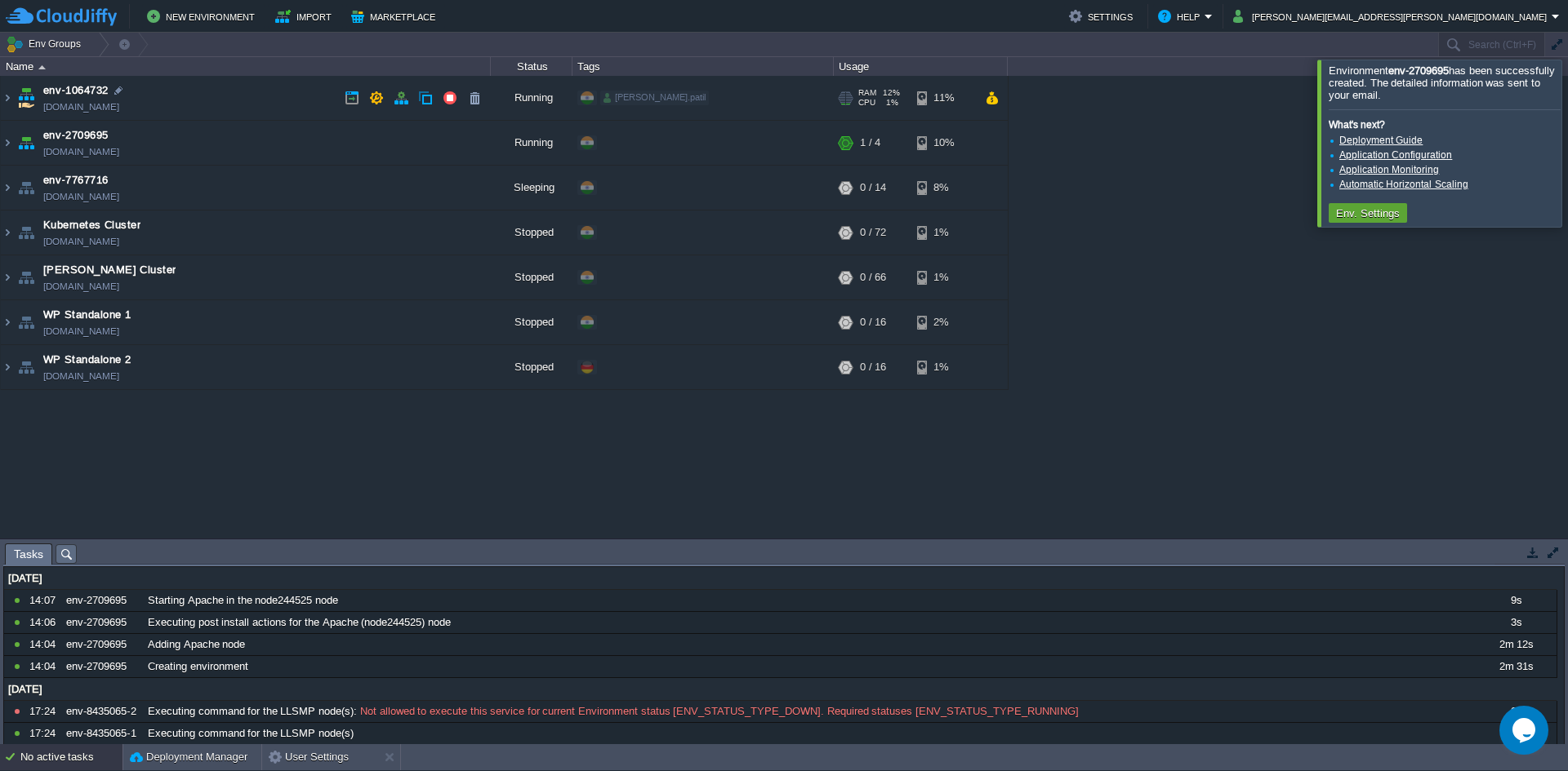
click at [14, 102] on td "env-1064732 [DOMAIN_NAME]" at bounding box center [246, 98] width 490 height 45
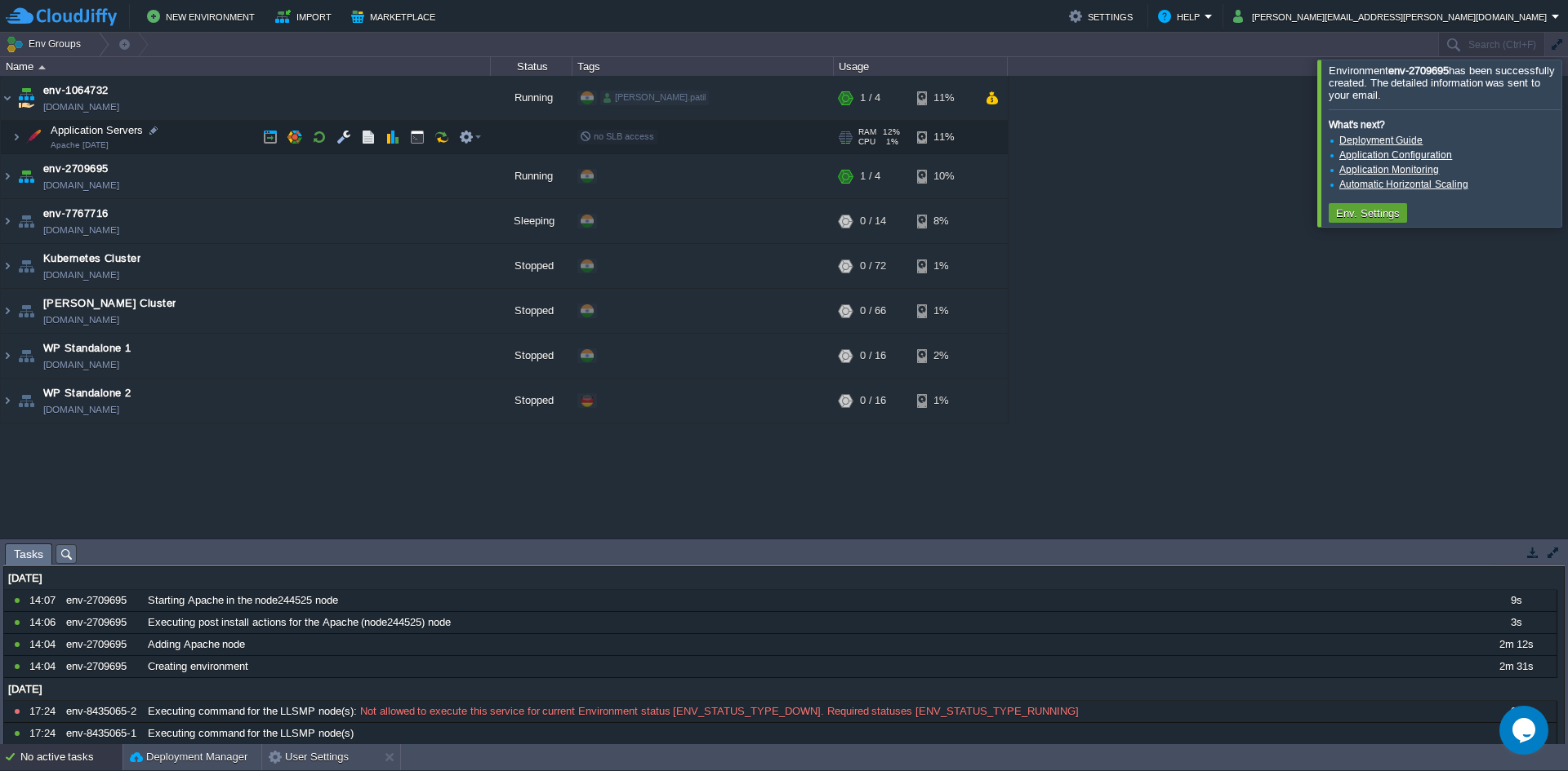
click at [7, 141] on span at bounding box center [6, 136] width 10 height 12
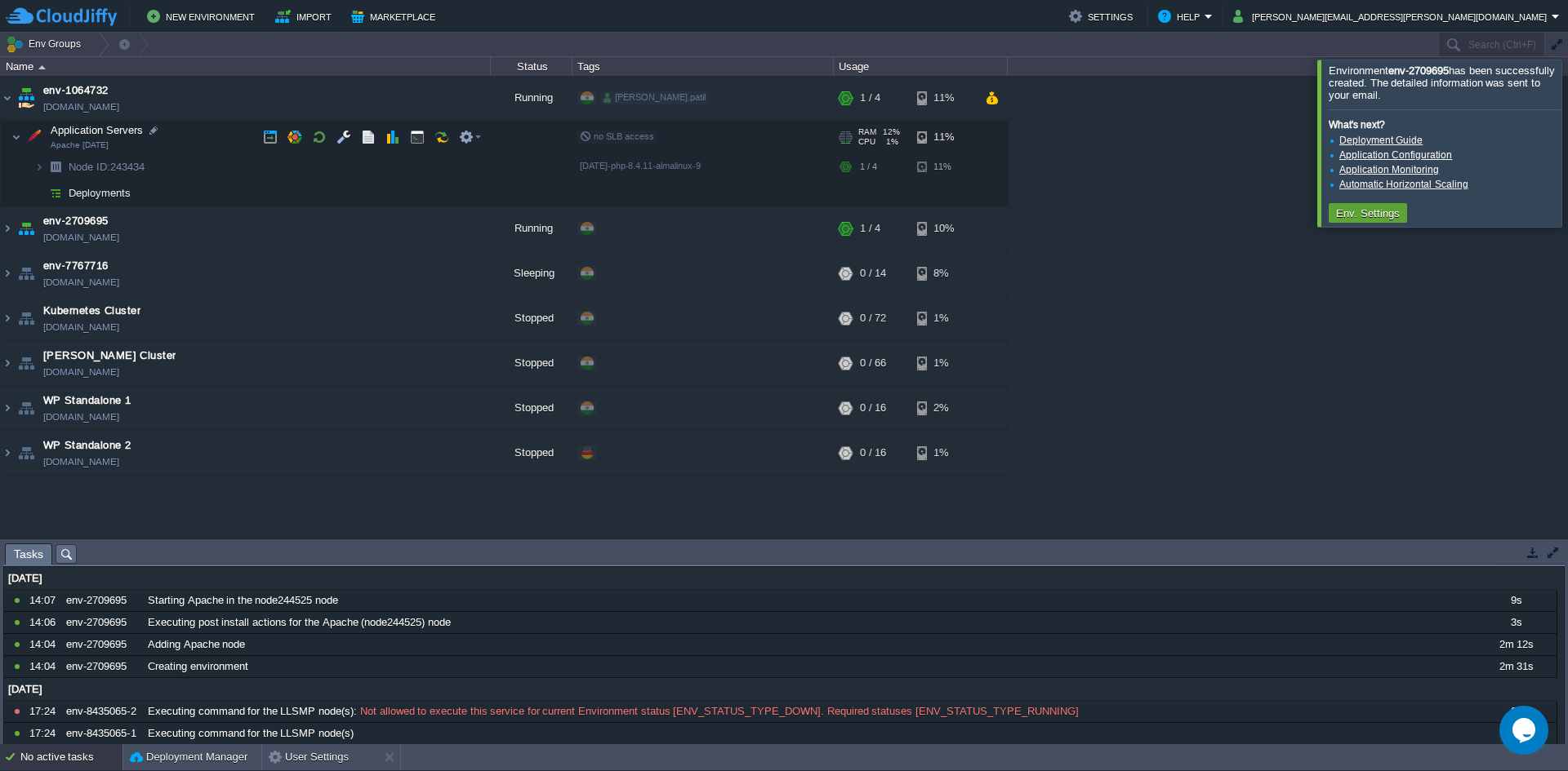
click at [9, 142] on td "Application Servers Apache [DATE]" at bounding box center [246, 137] width 490 height 34
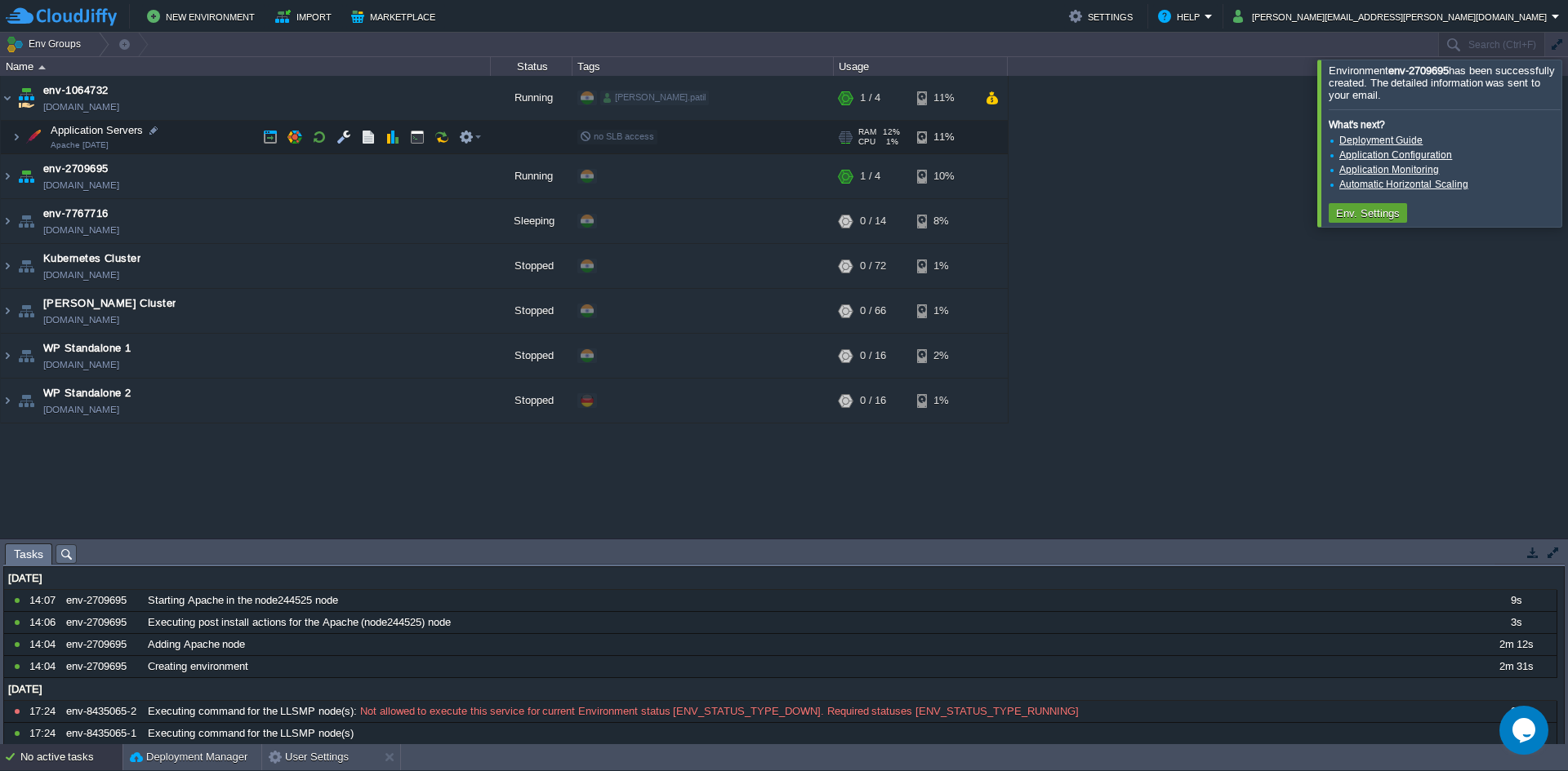
click at [9, 142] on td "Application Servers Apache [DATE]" at bounding box center [246, 137] width 490 height 34
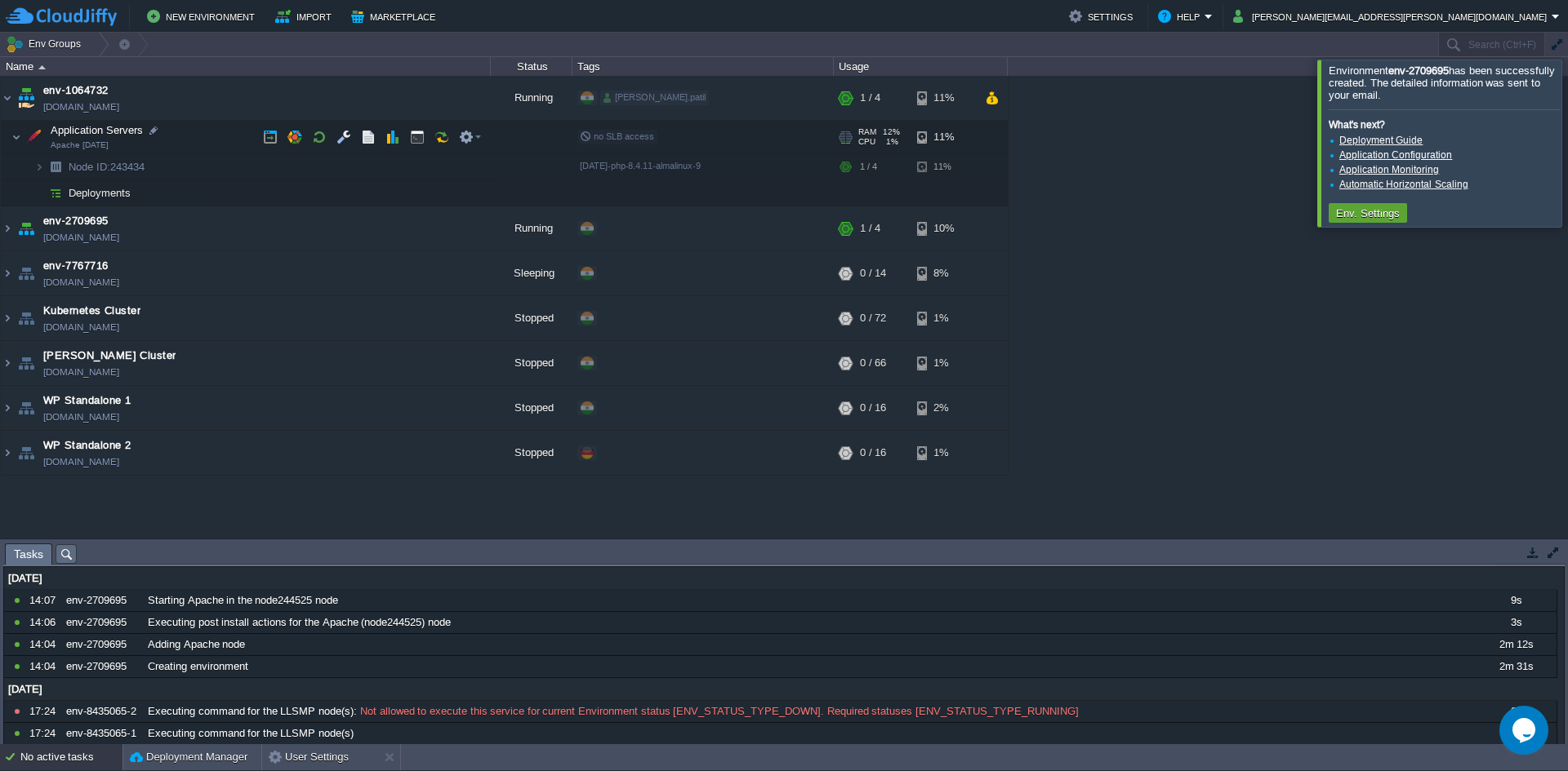
click at [18, 115] on img at bounding box center [26, 97] width 23 height 44
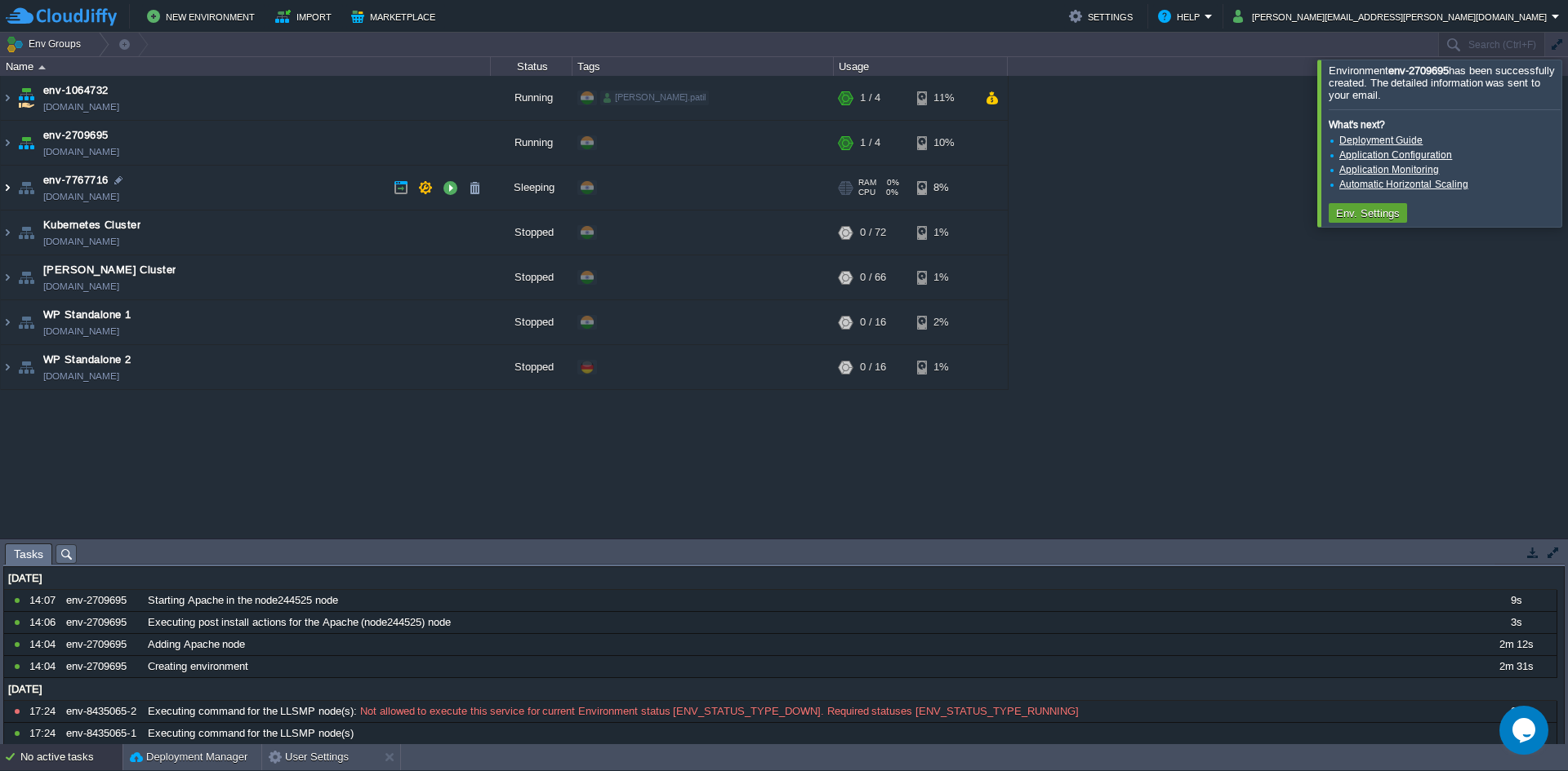
click at [8, 194] on img at bounding box center [7, 188] width 13 height 44
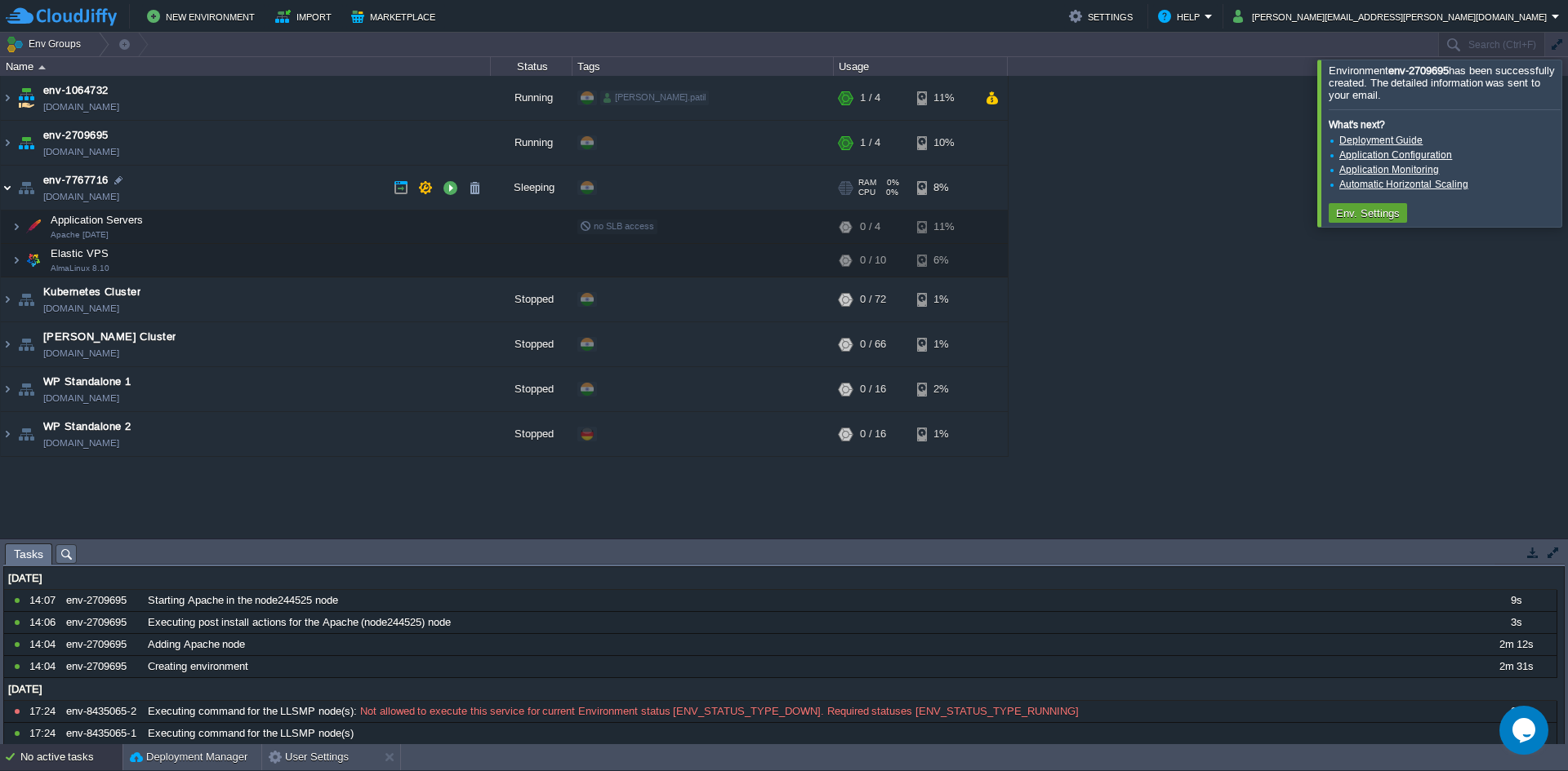
click at [8, 194] on img at bounding box center [7, 188] width 13 height 44
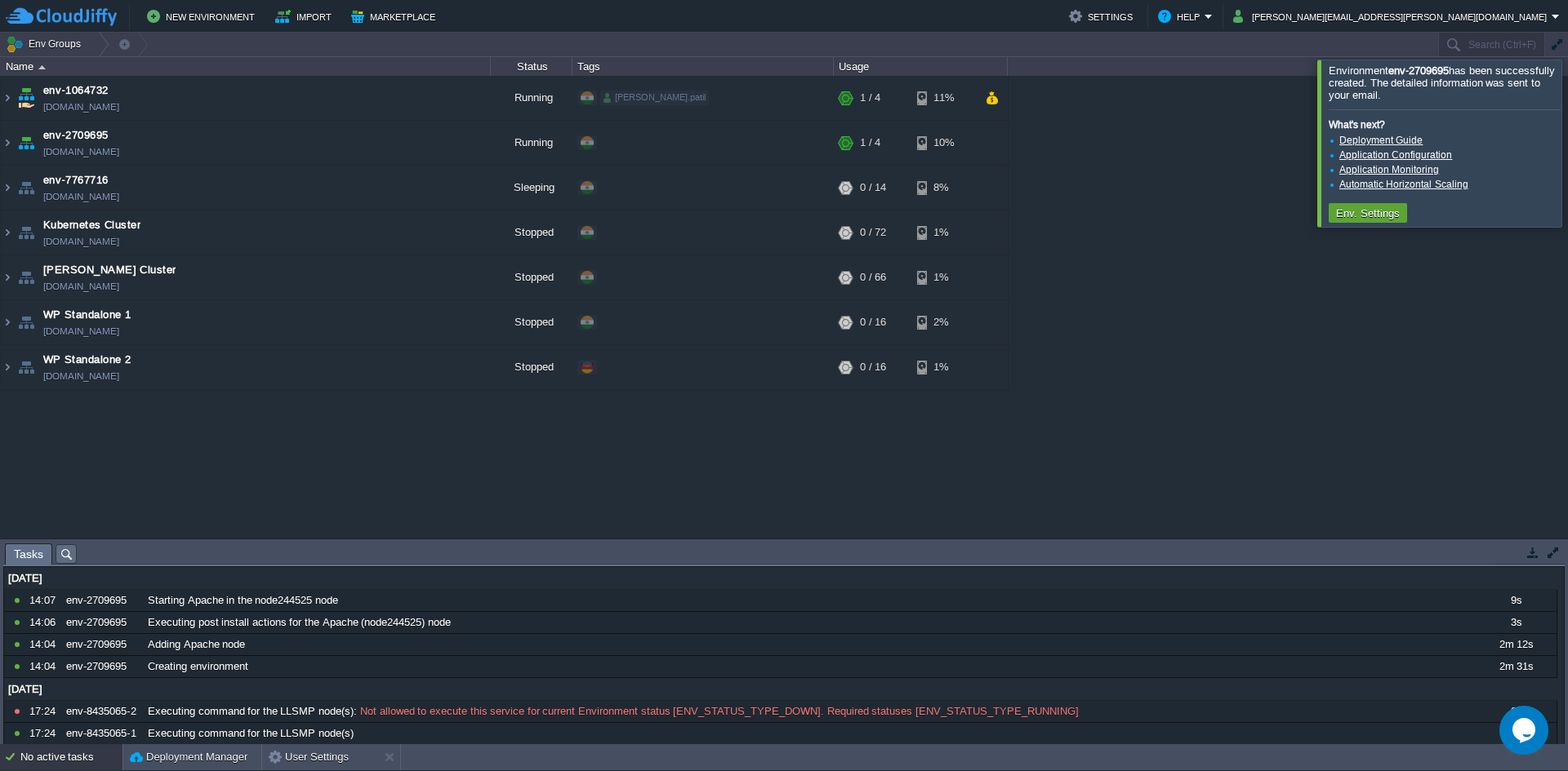
click at [34, 754] on div "No active tasks" at bounding box center [70, 757] width 102 height 26
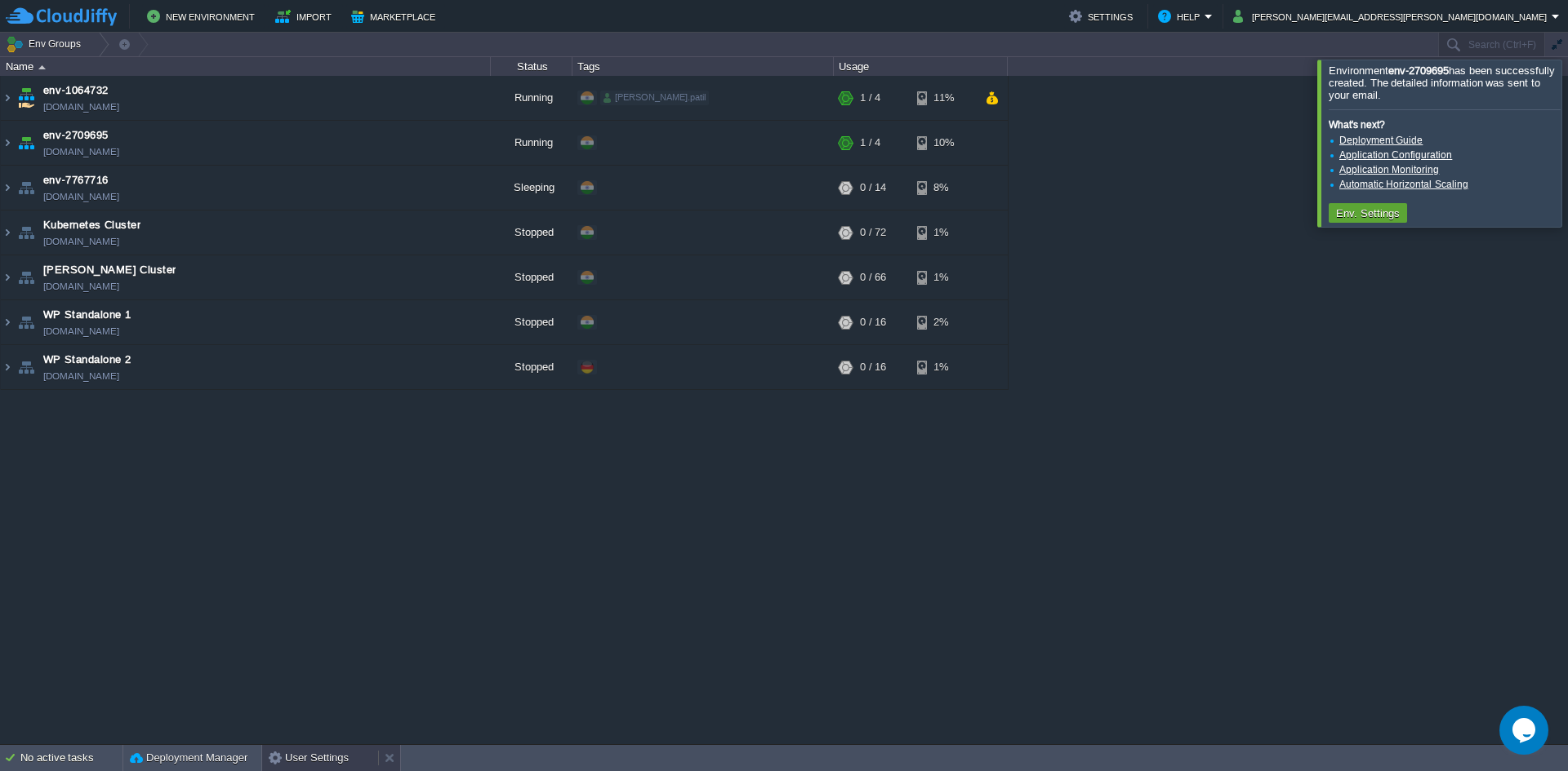
click at [306, 758] on button "User Settings" at bounding box center [308, 758] width 80 height 16
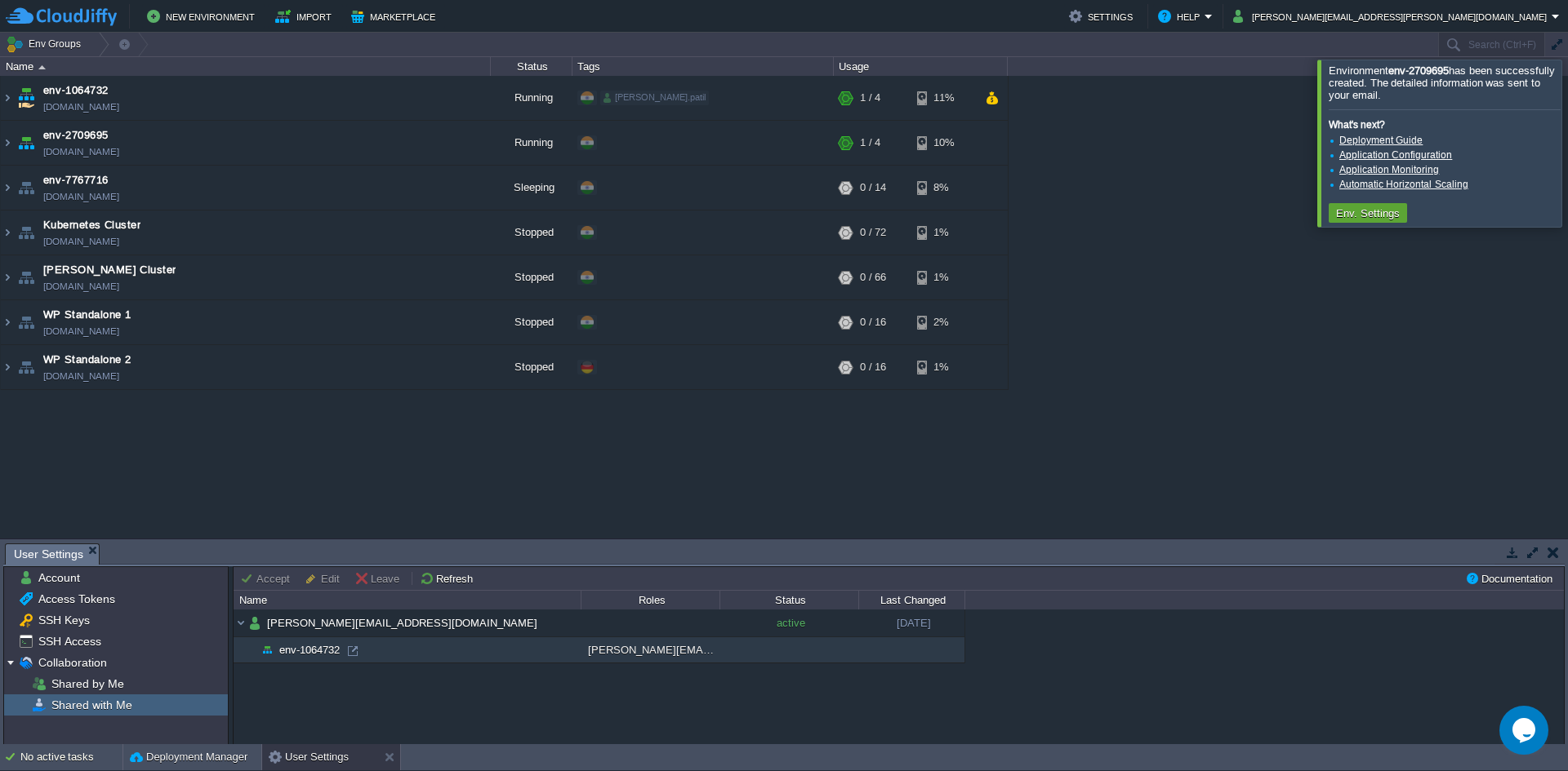
click at [526, 660] on td "env-1064732" at bounding box center [407, 650] width 347 height 26
click at [291, 657] on td "env-1064732" at bounding box center [407, 650] width 347 height 26
click at [385, 583] on button "Leave" at bounding box center [379, 578] width 50 height 15
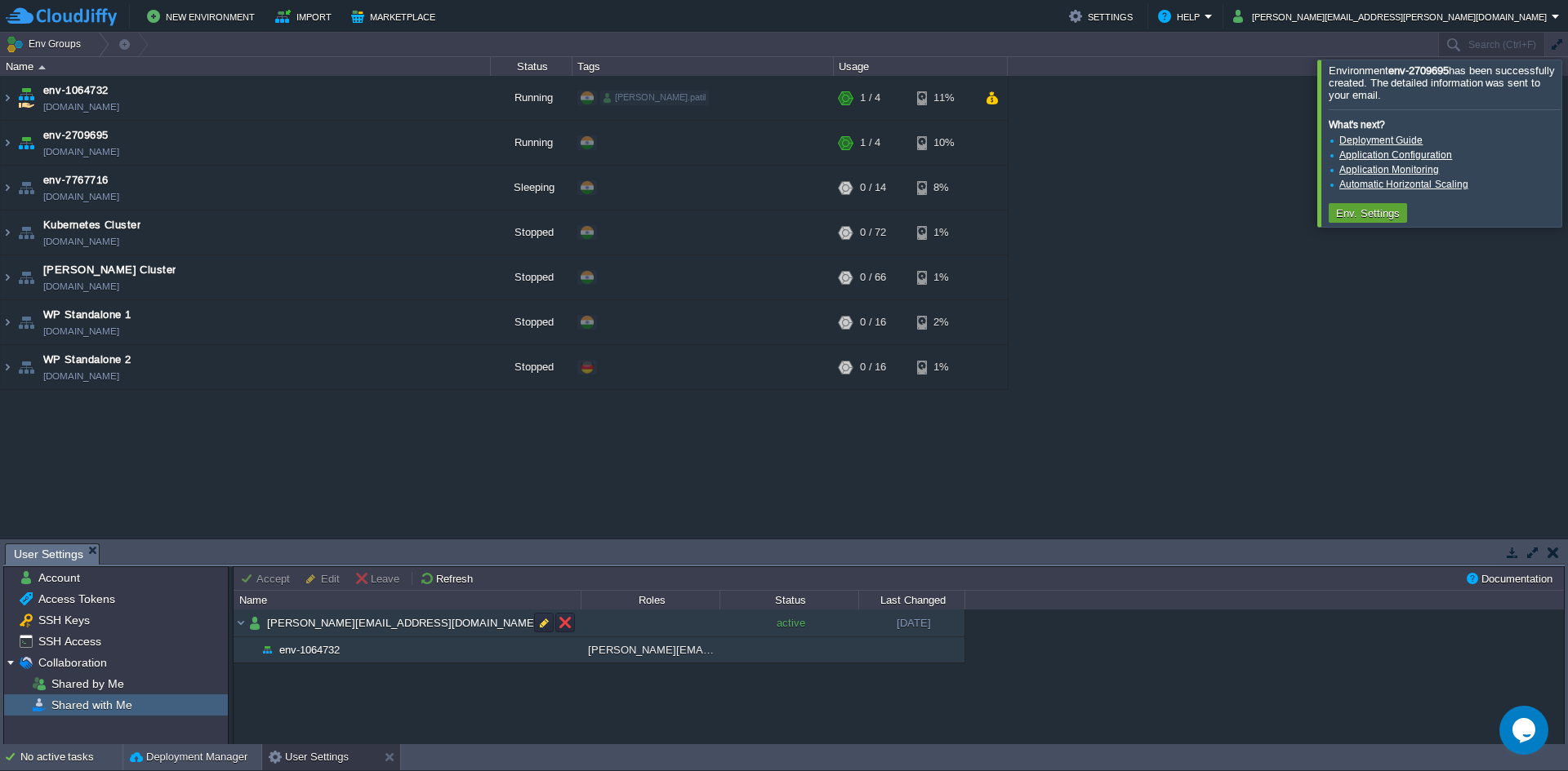
click at [647, 621] on td at bounding box center [650, 623] width 139 height 28
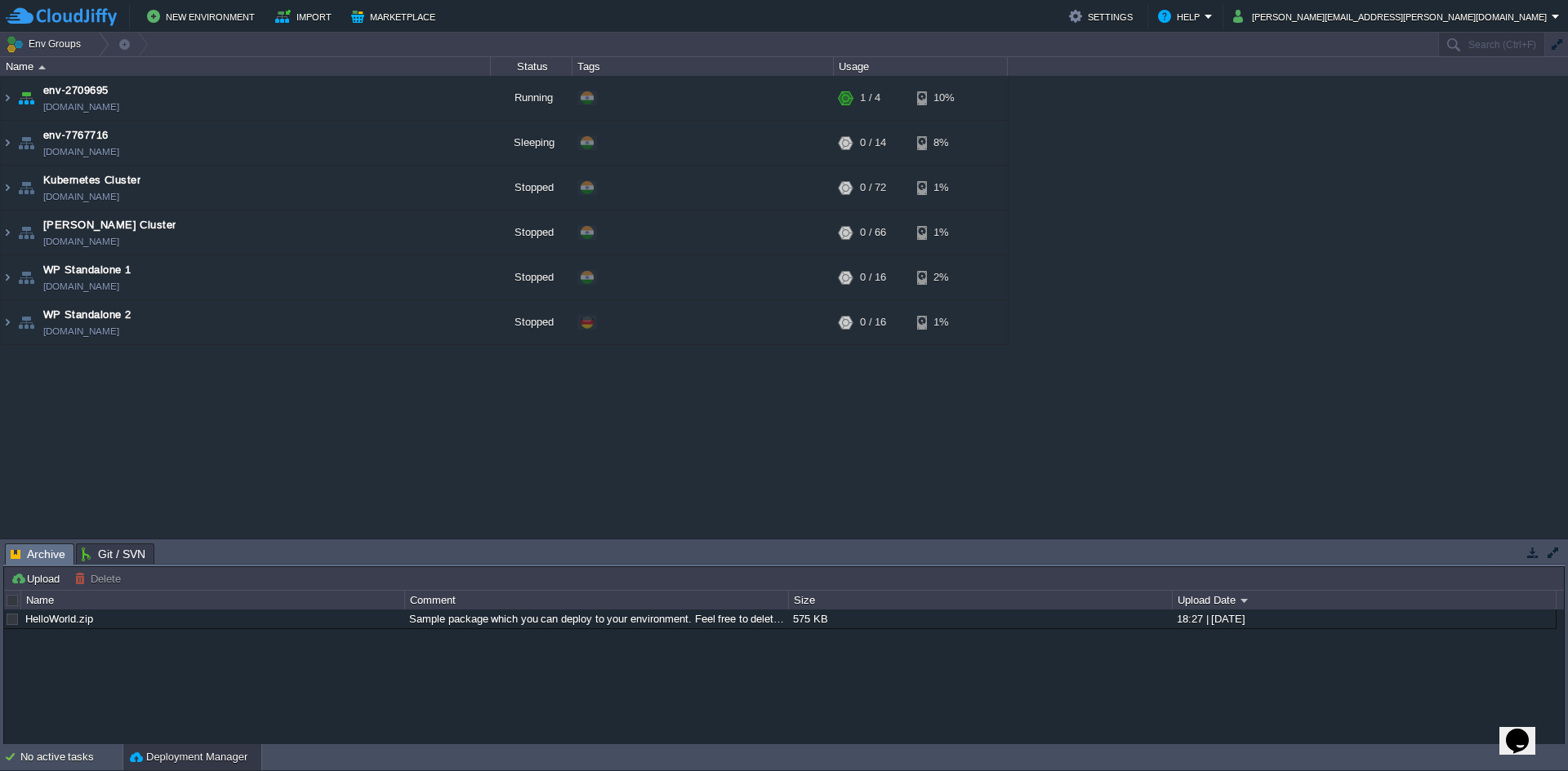
click at [0, 105] on table "env-2709695 env-2709695.cloudjiffy.net Running + Add to Env Group RAM 8% CPU 0%…" at bounding box center [504, 210] width 1009 height 269
click at [7, 98] on img at bounding box center [7, 97] width 13 height 44
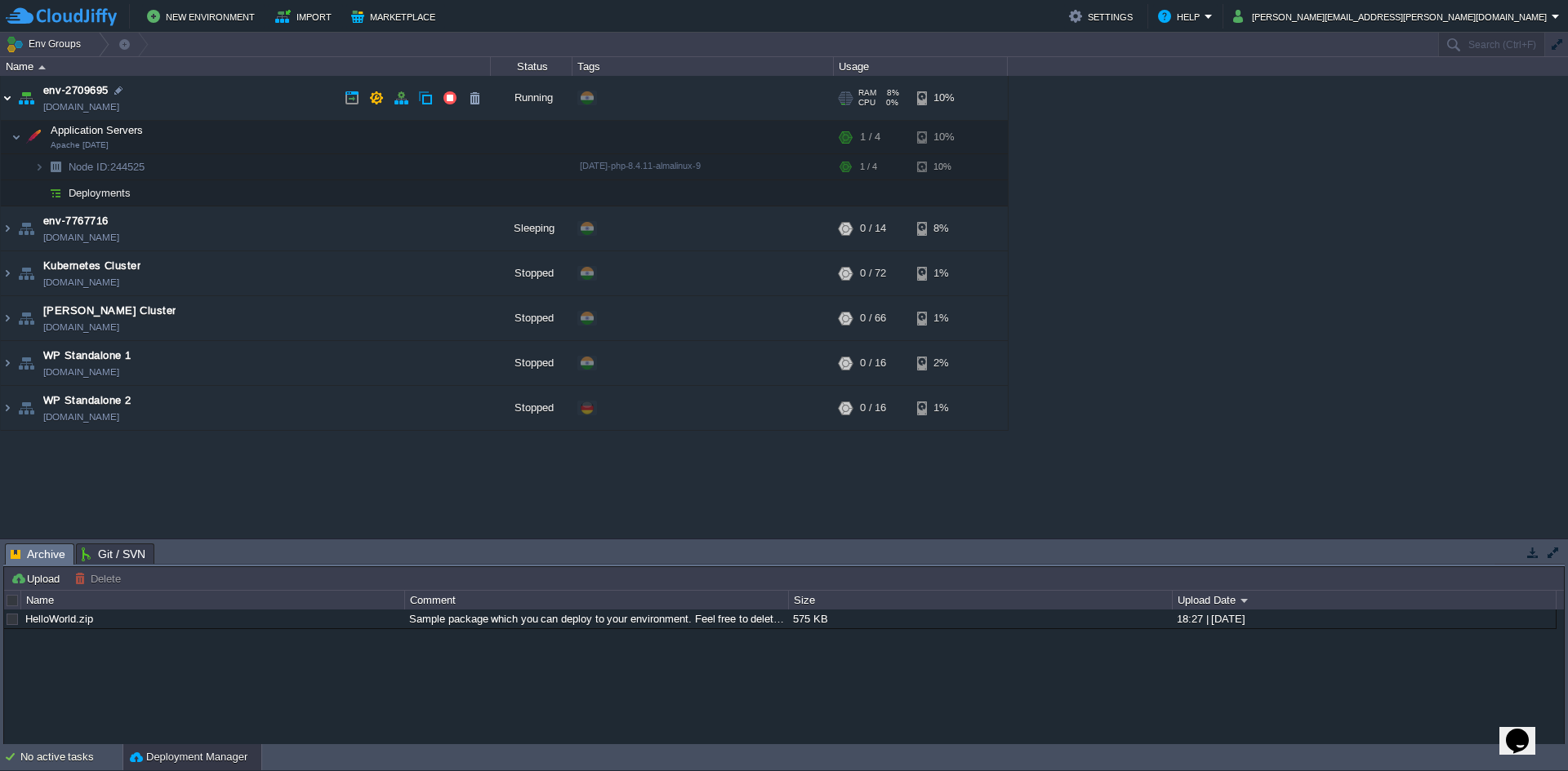
click at [7, 98] on img at bounding box center [7, 97] width 13 height 44
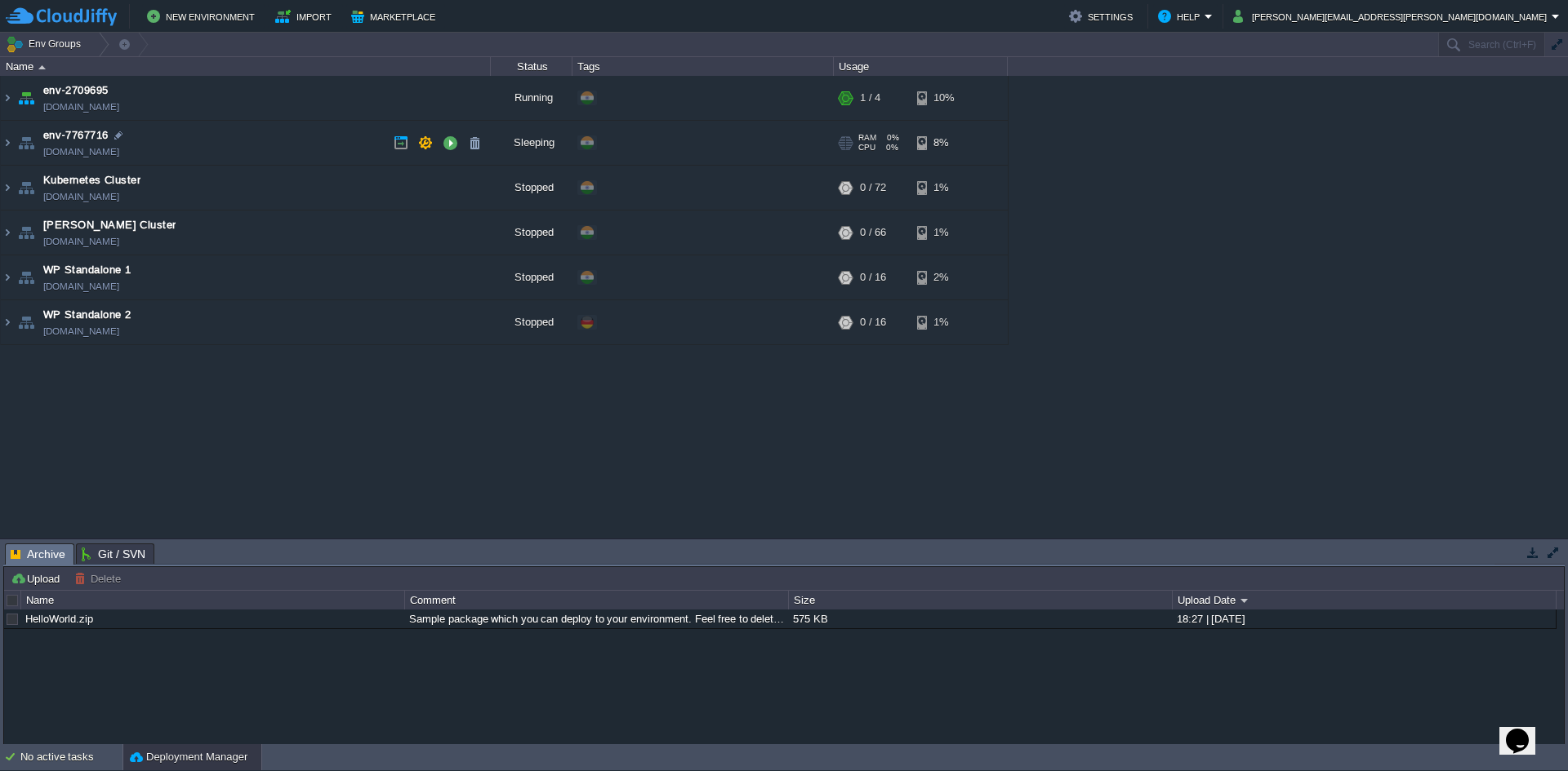
click at [19, 139] on img at bounding box center [26, 142] width 23 height 44
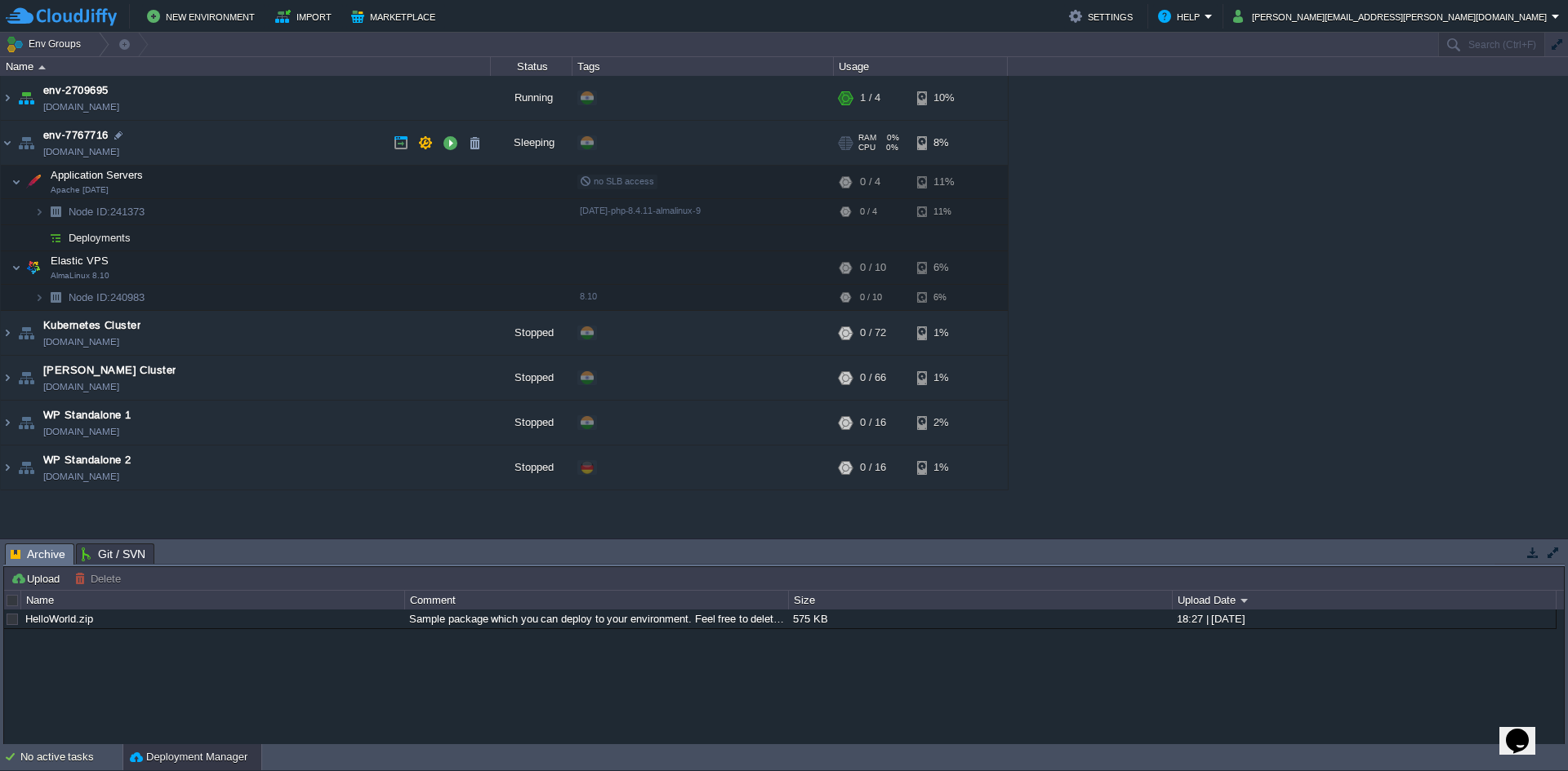
click at [16, 142] on img at bounding box center [26, 142] width 23 height 44
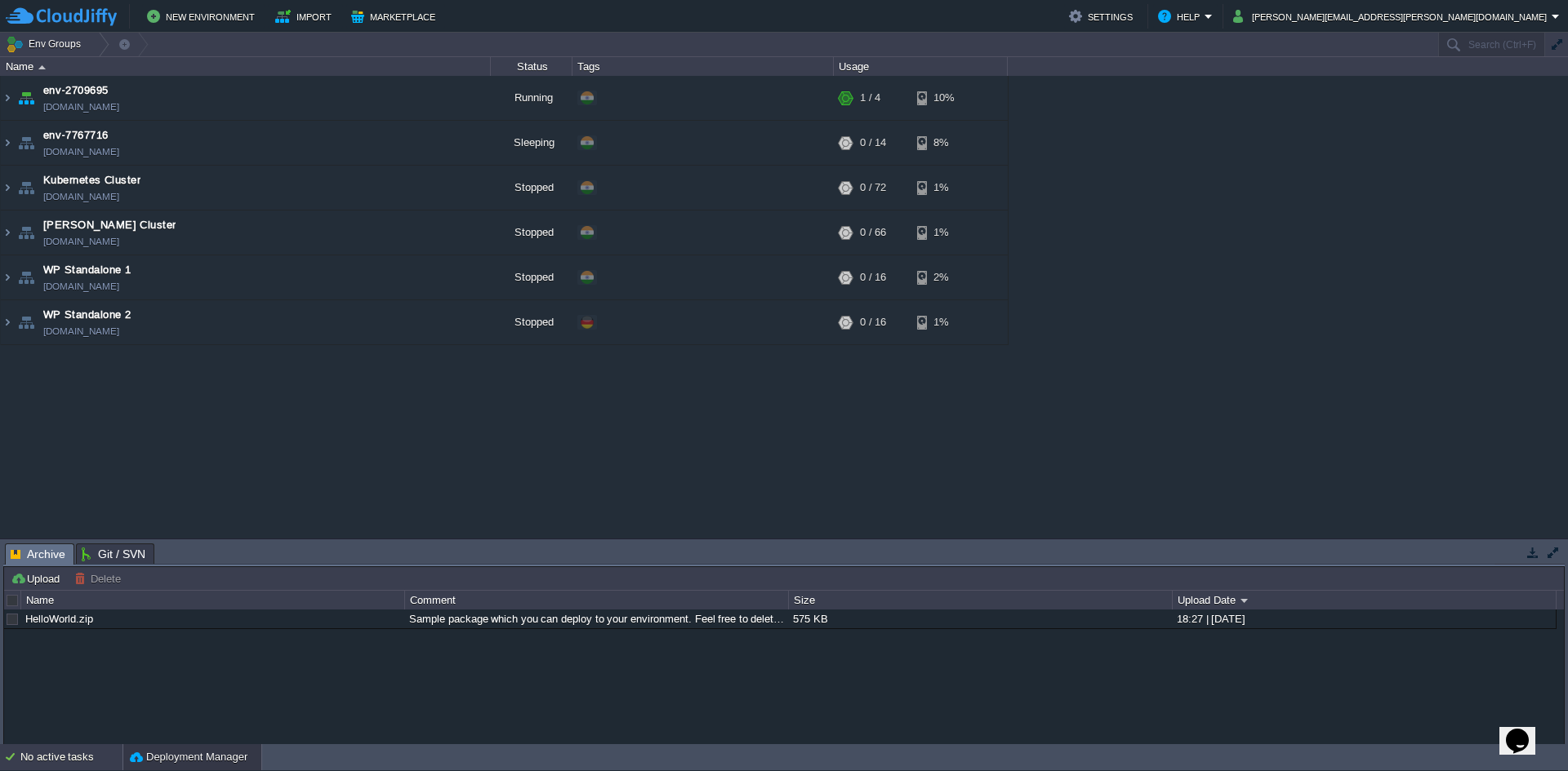
click at [90, 761] on div "No active tasks" at bounding box center [70, 757] width 102 height 26
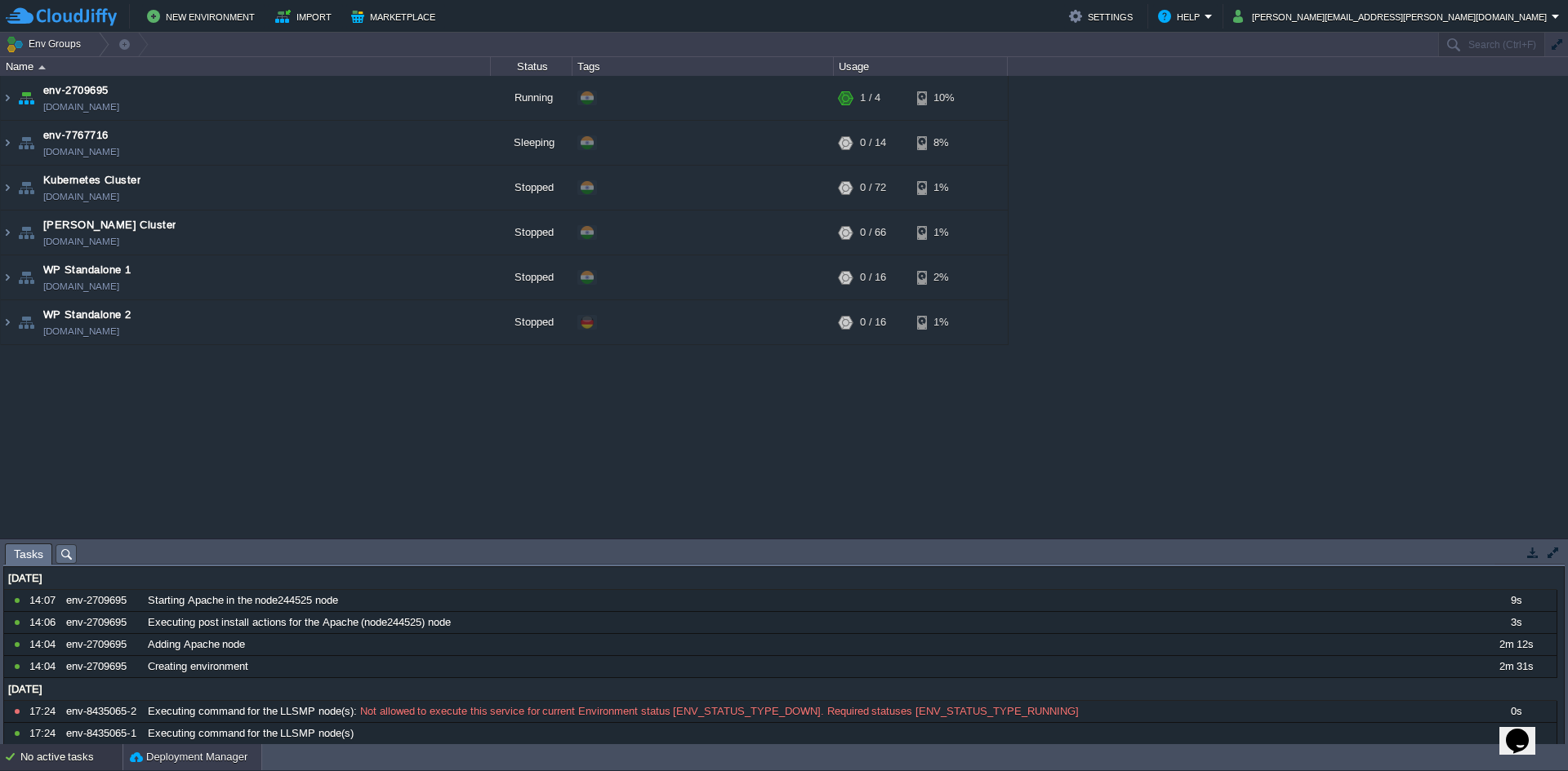
click at [179, 757] on button "Deployment Manager" at bounding box center [188, 757] width 117 height 16
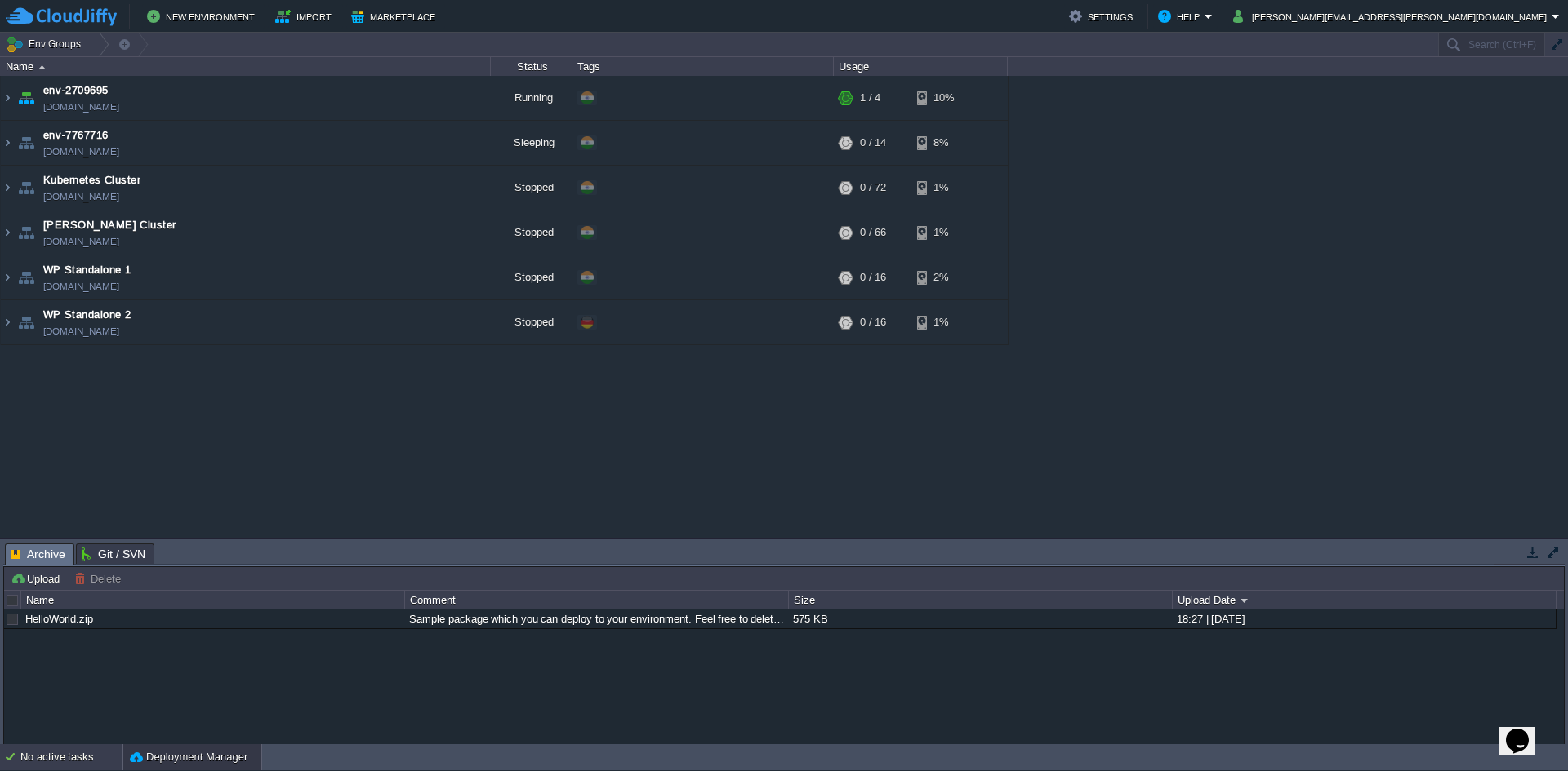
click at [56, 750] on div "No active tasks" at bounding box center [70, 757] width 102 height 26
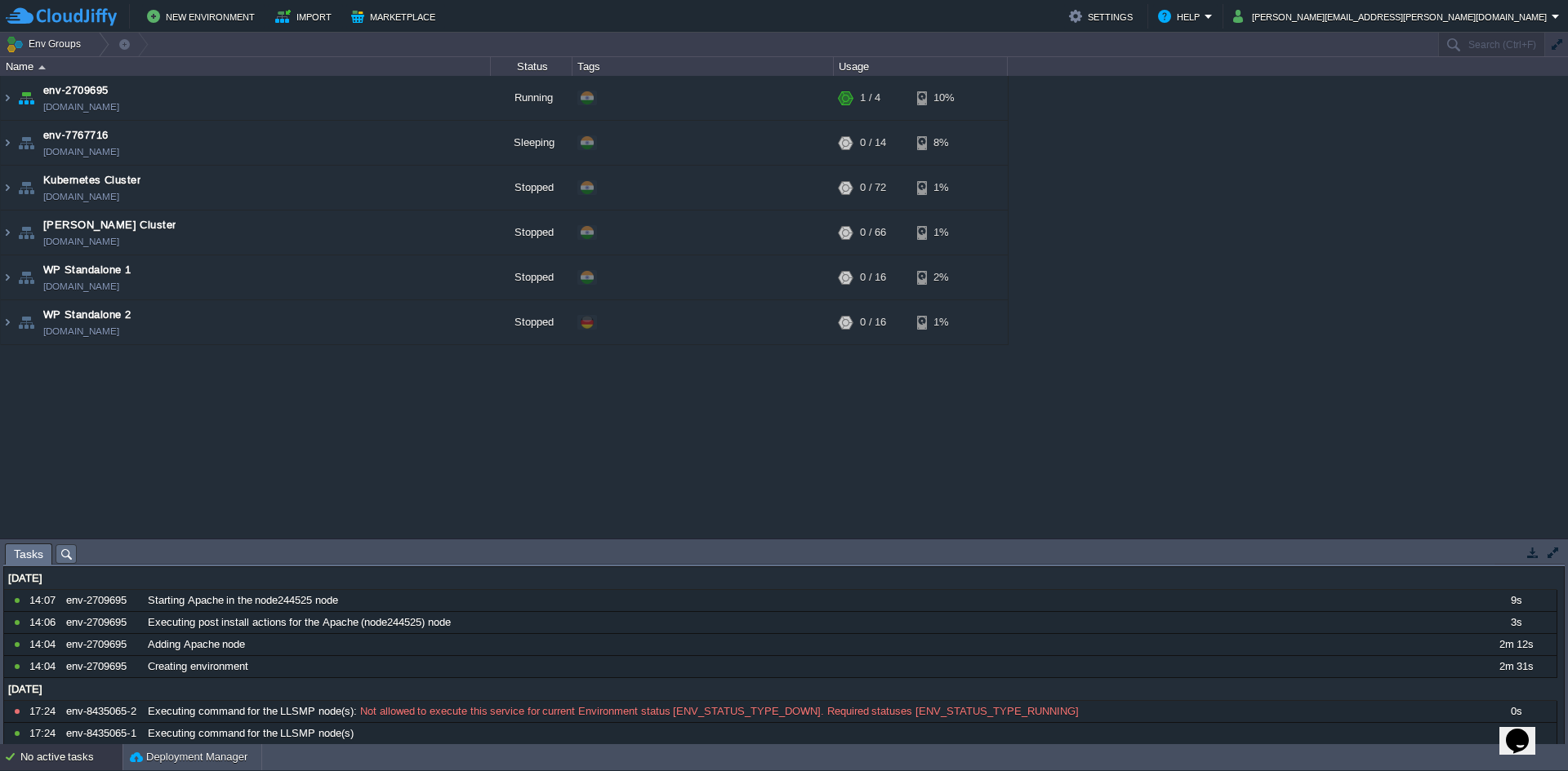
click at [56, 759] on div "No active tasks" at bounding box center [70, 757] width 102 height 26
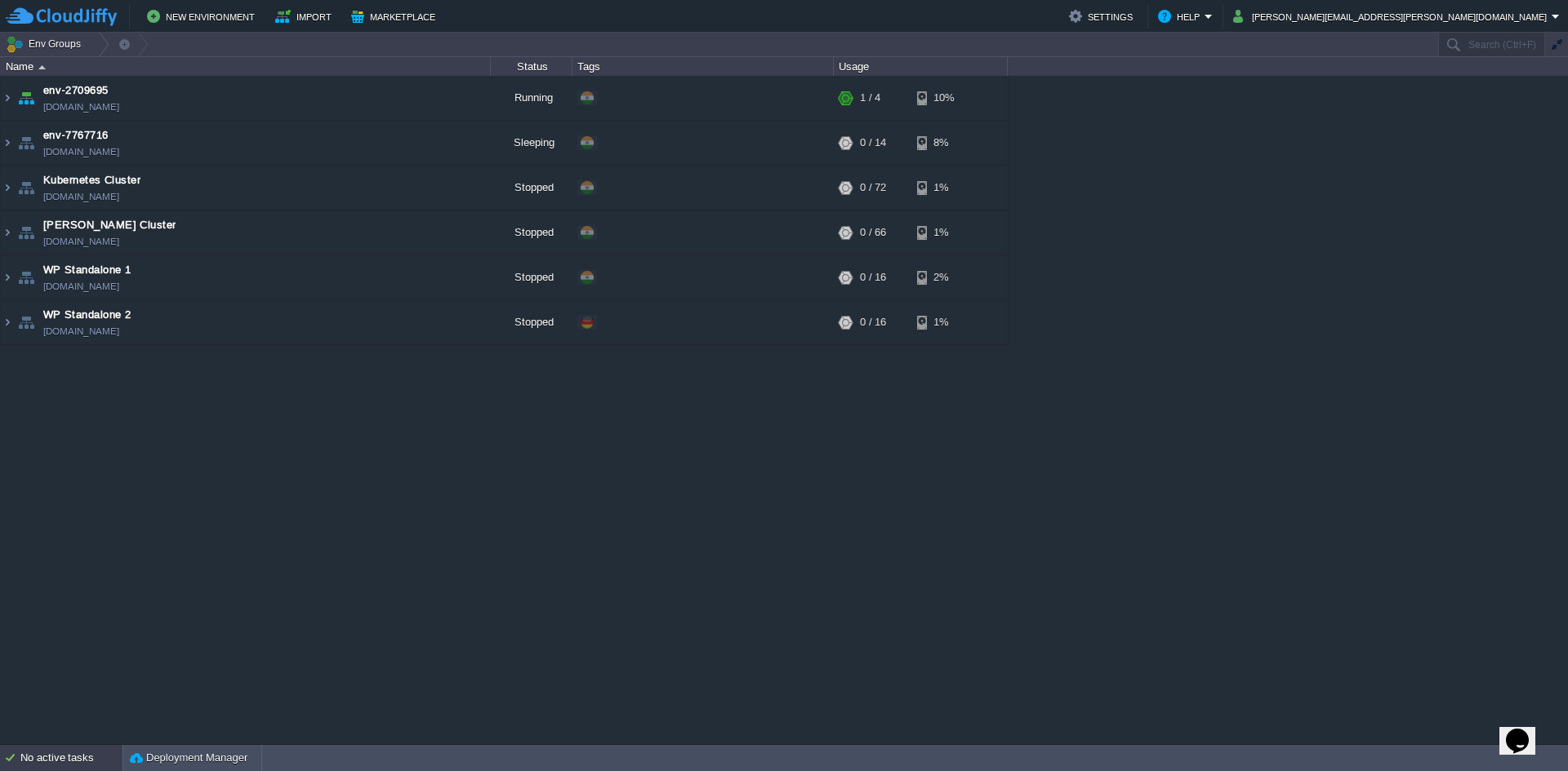
click at [42, 751] on div "No active tasks" at bounding box center [70, 758] width 102 height 26
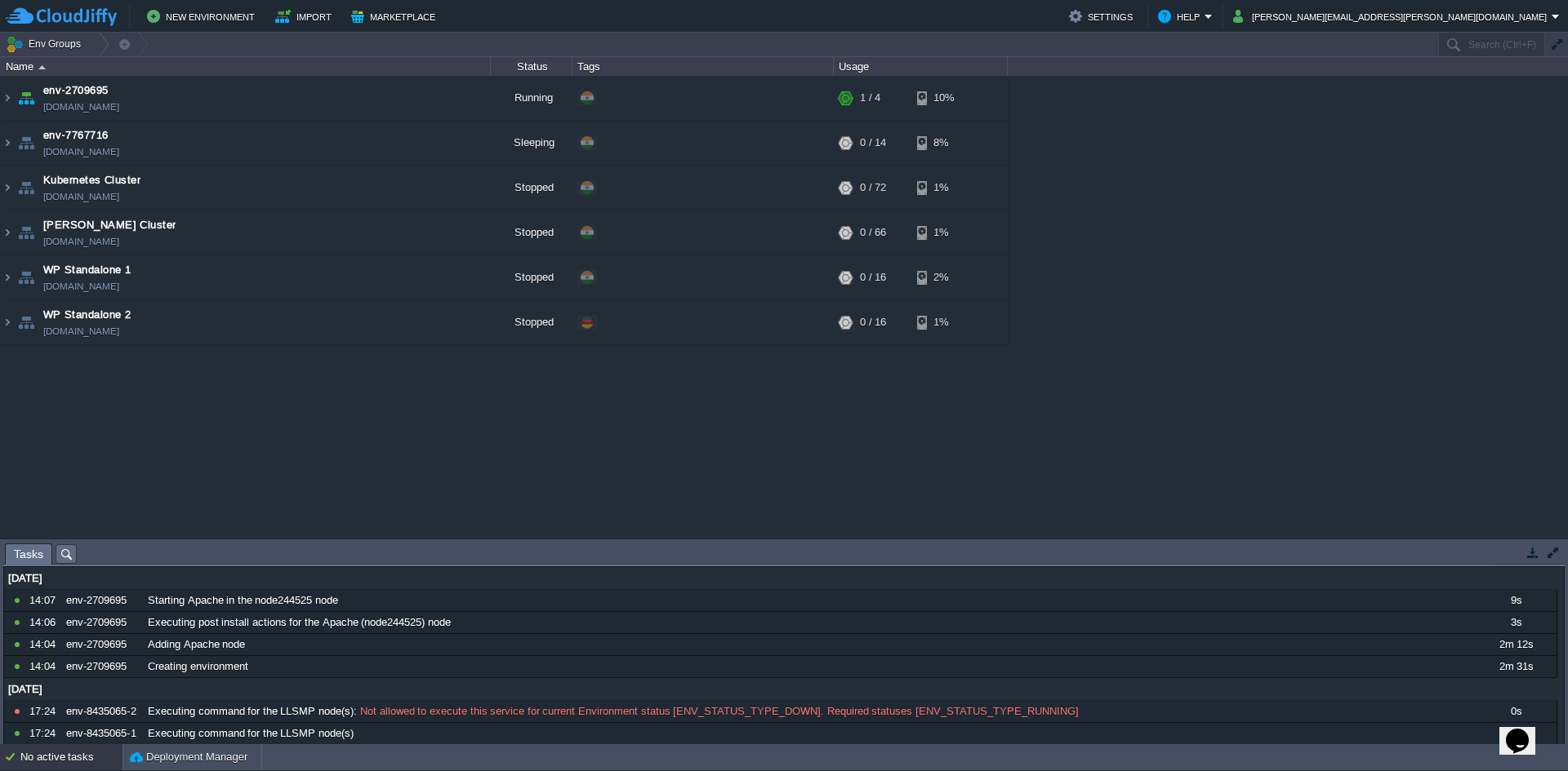
click at [265, 463] on div "env-2709695 env-2709695.cloudjiffy.net Running + Add to Env Group RAM 8% CPU 0%…" at bounding box center [784, 306] width 1568 height 463
